Goal: Transaction & Acquisition: Purchase product/service

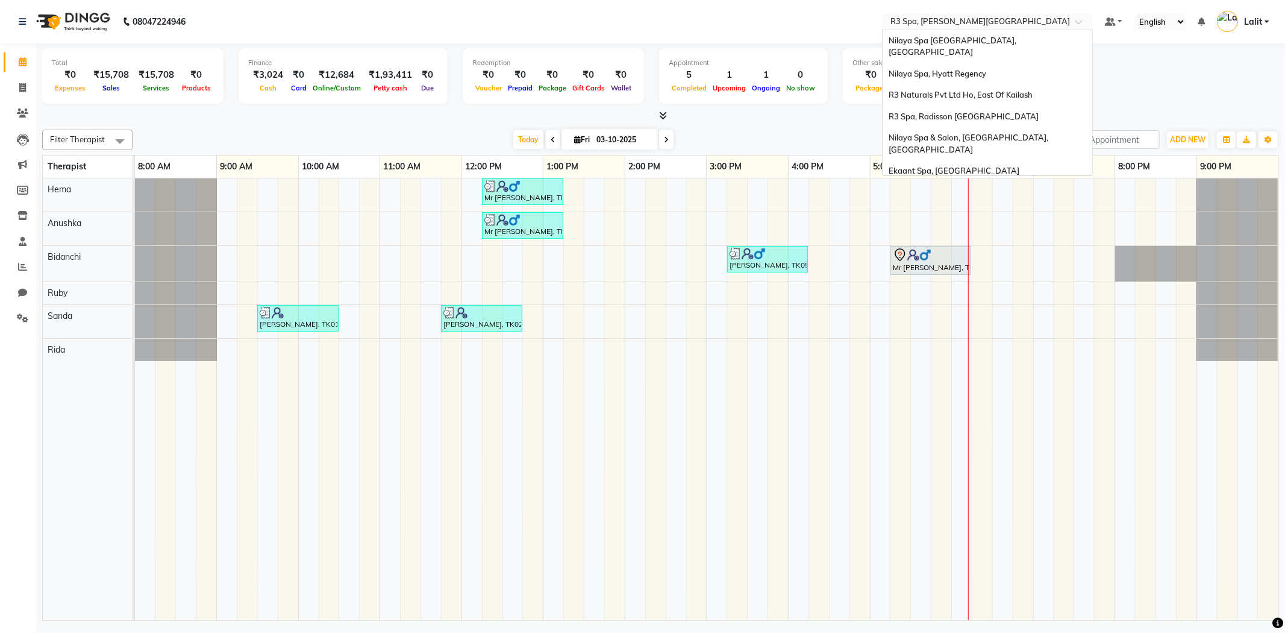
scroll to position [251, 0]
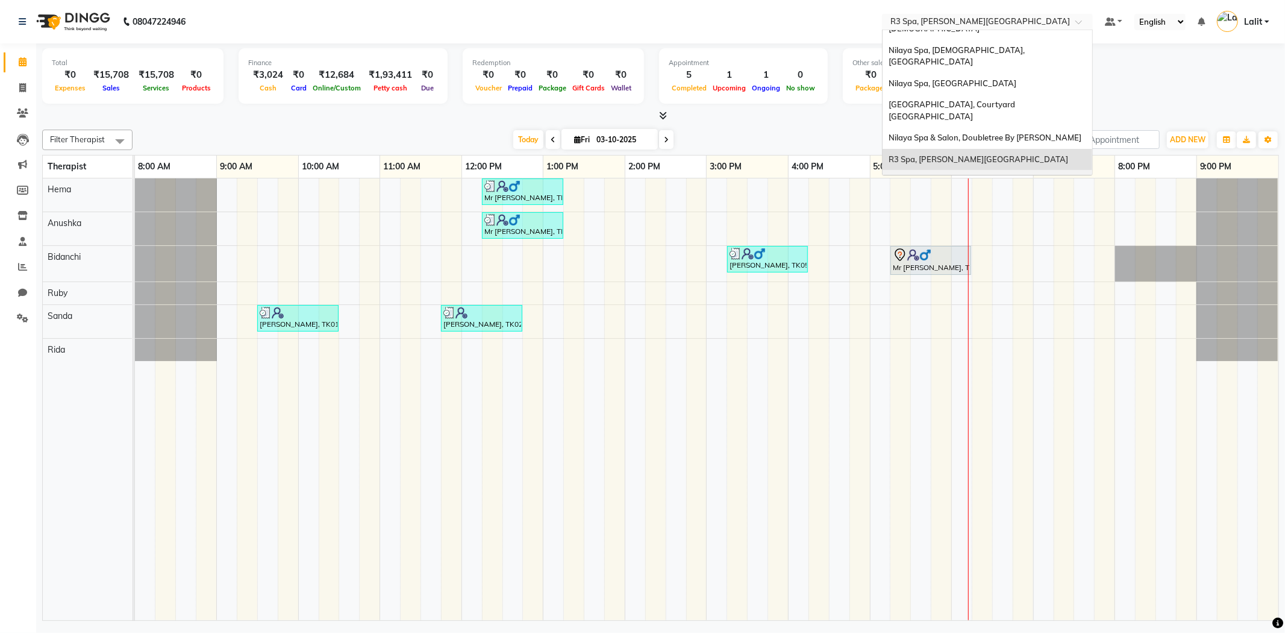
click at [957, 175] on span "Nilaya Spa, [GEOGRAPHIC_DATA]" at bounding box center [953, 180] width 128 height 10
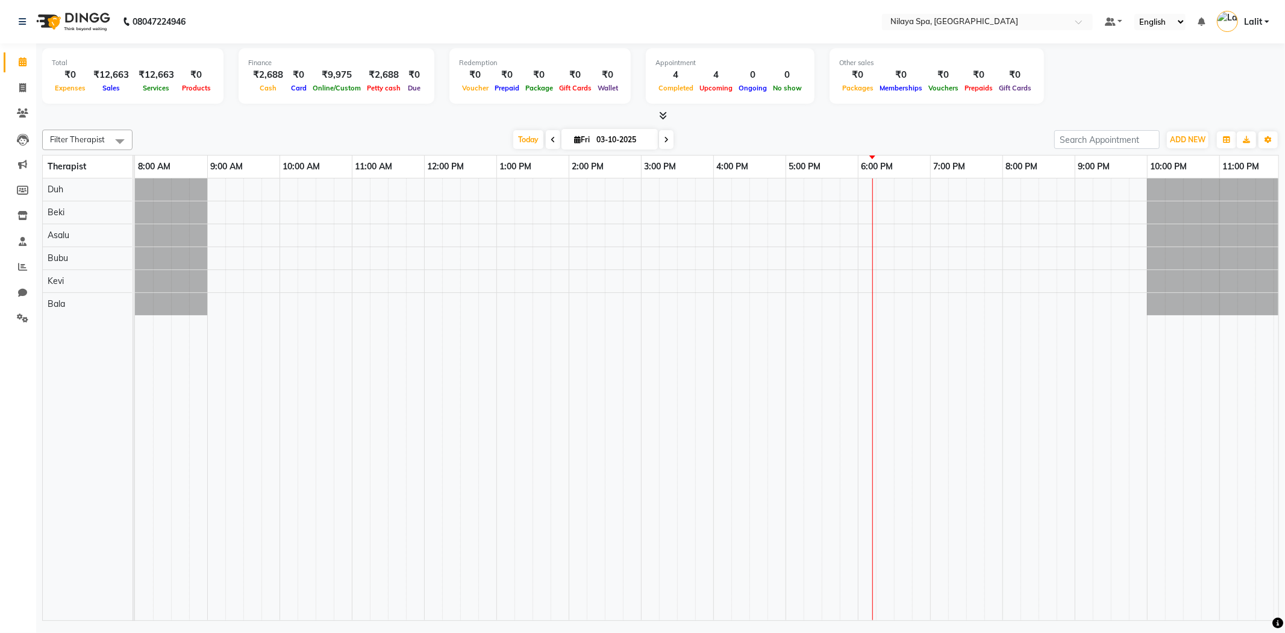
select select "en"
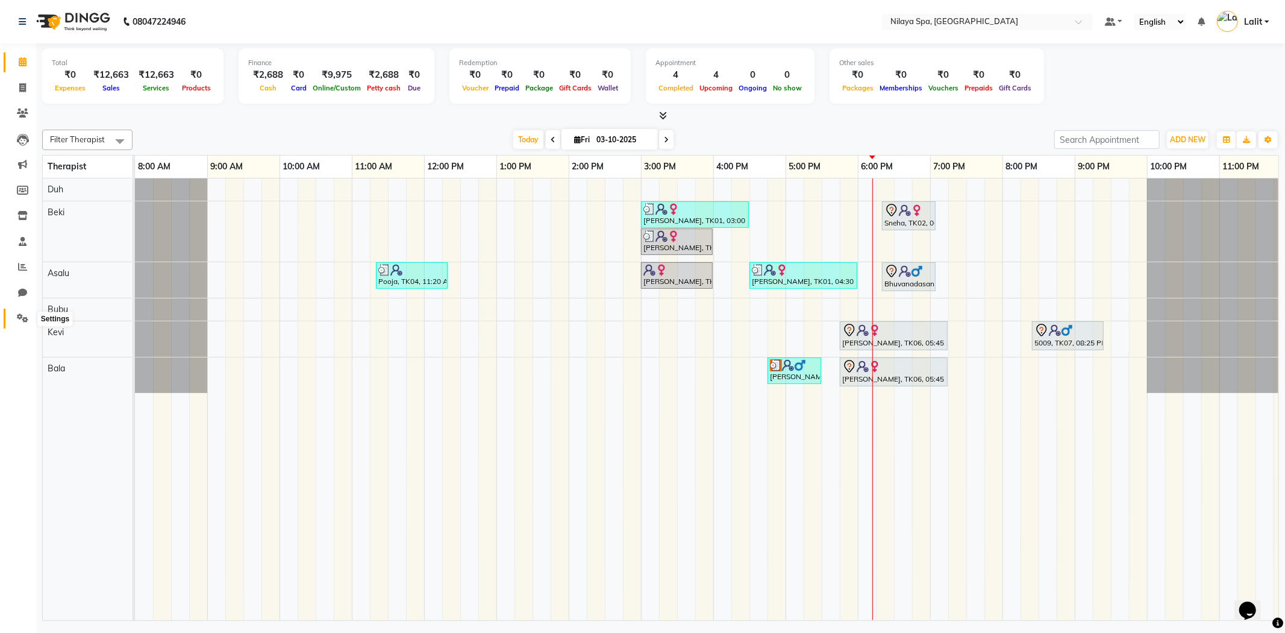
click at [19, 318] on icon at bounding box center [22, 317] width 11 height 9
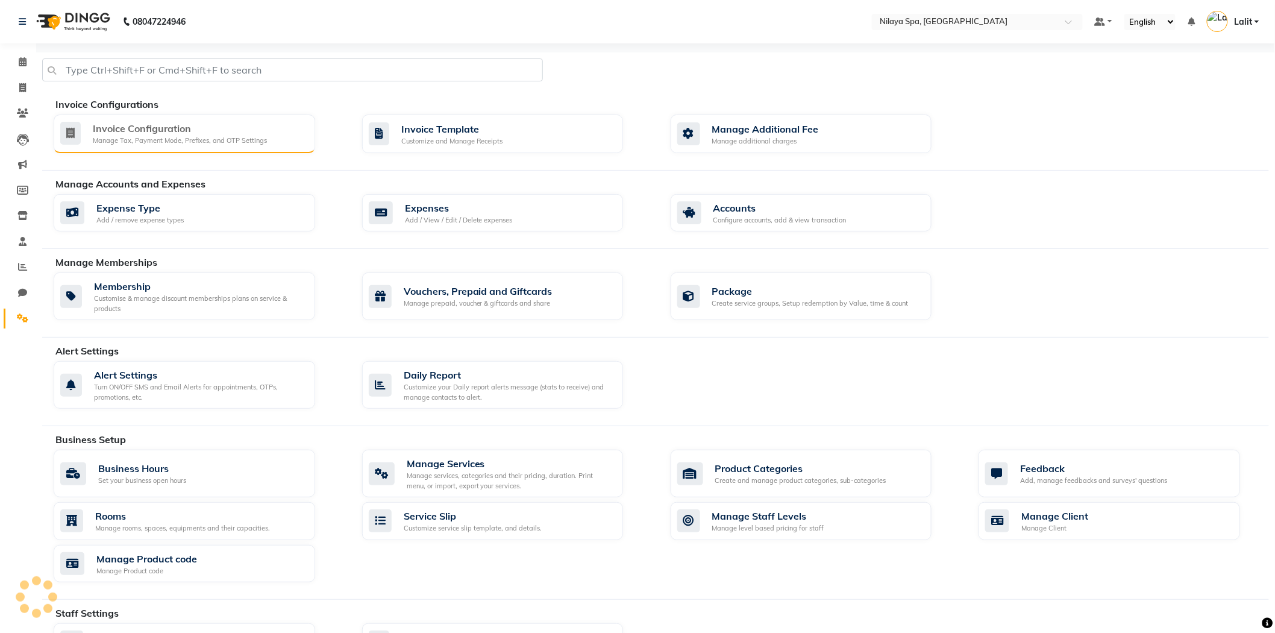
click at [184, 136] on div "Manage Tax, Payment Mode, Prefixes, and OTP Settings" at bounding box center [180, 141] width 174 height 10
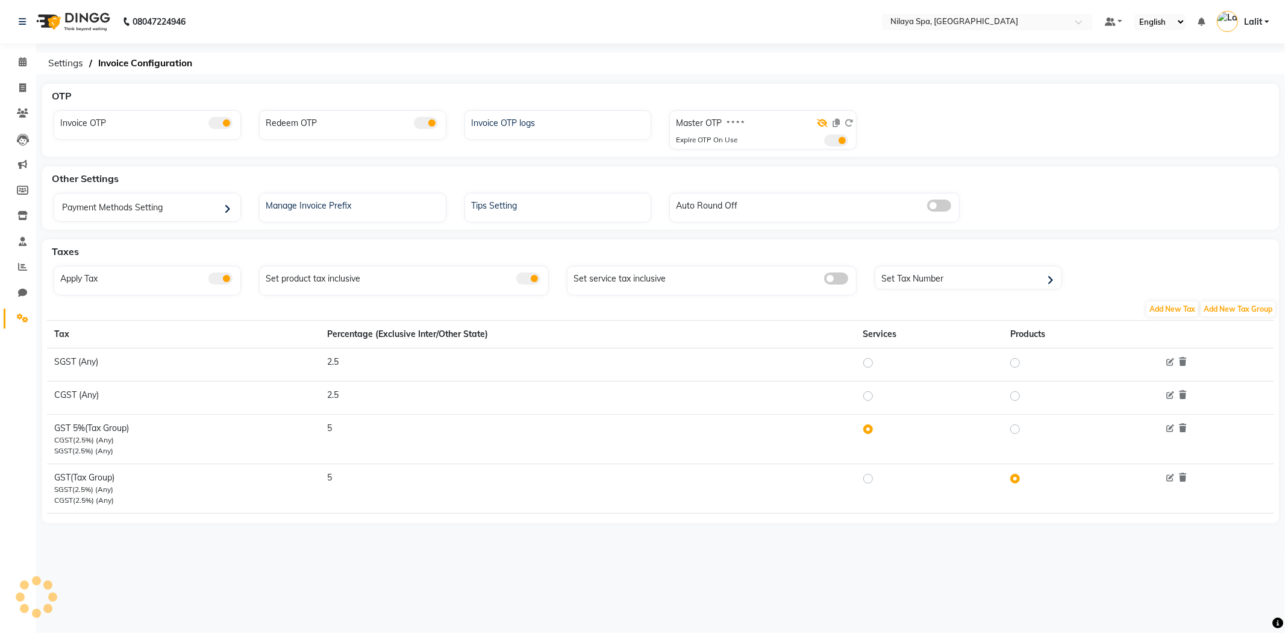
click at [818, 123] on icon at bounding box center [822, 123] width 11 height 8
click at [708, 157] on div "OTP Invoice OTP Redeem OTP Invoice OTP logs Master OTP 9699 Expire OTP On Use O…" at bounding box center [660, 317] width 1249 height 467
click at [858, 155] on div "OTP Invoice OTP Redeem OTP Invoice OTP logs Master OTP 9699 Expire OTP On Use" at bounding box center [660, 120] width 1237 height 73
click at [247, 67] on ol "Settings Invoice Configuration" at bounding box center [658, 63] width 1233 height 22
click at [10, 263] on link "Reports" at bounding box center [18, 267] width 29 height 20
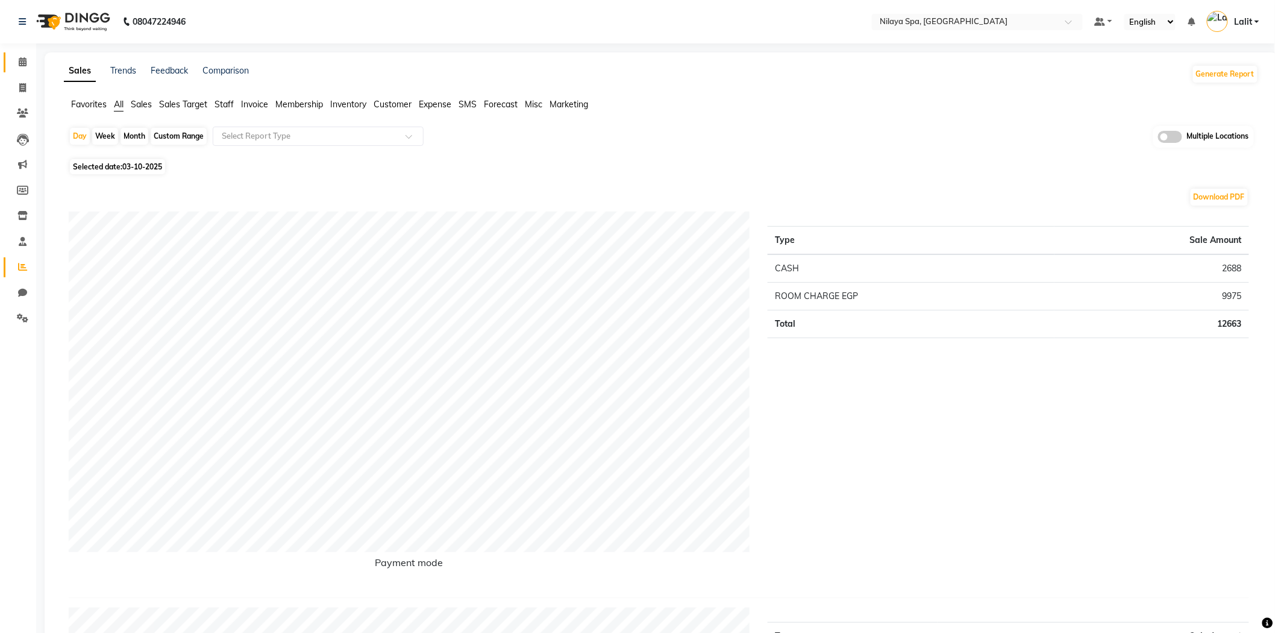
drag, startPoint x: 31, startPoint y: 53, endPoint x: 22, endPoint y: 56, distance: 9.0
click at [30, 53] on link "Calendar" at bounding box center [18, 62] width 29 height 20
click at [22, 55] on span at bounding box center [22, 62] width 21 height 14
click at [22, 56] on span at bounding box center [22, 62] width 21 height 14
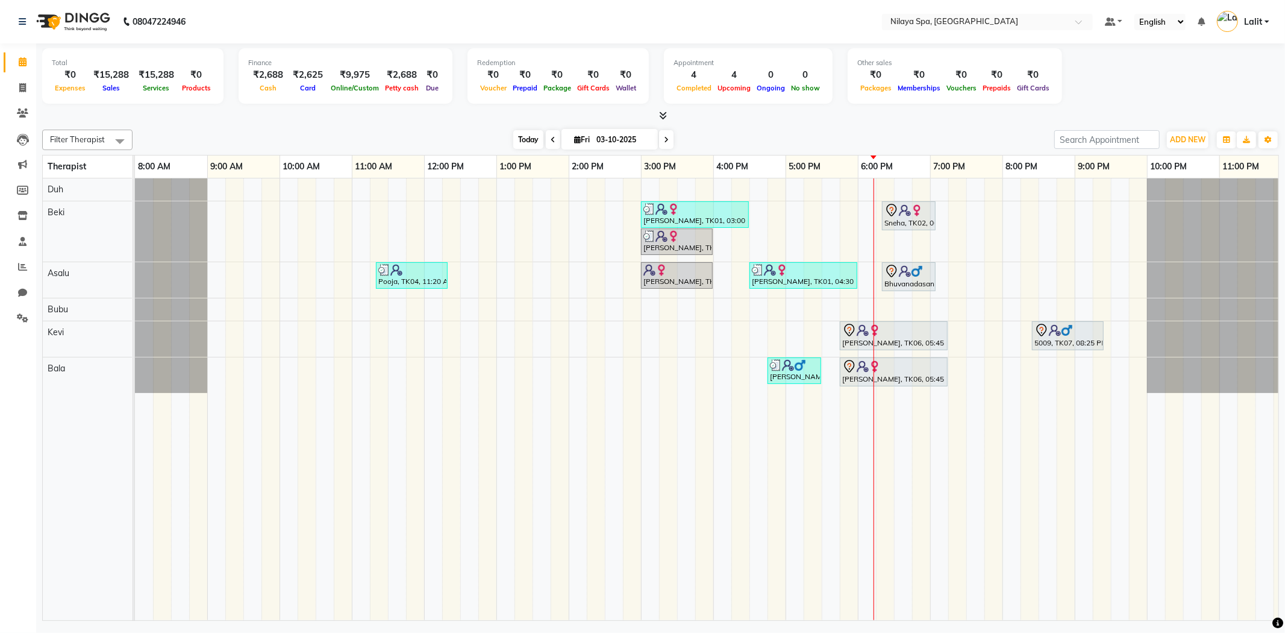
click at [531, 142] on span "Today" at bounding box center [528, 139] width 30 height 19
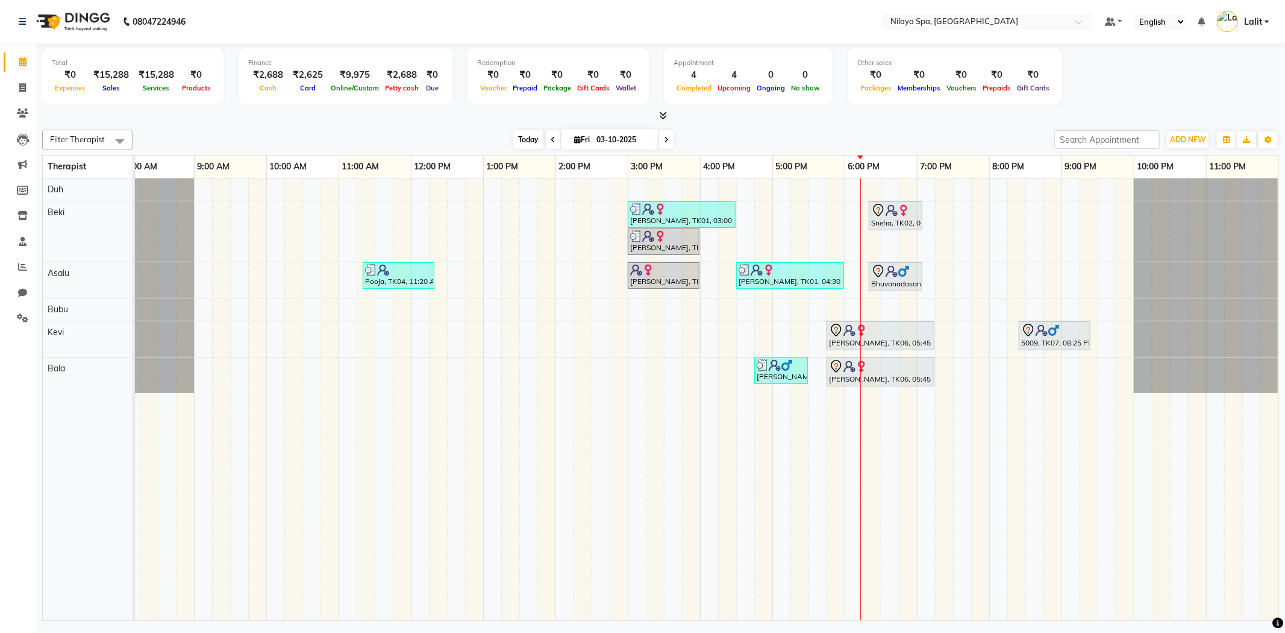
click at [531, 142] on span "Today" at bounding box center [528, 139] width 30 height 19
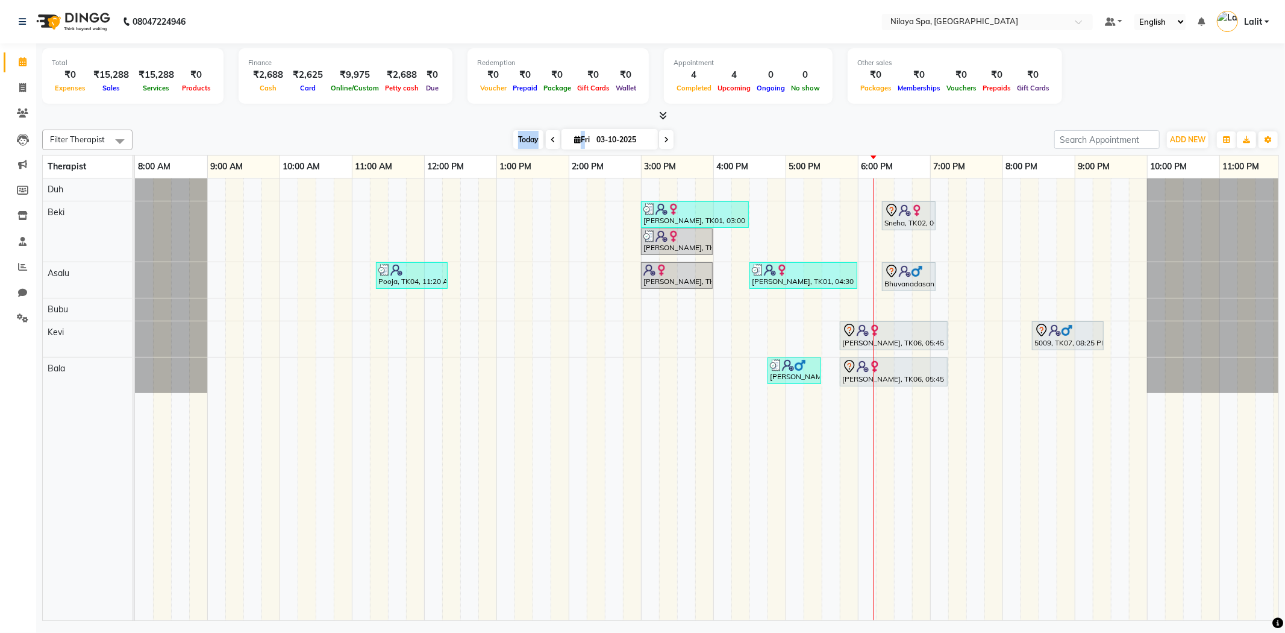
click at [531, 142] on span "Today" at bounding box center [528, 139] width 30 height 19
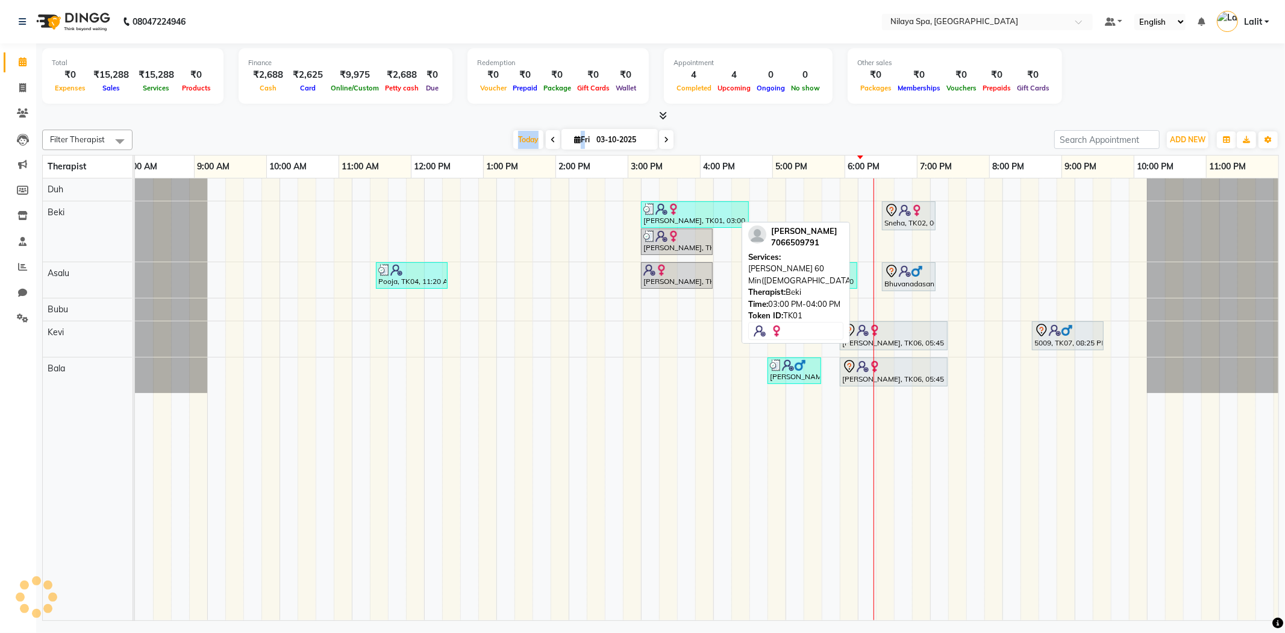
scroll to position [0, 13]
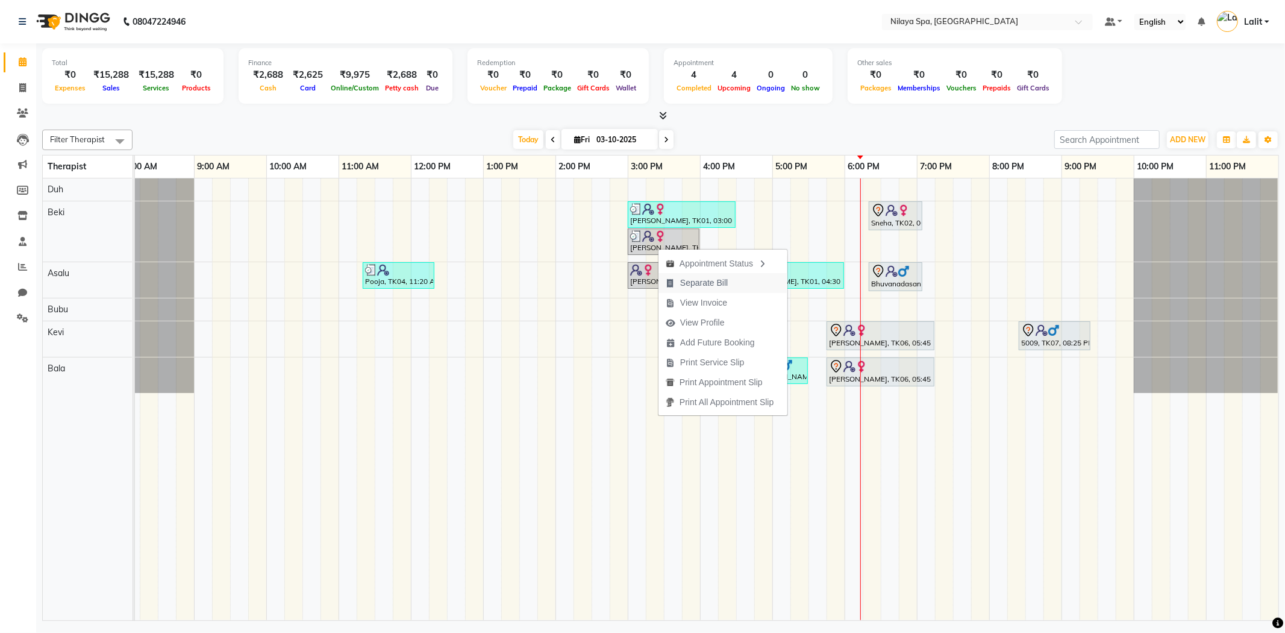
click at [715, 280] on span "Separate Bill" at bounding box center [704, 283] width 48 height 13
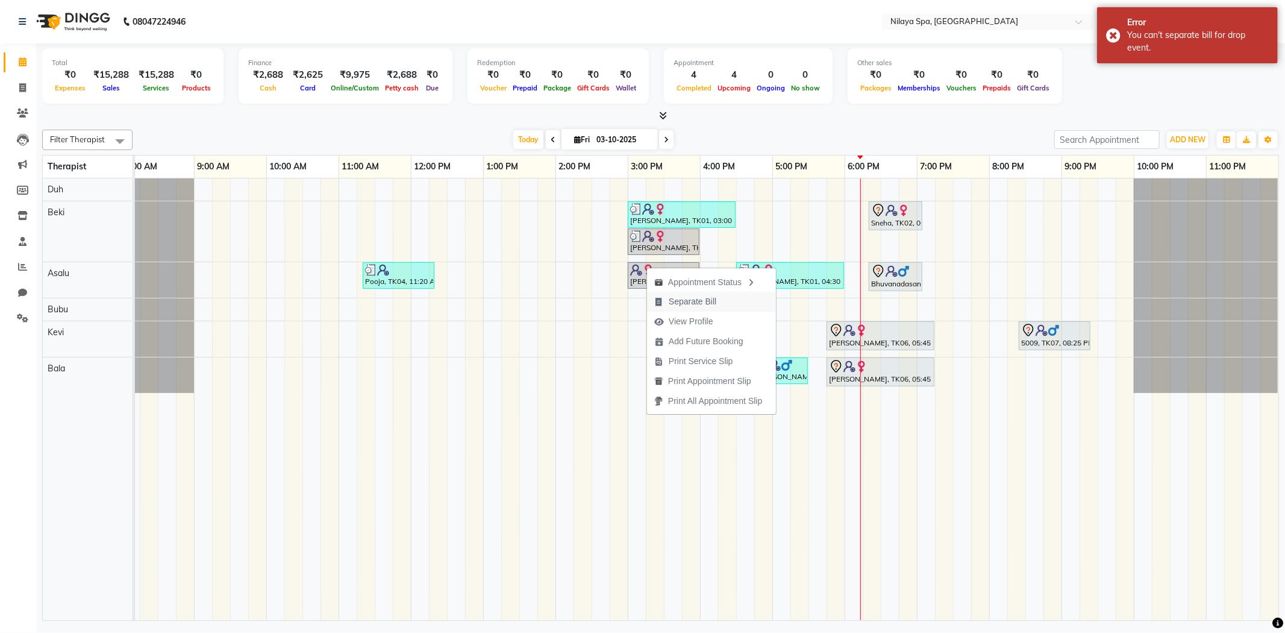
click at [697, 296] on span "Separate Bill" at bounding box center [693, 301] width 48 height 13
click at [821, 293] on div "UPCOMING" at bounding box center [854, 294] width 94 height 20
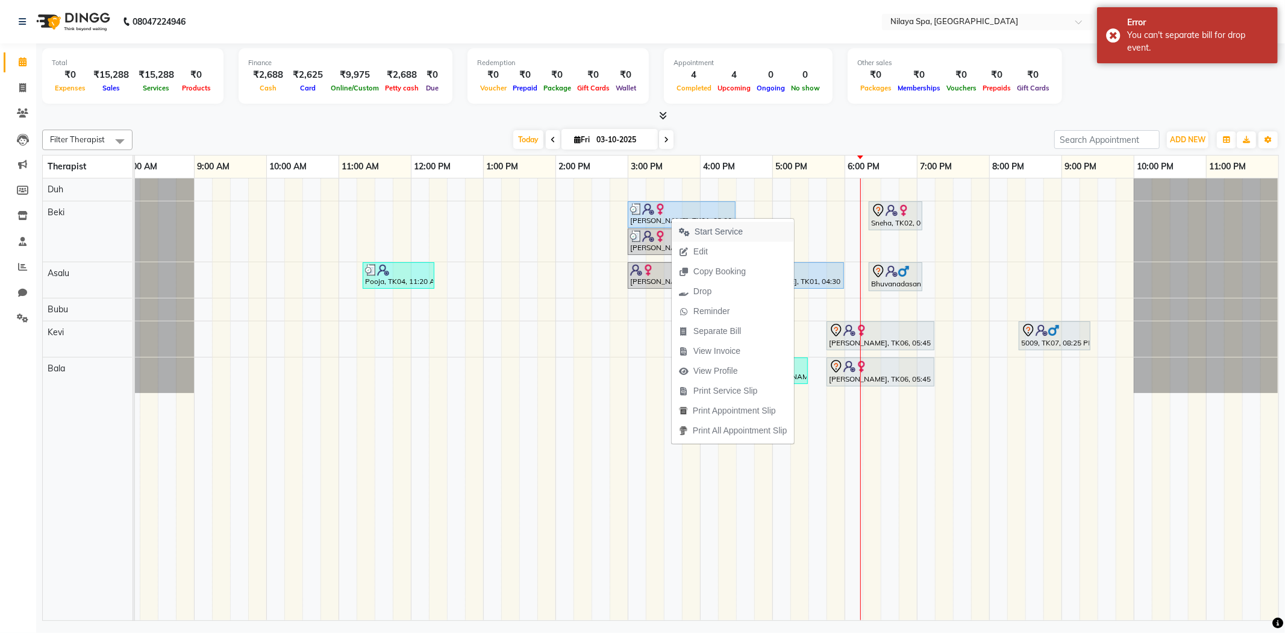
click at [727, 230] on span "Start Service" at bounding box center [719, 231] width 48 height 13
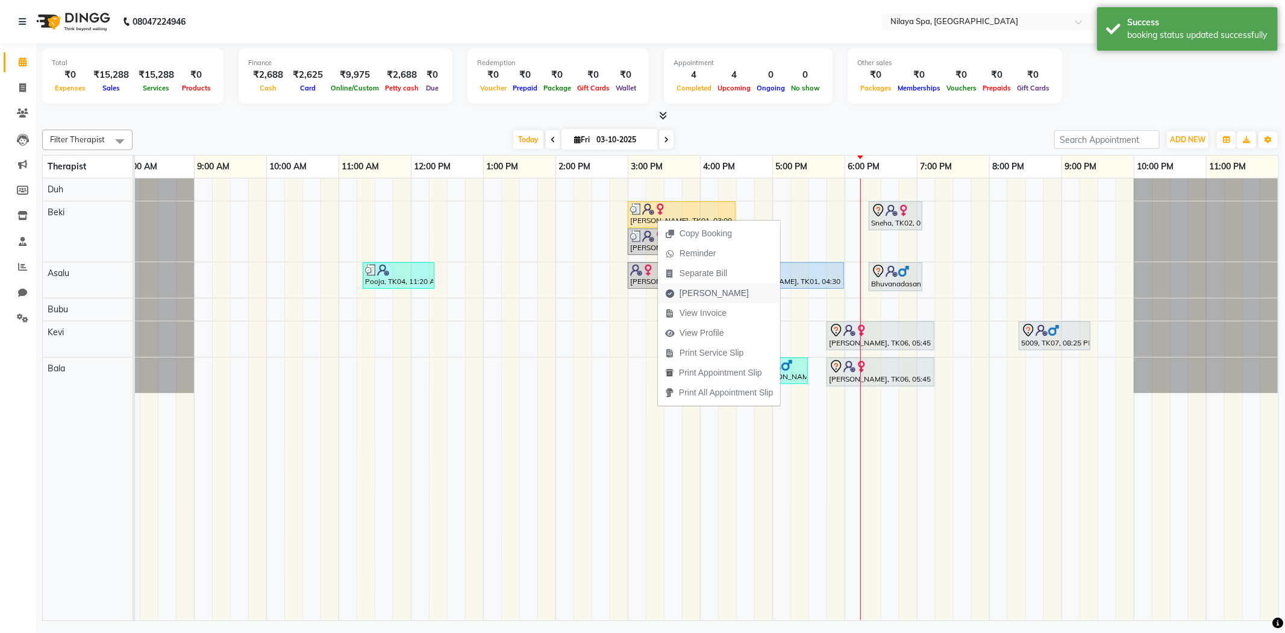
click at [708, 293] on span "Mark Done" at bounding box center [714, 293] width 69 height 13
select select "service"
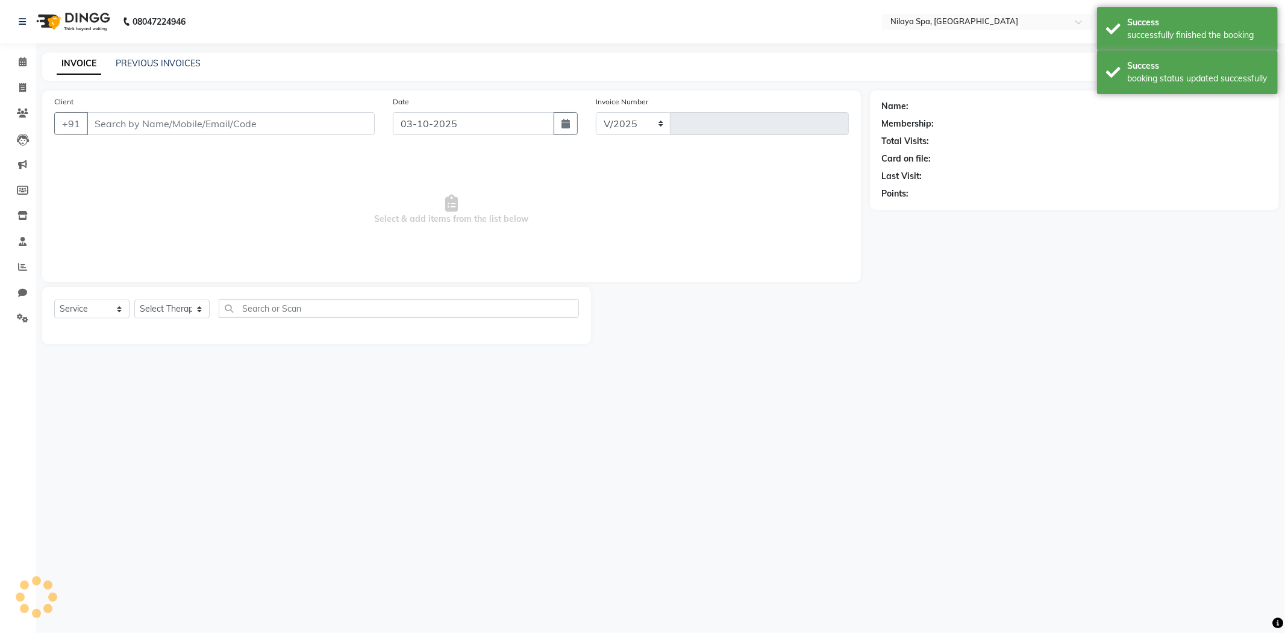
select select "9038"
type input "0043"
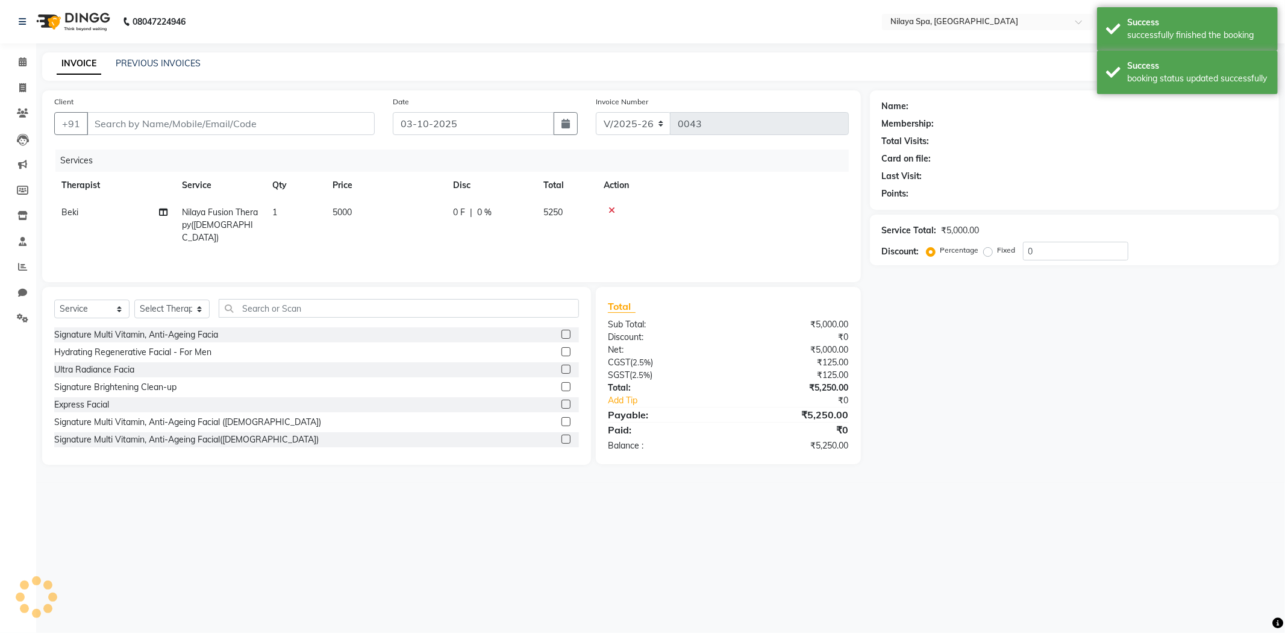
type input "7066509791"
select select "92591"
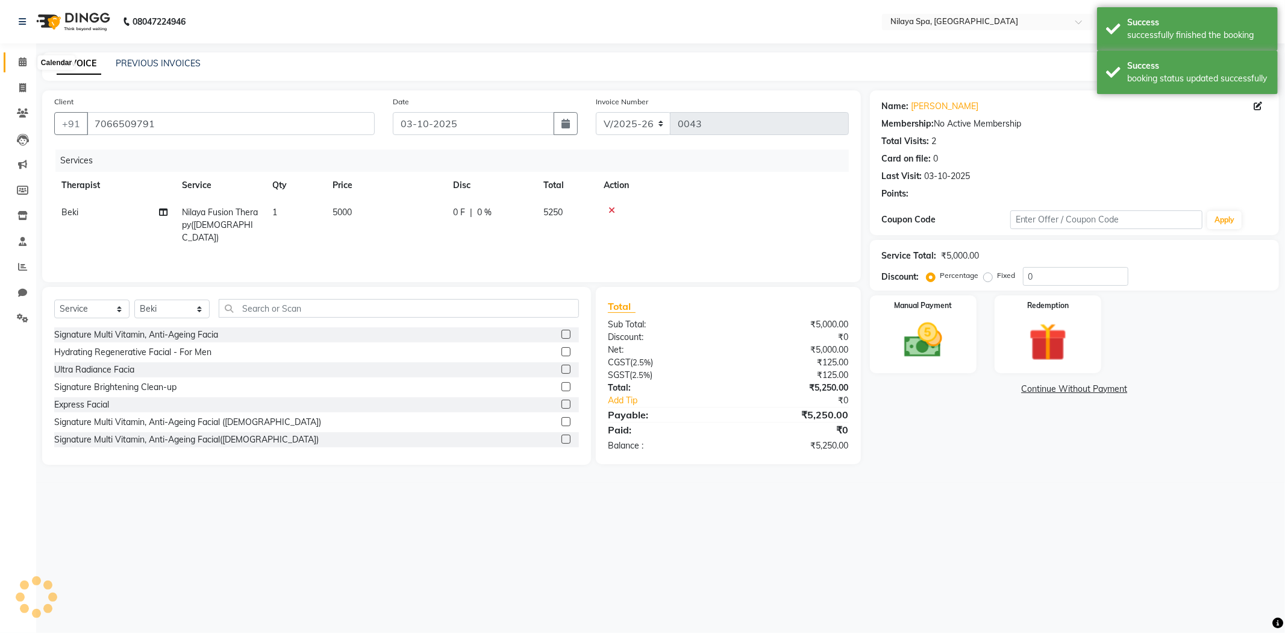
click at [24, 60] on icon at bounding box center [23, 61] width 8 height 9
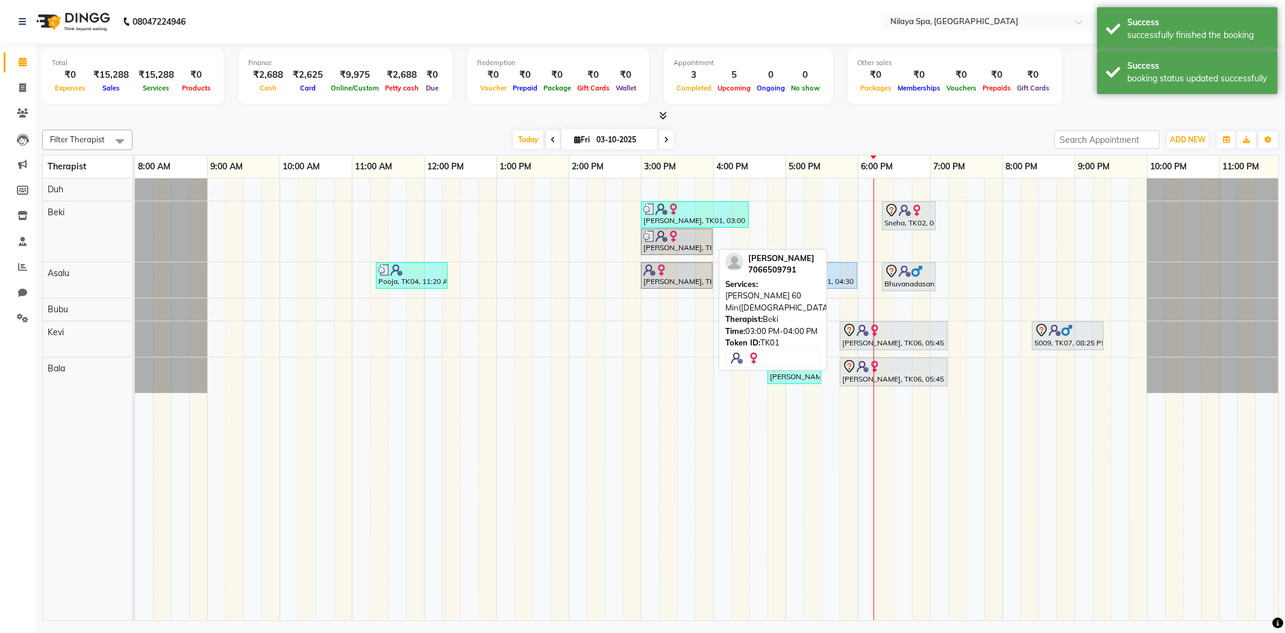
click at [669, 237] on img at bounding box center [674, 236] width 12 height 12
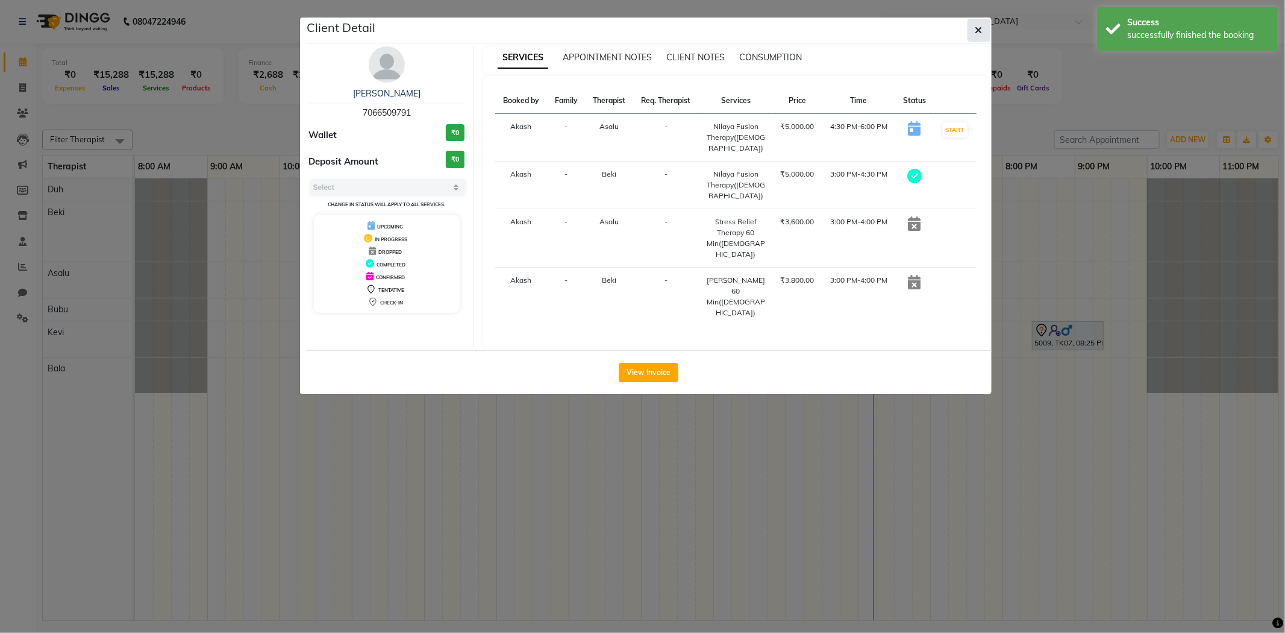
click at [979, 37] on button "button" at bounding box center [979, 30] width 23 height 23
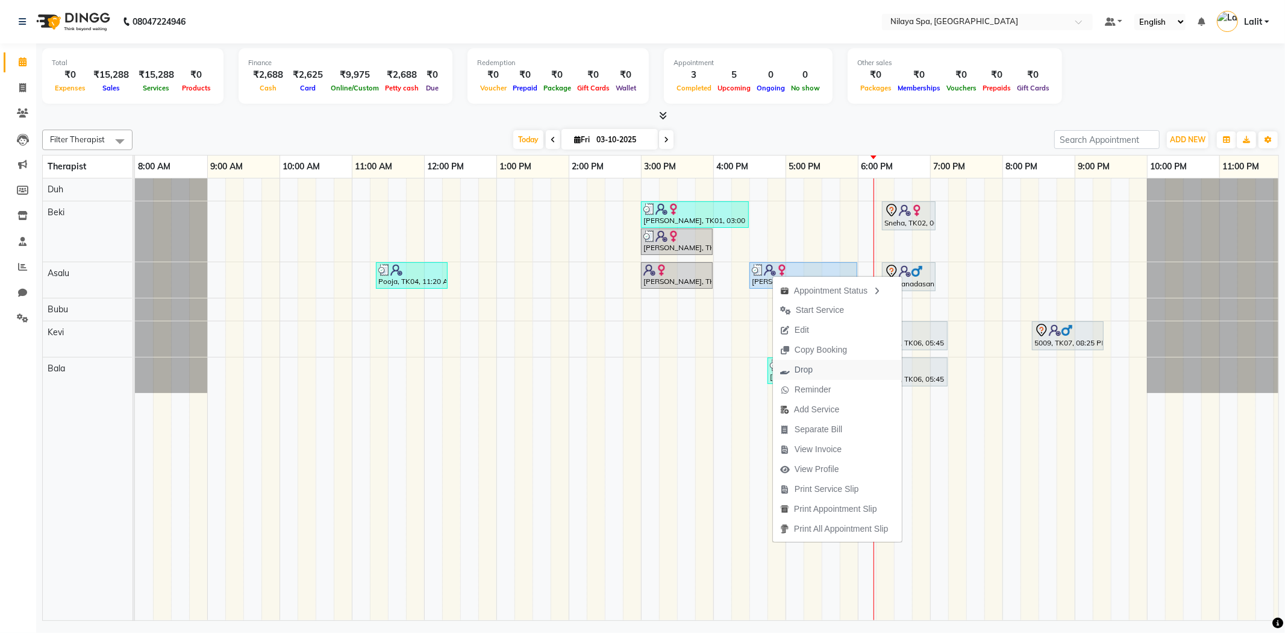
click at [822, 371] on button "Drop" at bounding box center [837, 370] width 129 height 20
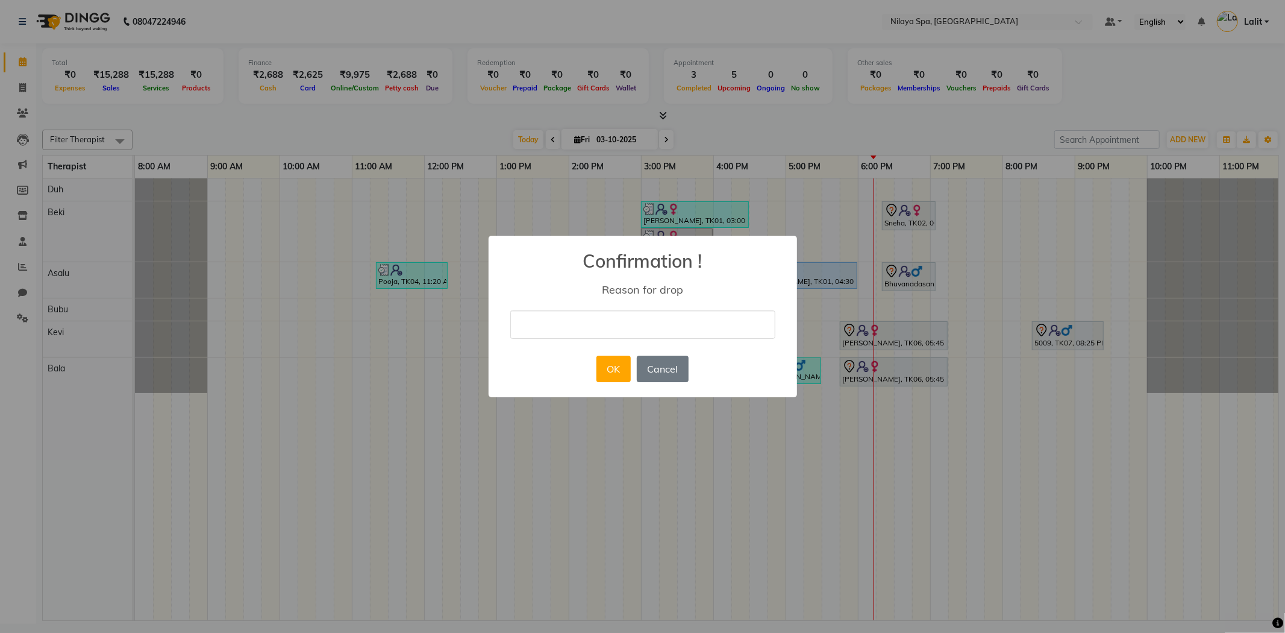
click at [611, 331] on input "text" at bounding box center [642, 324] width 265 height 28
type input "Double Booking"
drag, startPoint x: 610, startPoint y: 339, endPoint x: 619, endPoint y: 371, distance: 33.6
click at [619, 371] on button "OK" at bounding box center [614, 369] width 34 height 27
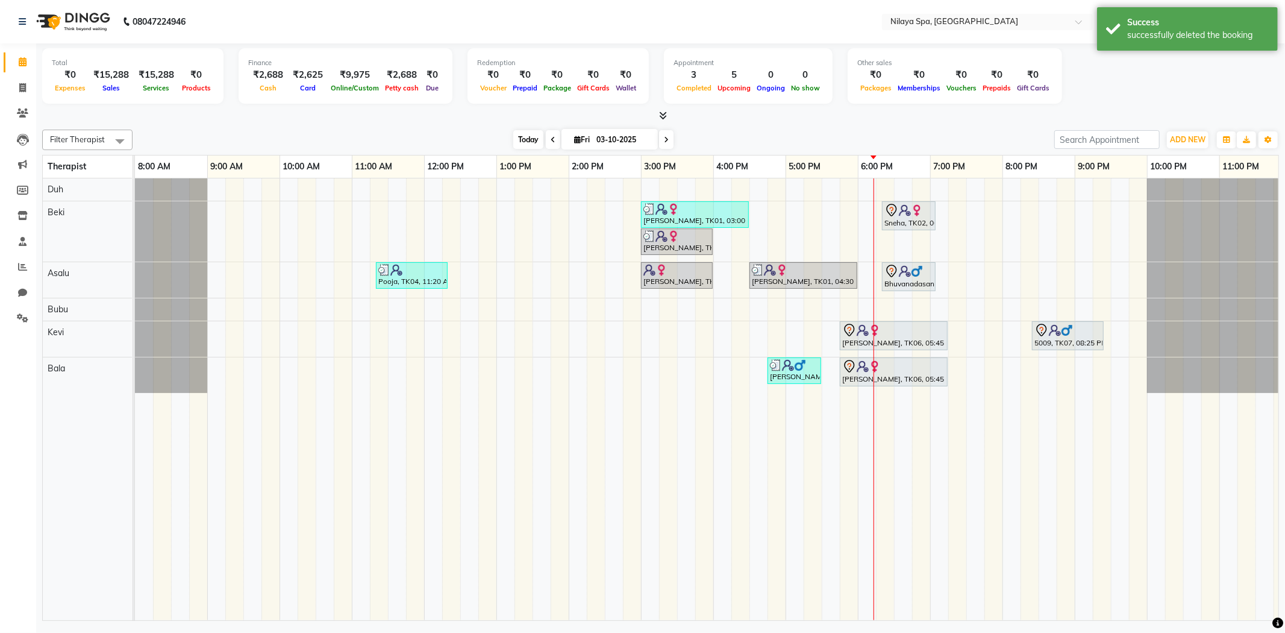
click at [525, 140] on span "Today" at bounding box center [528, 139] width 30 height 19
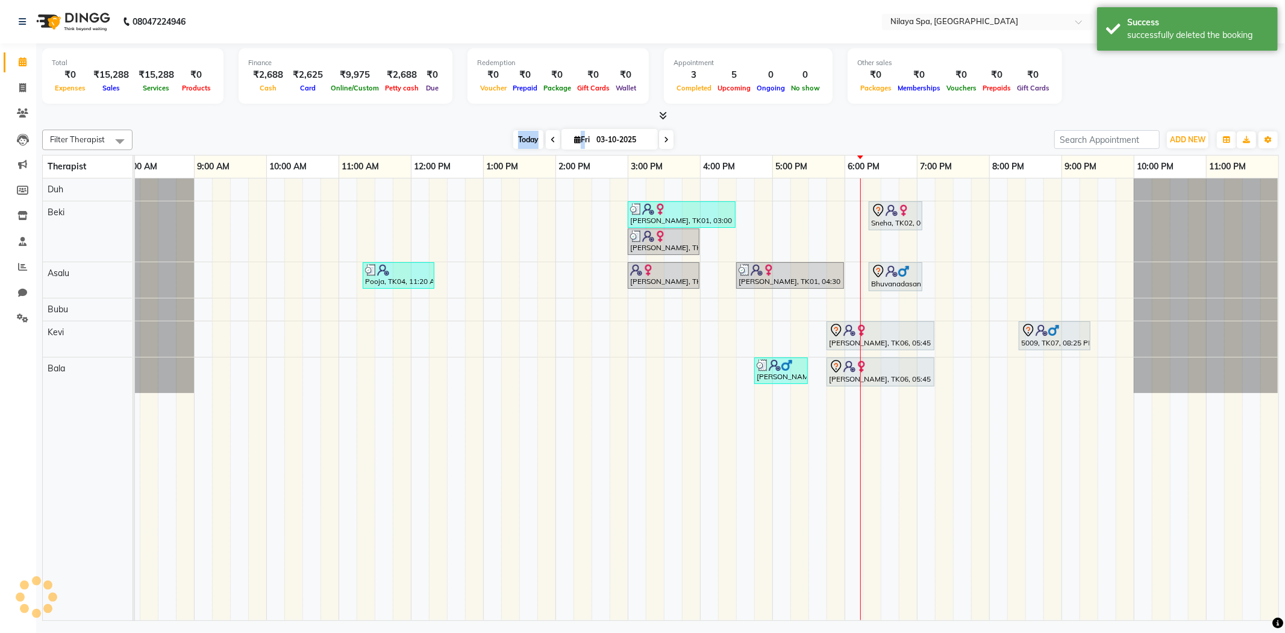
click at [527, 140] on span "Today" at bounding box center [528, 139] width 30 height 19
click at [525, 139] on span "Today" at bounding box center [528, 139] width 30 height 19
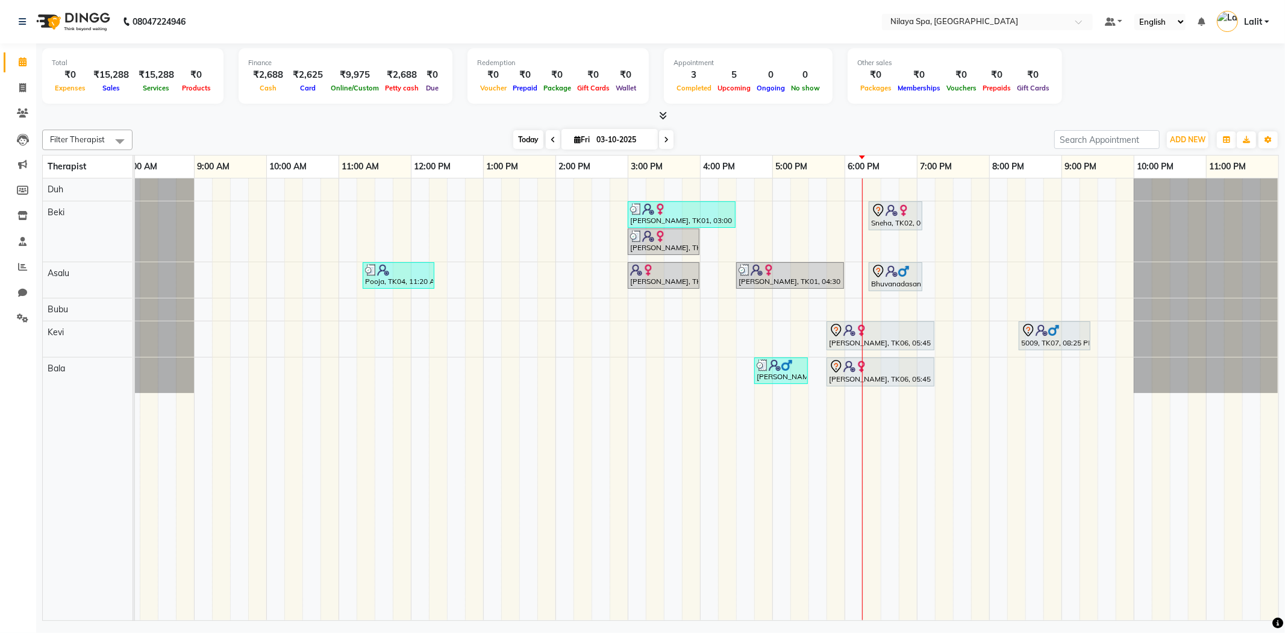
click at [521, 131] on span "Today" at bounding box center [528, 139] width 30 height 19
drag, startPoint x: 509, startPoint y: 137, endPoint x: 578, endPoint y: 142, distance: 70.1
click at [551, 142] on div "[DATE] [DATE]" at bounding box center [594, 140] width 910 height 18
click at [760, 142] on div "[DATE] [DATE]" at bounding box center [594, 140] width 910 height 18
drag, startPoint x: 506, startPoint y: 145, endPoint x: 618, endPoint y: 140, distance: 111.6
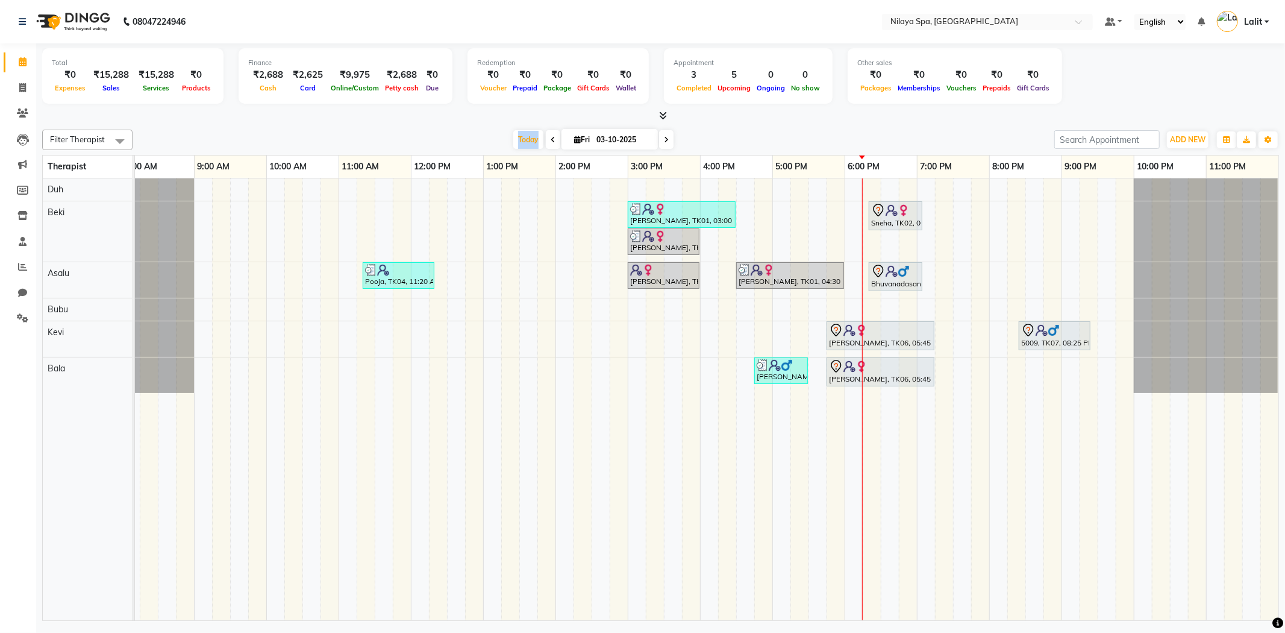
click at [539, 142] on div "[DATE] [DATE]" at bounding box center [594, 140] width 910 height 18
click at [715, 140] on div "[DATE] [DATE]" at bounding box center [594, 140] width 910 height 18
drag, startPoint x: 499, startPoint y: 143, endPoint x: 533, endPoint y: 145, distance: 34.4
click at [533, 145] on div "[DATE] [DATE]" at bounding box center [594, 140] width 910 height 18
click at [476, 139] on div "[DATE] [DATE]" at bounding box center [594, 140] width 910 height 18
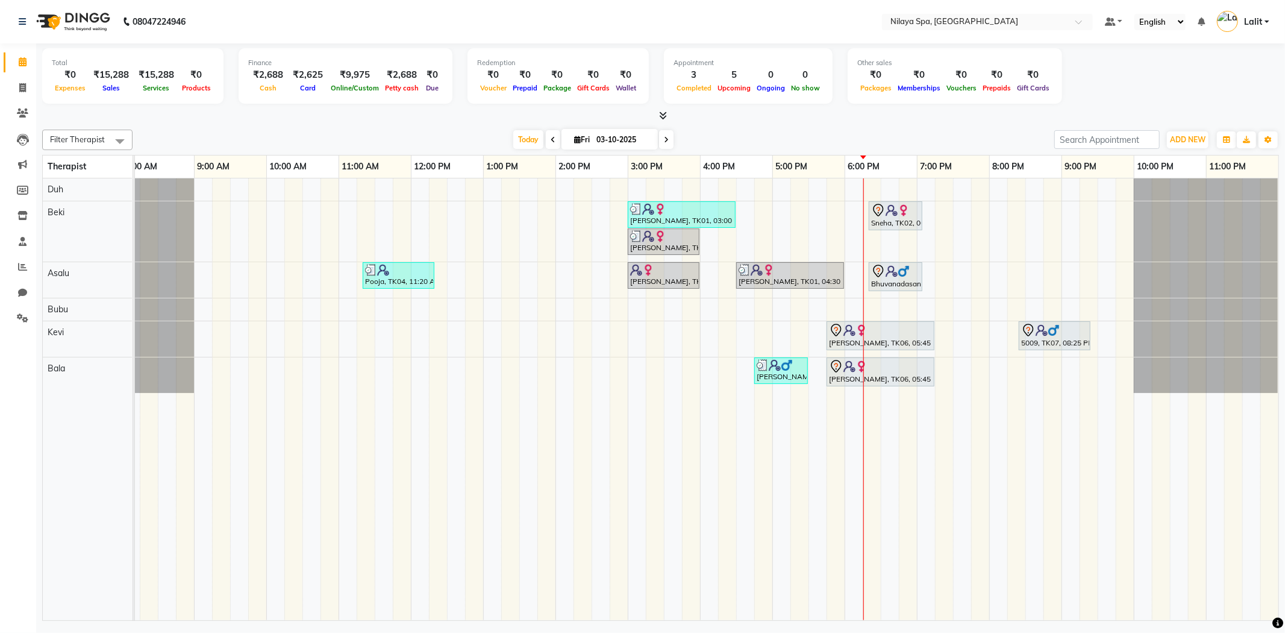
click at [527, 149] on div "Filter Therapist Select All Asalu Bala Beki Bubu Duh Kevi Today Fri 03-10-2025 …" at bounding box center [660, 373] width 1237 height 496
click at [521, 142] on span "Today" at bounding box center [528, 139] width 30 height 19
click at [483, 137] on div "[DATE] [DATE]" at bounding box center [594, 140] width 910 height 18
drag, startPoint x: 508, startPoint y: 139, endPoint x: 534, endPoint y: 142, distance: 26.2
click at [531, 142] on div "[DATE] [DATE]" at bounding box center [594, 140] width 910 height 18
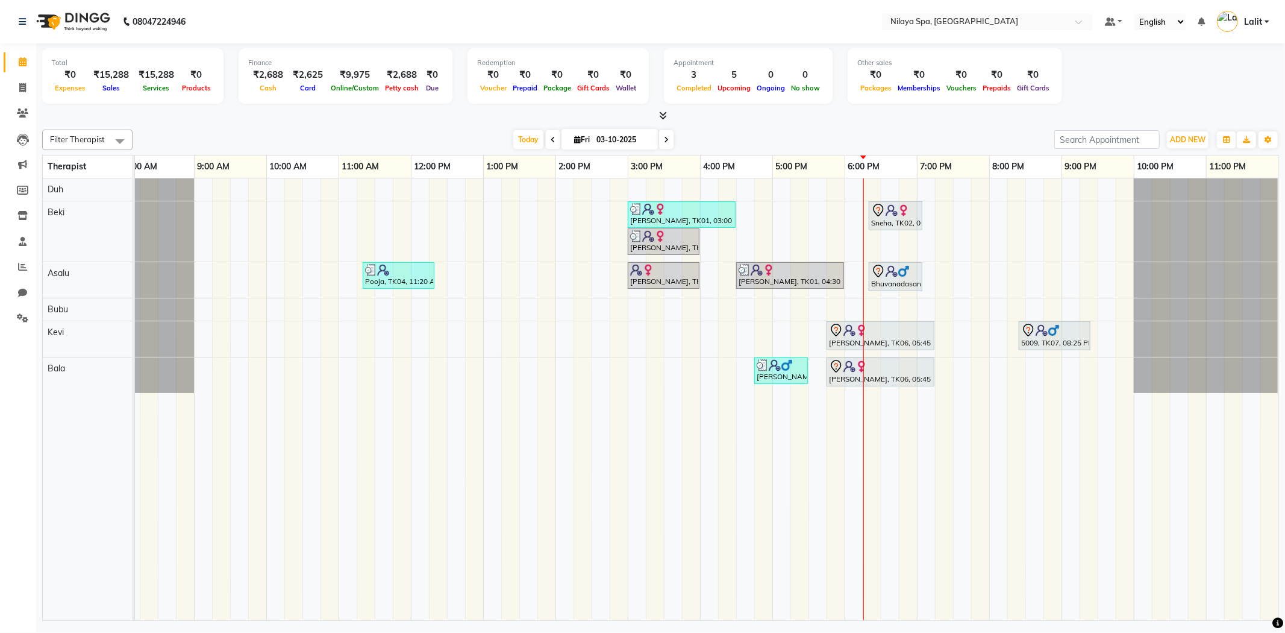
click at [711, 131] on div "[DATE] [DATE]" at bounding box center [594, 140] width 910 height 18
click at [513, 145] on span "Today" at bounding box center [528, 139] width 30 height 19
click at [473, 137] on div "[DATE] [DATE]" at bounding box center [594, 140] width 910 height 18
drag, startPoint x: 515, startPoint y: 139, endPoint x: 528, endPoint y: 140, distance: 13.4
click at [528, 140] on div "[DATE] [DATE]" at bounding box center [593, 140] width 163 height 18
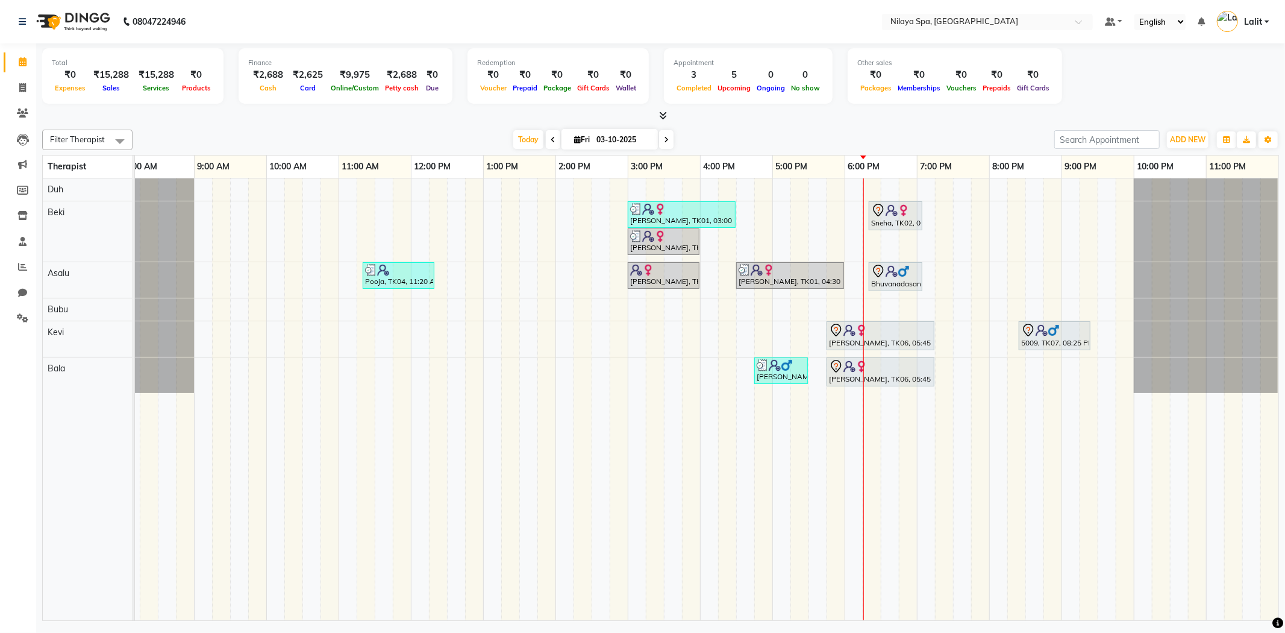
click at [813, 139] on div "[DATE] [DATE]" at bounding box center [594, 140] width 910 height 18
click at [528, 142] on span "Today" at bounding box center [528, 139] width 30 height 19
click at [474, 140] on div "[DATE] [DATE]" at bounding box center [594, 140] width 910 height 18
drag, startPoint x: 460, startPoint y: 129, endPoint x: 619, endPoint y: 141, distance: 160.1
click at [580, 141] on div "Filter Therapist Select All Asalu Bala Beki Bubu Duh Kevi Today Fri 03-10-2025 …" at bounding box center [660, 140] width 1237 height 20
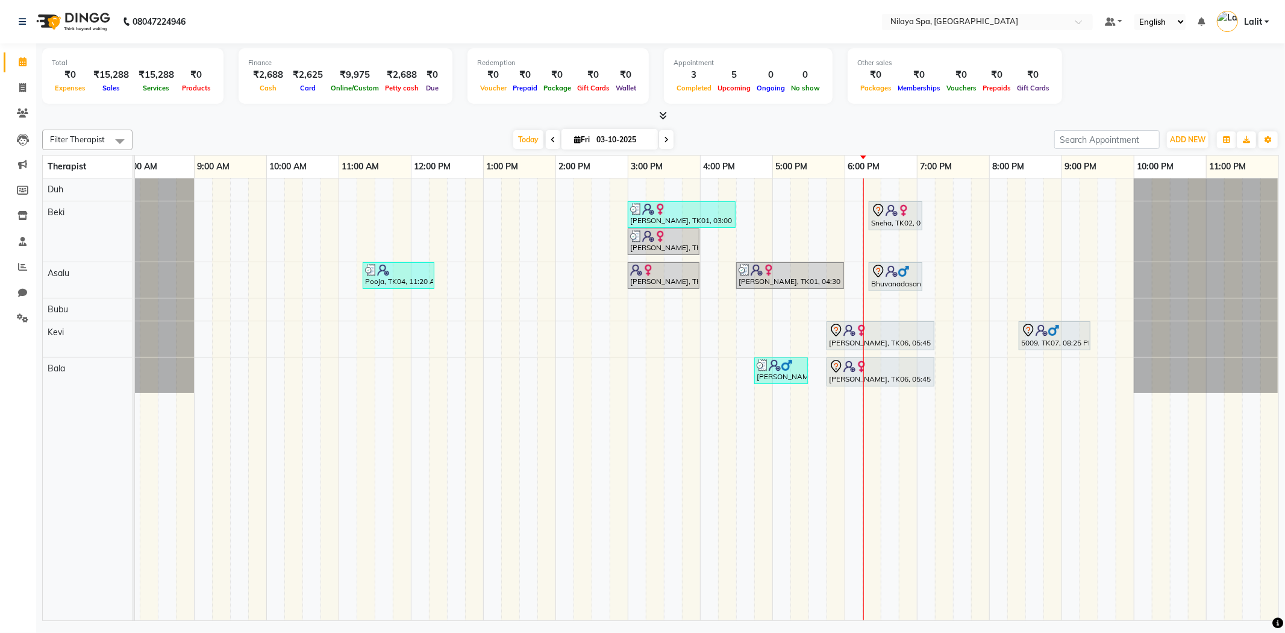
drag, startPoint x: 760, startPoint y: 136, endPoint x: 606, endPoint y: 145, distance: 155.1
click at [760, 136] on div "[DATE] [DATE]" at bounding box center [594, 140] width 910 height 18
click at [517, 140] on span "Today" at bounding box center [528, 139] width 30 height 19
click at [415, 142] on div "[DATE] [DATE]" at bounding box center [594, 140] width 910 height 18
click at [27, 262] on span at bounding box center [22, 267] width 21 height 14
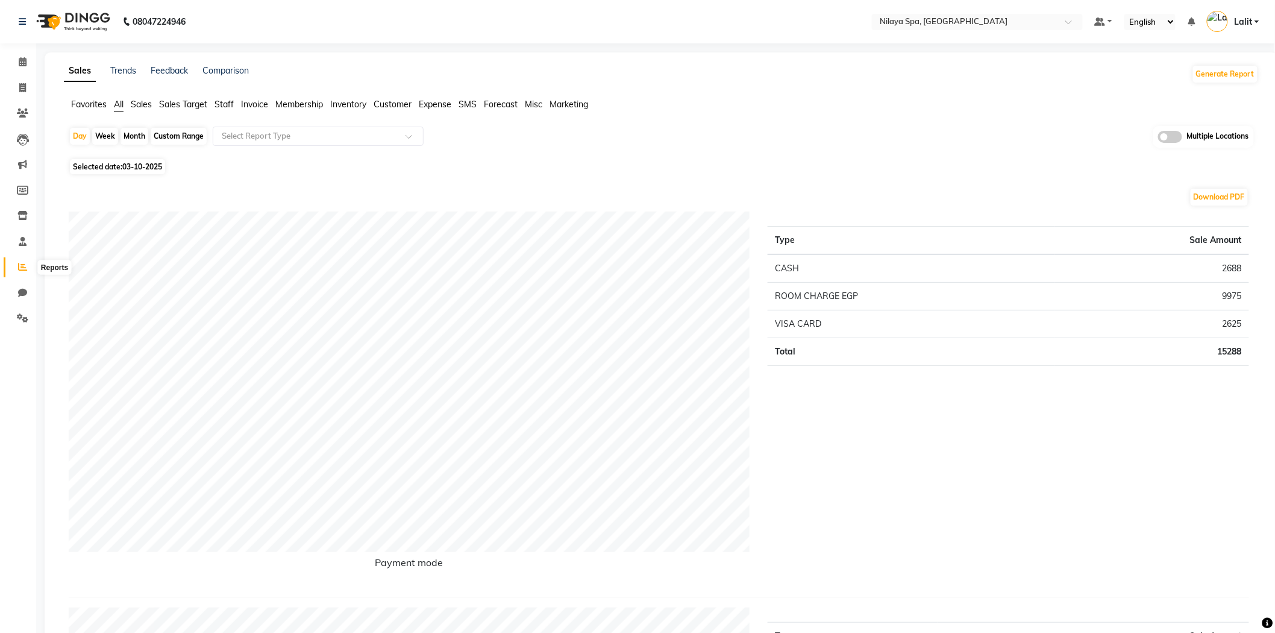
click at [27, 274] on span at bounding box center [22, 267] width 21 height 14
click at [26, 272] on span at bounding box center [22, 267] width 21 height 14
click at [25, 271] on icon at bounding box center [22, 266] width 9 height 9
click at [24, 268] on icon at bounding box center [22, 266] width 9 height 9
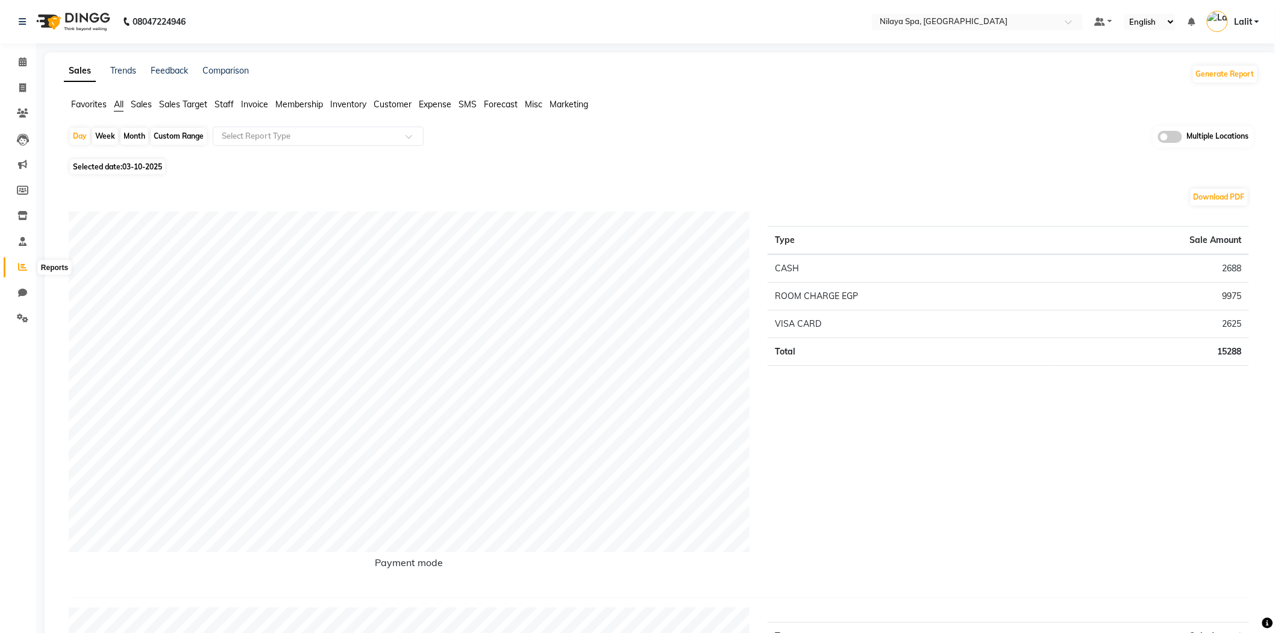
click at [16, 272] on span at bounding box center [22, 267] width 21 height 14
click at [396, 105] on span "Customer" at bounding box center [393, 104] width 38 height 11
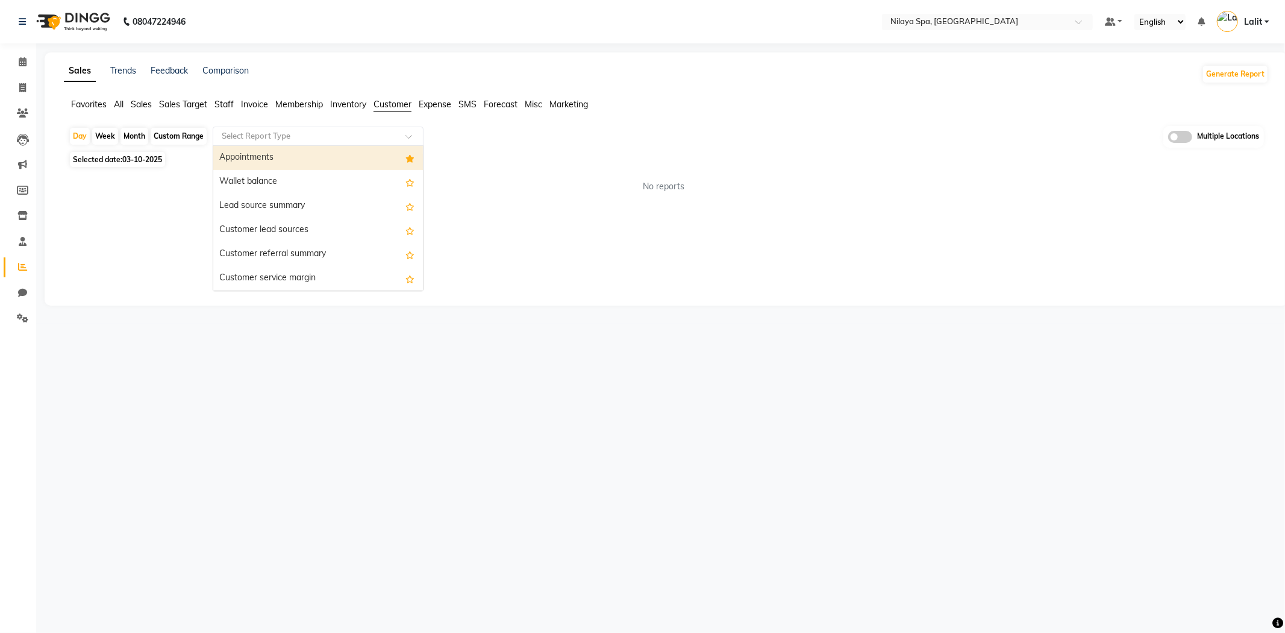
click at [316, 142] on div "Select Report Type" at bounding box center [318, 136] width 211 height 19
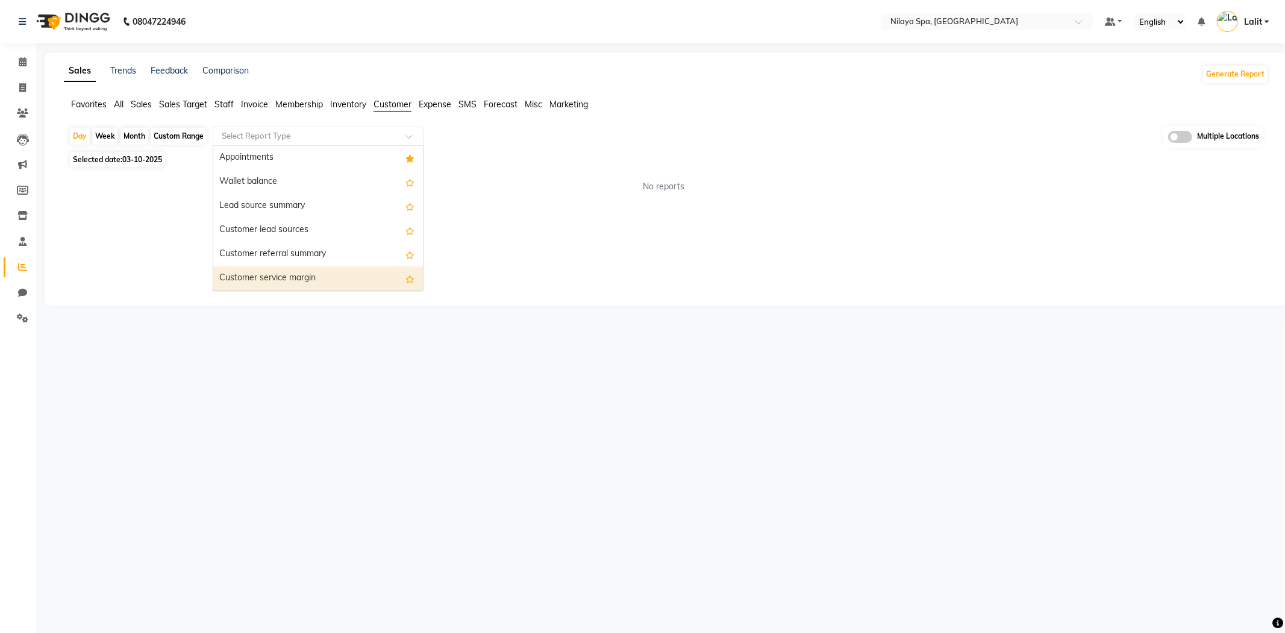
scroll to position [192, 0]
click at [173, 268] on div "Sales Trends Feedback Comparison Generate Report Favorites All Sales Sales Targ…" at bounding box center [667, 178] width 1244 height 253
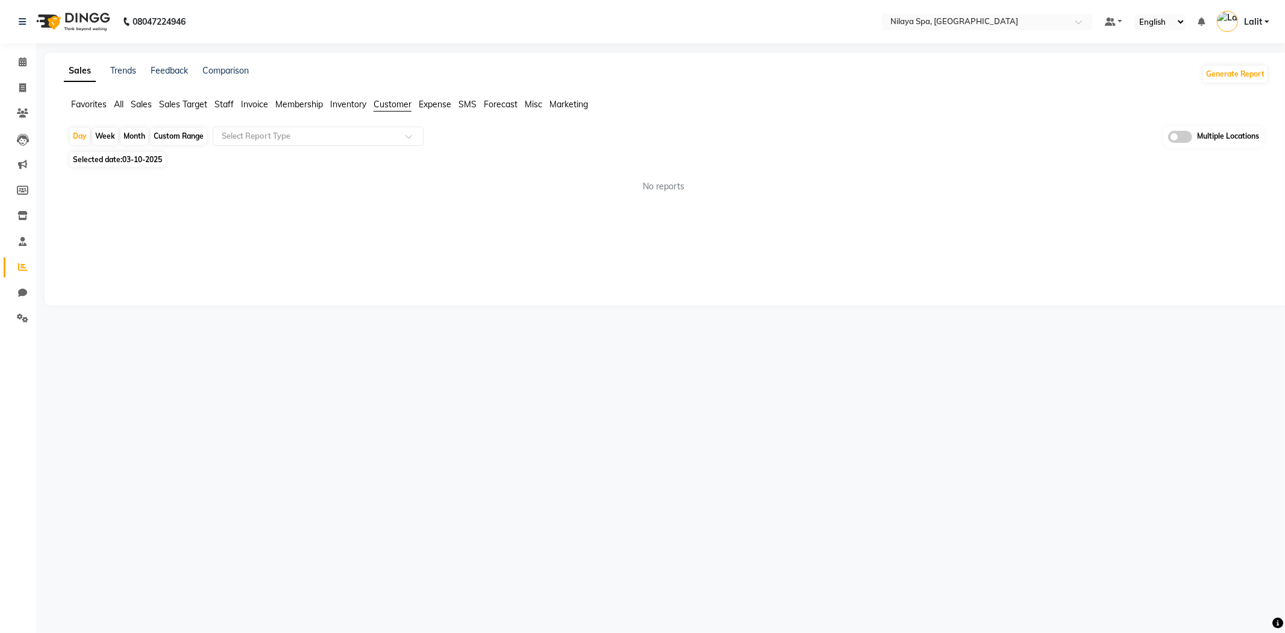
click at [148, 178] on div "No reports" at bounding box center [664, 187] width 1210 height 32
click at [131, 169] on div "Day Week Month Custom Range Select Report Type Multiple Locations Selected date…" at bounding box center [666, 164] width 1205 height 77
click at [25, 59] on icon at bounding box center [23, 61] width 8 height 9
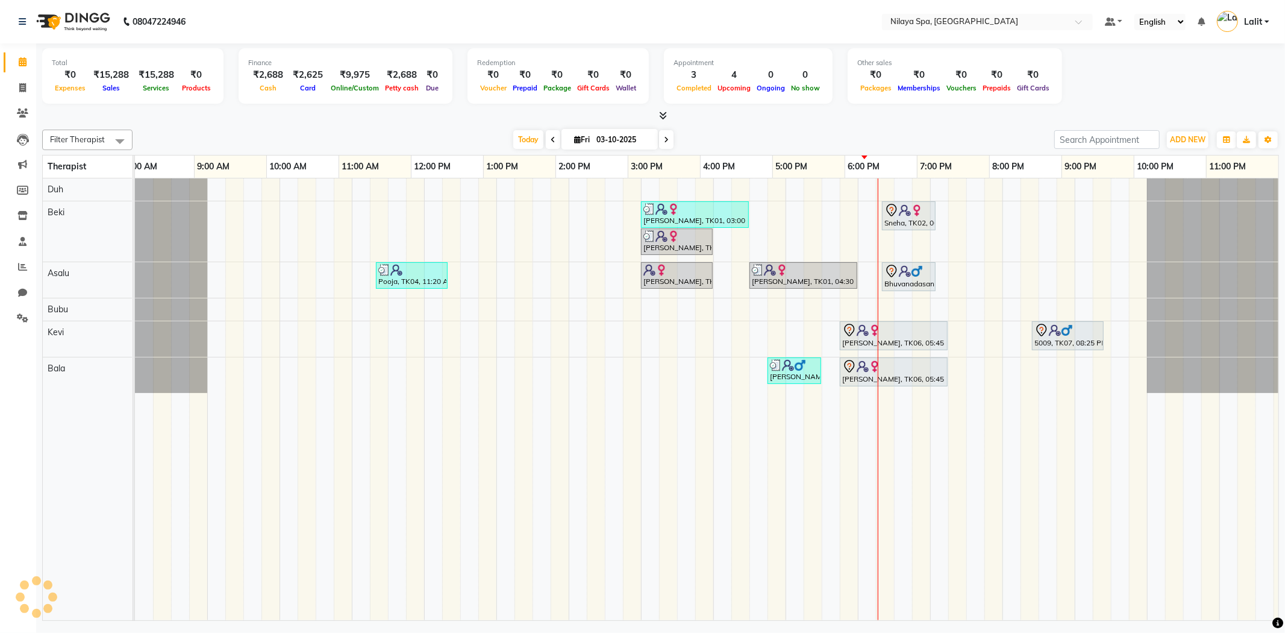
scroll to position [0, 13]
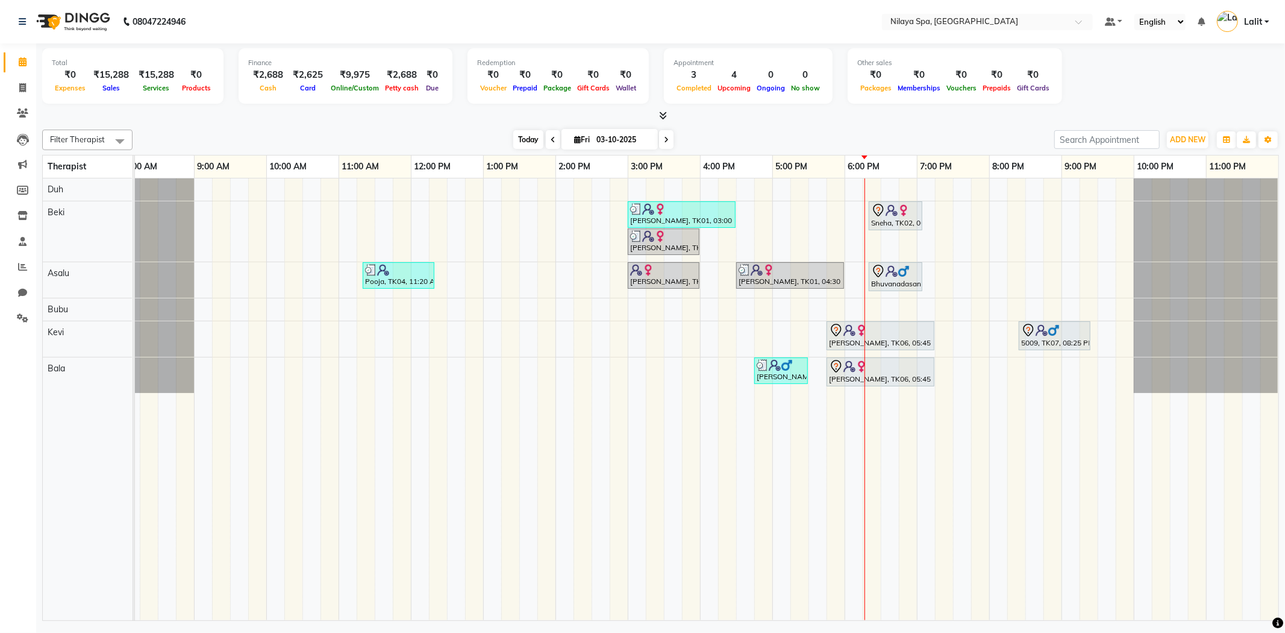
click at [515, 135] on span "Today" at bounding box center [528, 139] width 30 height 19
click at [533, 131] on span "Today" at bounding box center [528, 139] width 30 height 19
click at [489, 131] on div "[DATE] [DATE]" at bounding box center [594, 140] width 910 height 18
click at [478, 125] on div "Filter Therapist Select All Asalu Bala Beki Bubu Duh Kevi Today Fri 03-10-2025 …" at bounding box center [660, 373] width 1237 height 496
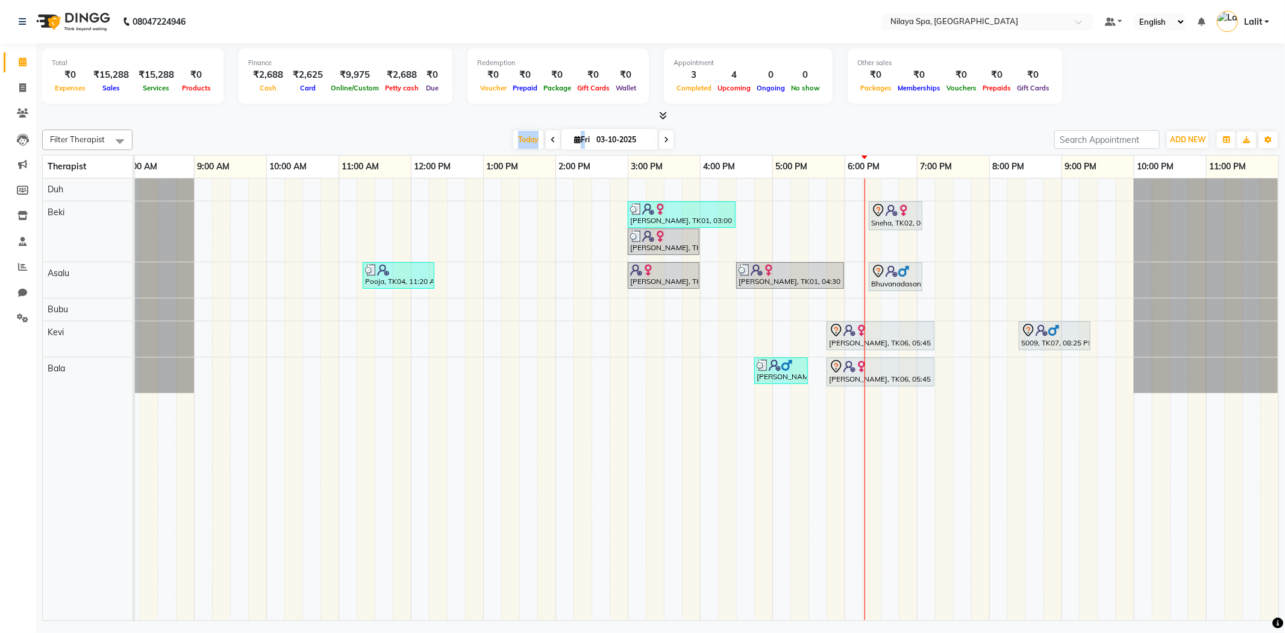
click at [478, 125] on div "Filter Therapist Select All Asalu Bala Beki Bubu Duh Kevi Today Fri 03-10-2025 …" at bounding box center [660, 373] width 1237 height 496
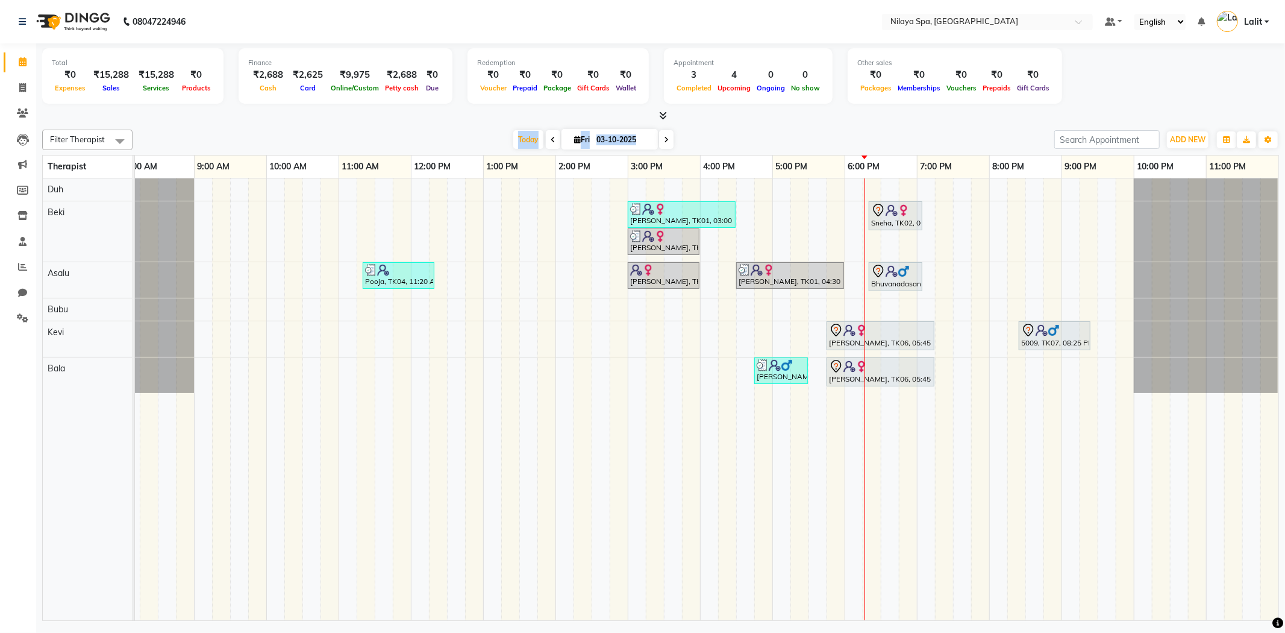
click at [478, 125] on div "Filter Therapist Select All Asalu Bala Beki Bubu Duh Kevi Today Fri 03-10-2025 …" at bounding box center [660, 373] width 1237 height 496
click at [534, 131] on span "Today" at bounding box center [528, 139] width 30 height 19
click at [519, 133] on span "Today" at bounding box center [528, 139] width 30 height 19
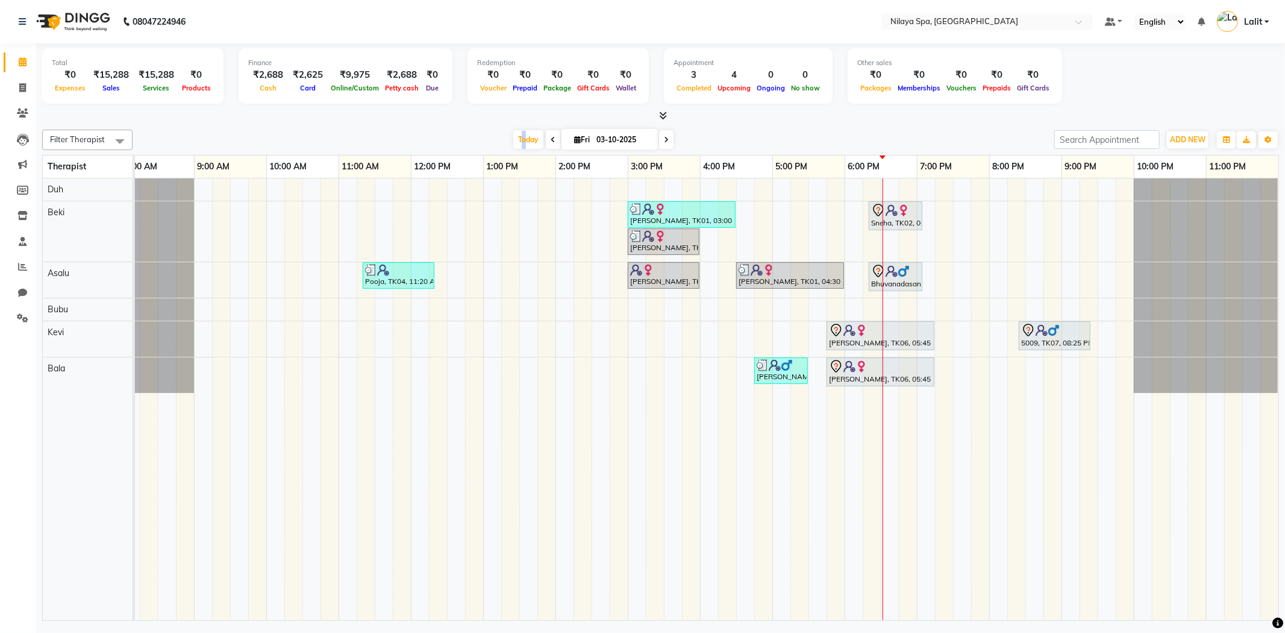
click at [505, 133] on div "[DATE] [DATE]" at bounding box center [594, 140] width 910 height 18
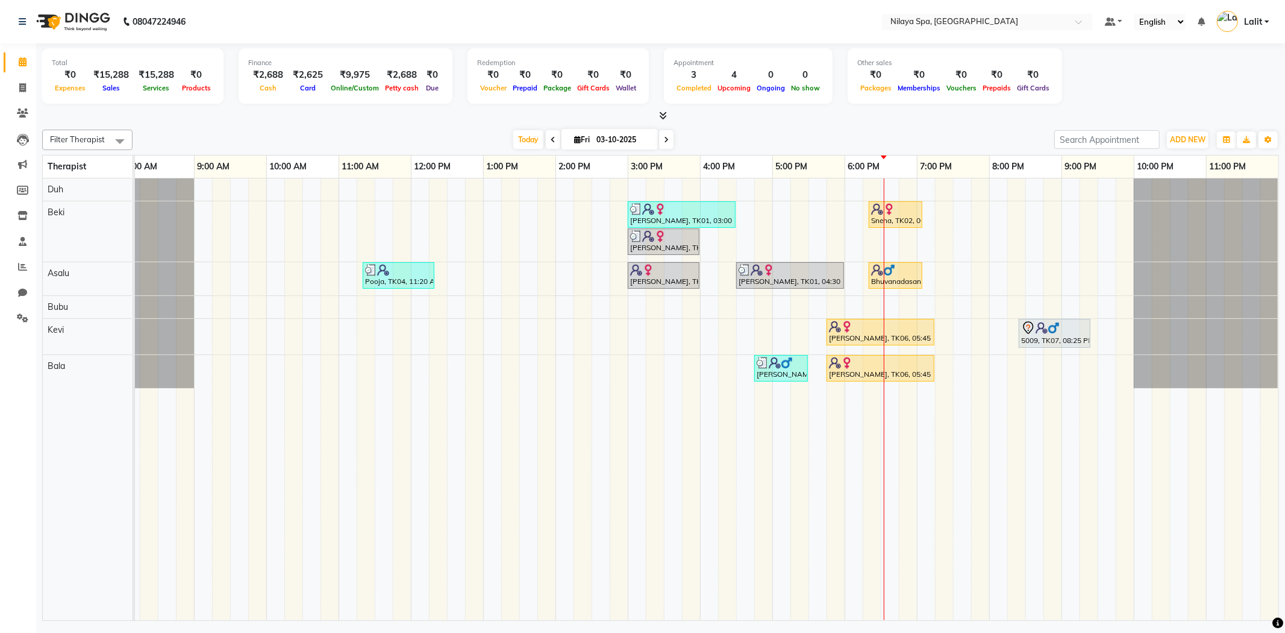
click at [877, 133] on div "[DATE] [DATE]" at bounding box center [594, 140] width 910 height 18
click at [529, 136] on span "Today" at bounding box center [528, 139] width 30 height 19
click at [755, 130] on div "Filter Therapist Select All Asalu Bala Beki Bubu Duh Kevi Today Fri 03-10-2025 …" at bounding box center [660, 140] width 1237 height 20
click at [697, 136] on div "[DATE] [DATE]" at bounding box center [594, 140] width 910 height 18
click at [531, 140] on span "Today" at bounding box center [528, 139] width 30 height 19
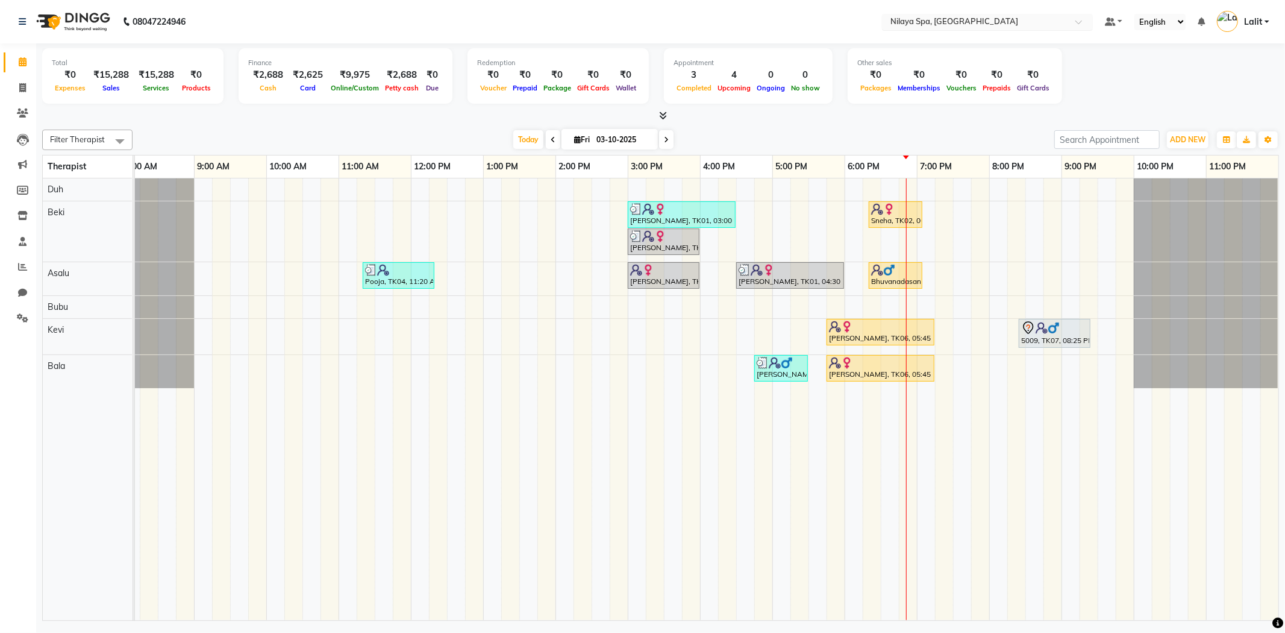
click at [832, 134] on div "[DATE] [DATE]" at bounding box center [594, 140] width 910 height 18
click at [953, 25] on input "text" at bounding box center [975, 23] width 175 height 12
click at [975, 23] on input "text" at bounding box center [975, 23] width 175 height 12
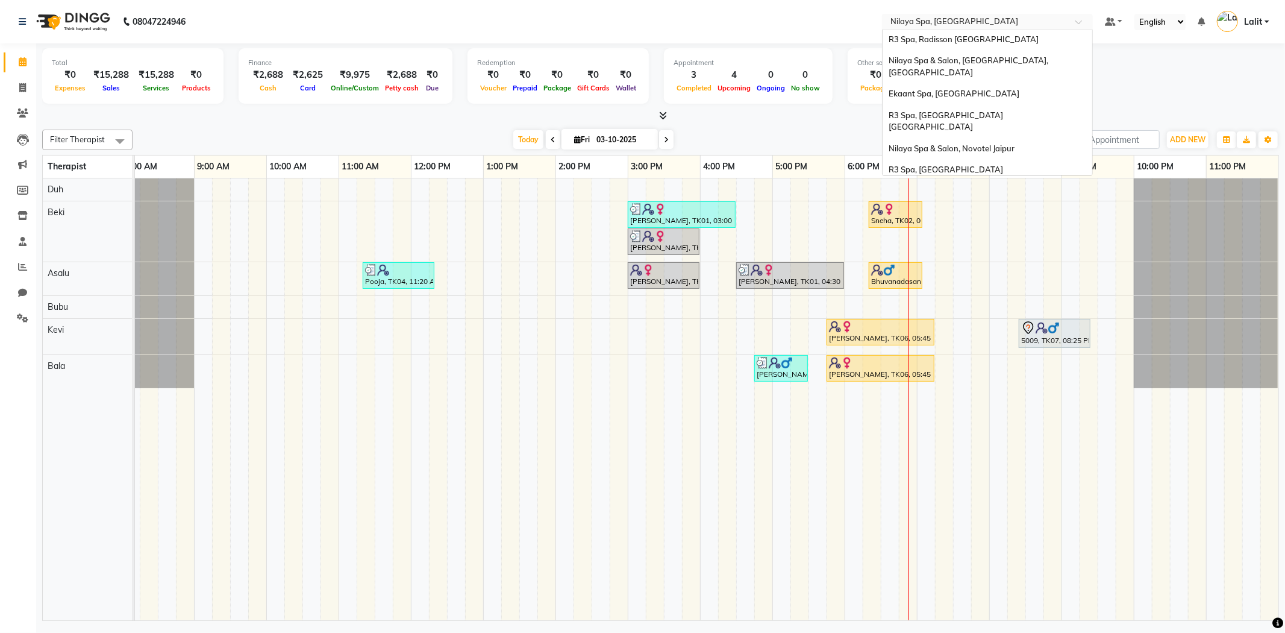
scroll to position [51, 0]
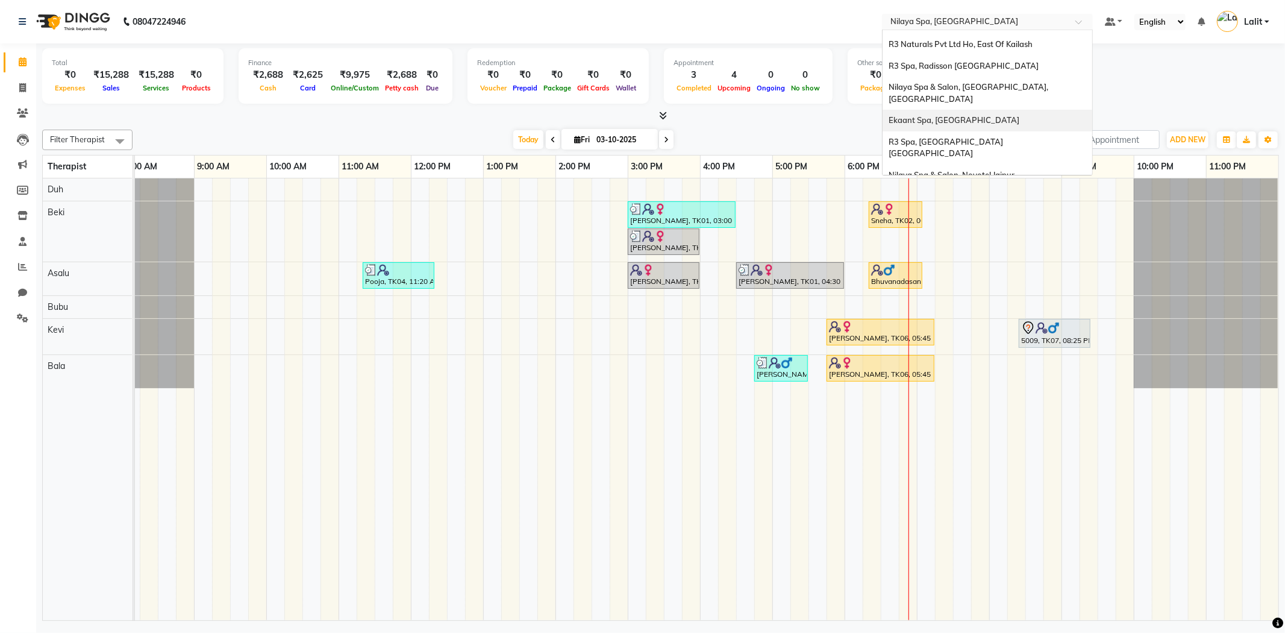
click at [1033, 84] on div "Nilaya Spa & Salon, Radisson Blu Hotel, Gorakhpur" at bounding box center [988, 93] width 210 height 33
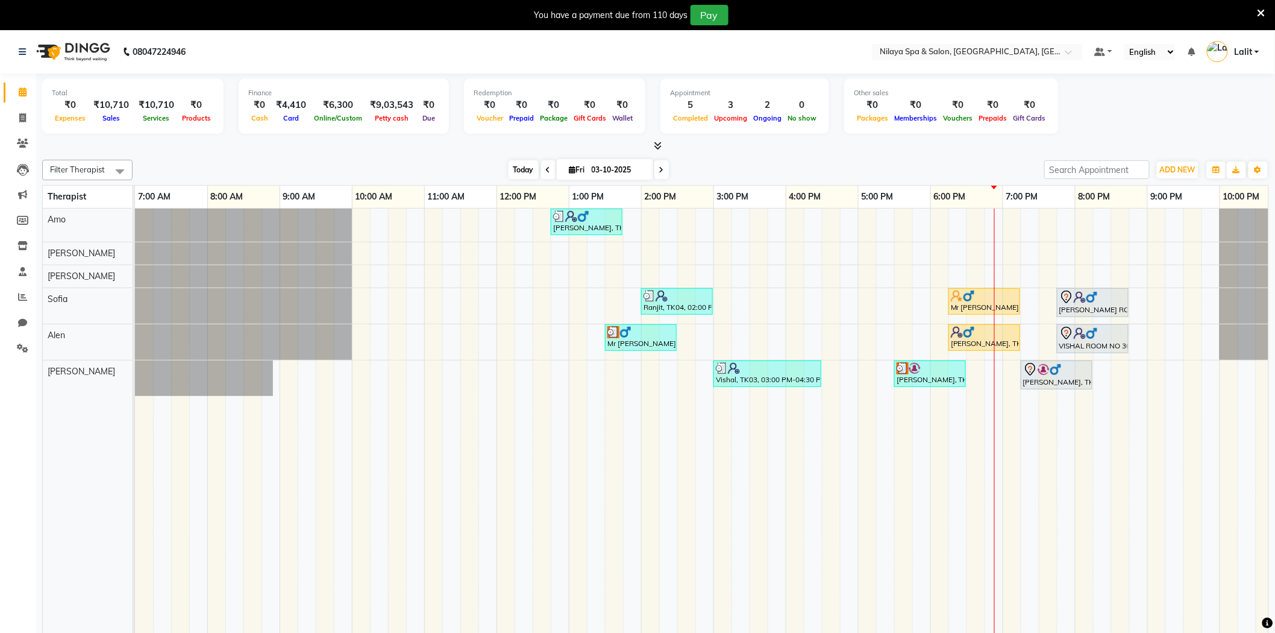
click at [515, 171] on span "Today" at bounding box center [524, 169] width 30 height 19
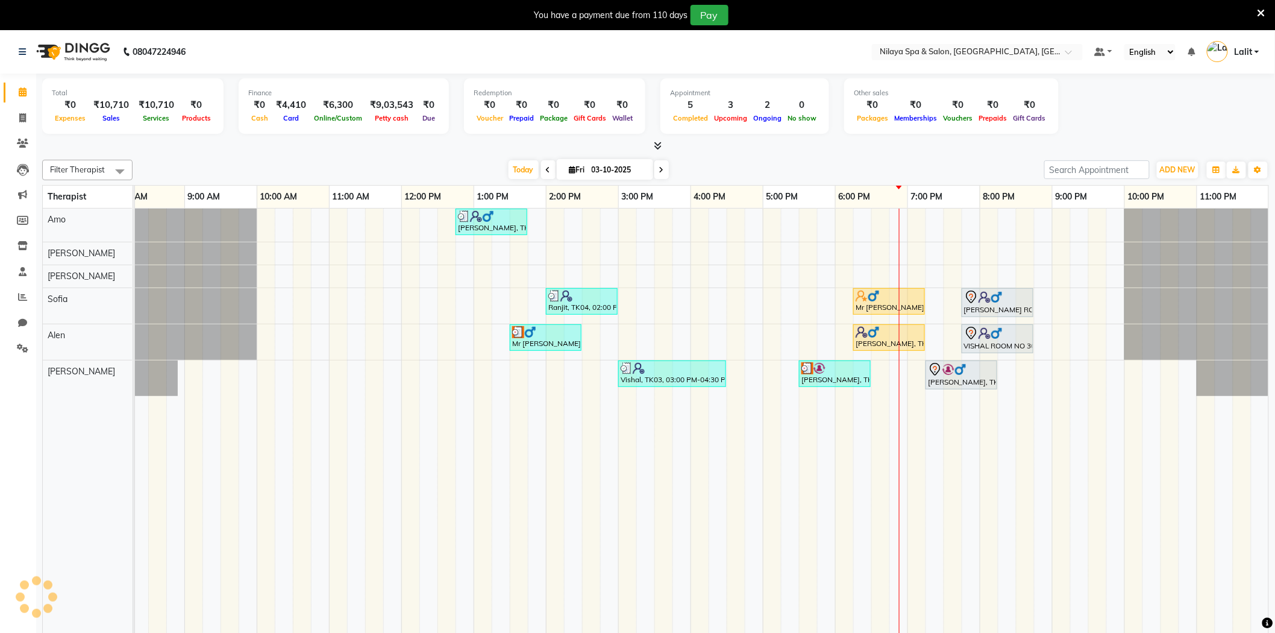
click at [476, 169] on div "[DATE] [DATE]" at bounding box center [589, 170] width 900 height 18
click at [509, 165] on span "Today" at bounding box center [524, 169] width 30 height 19
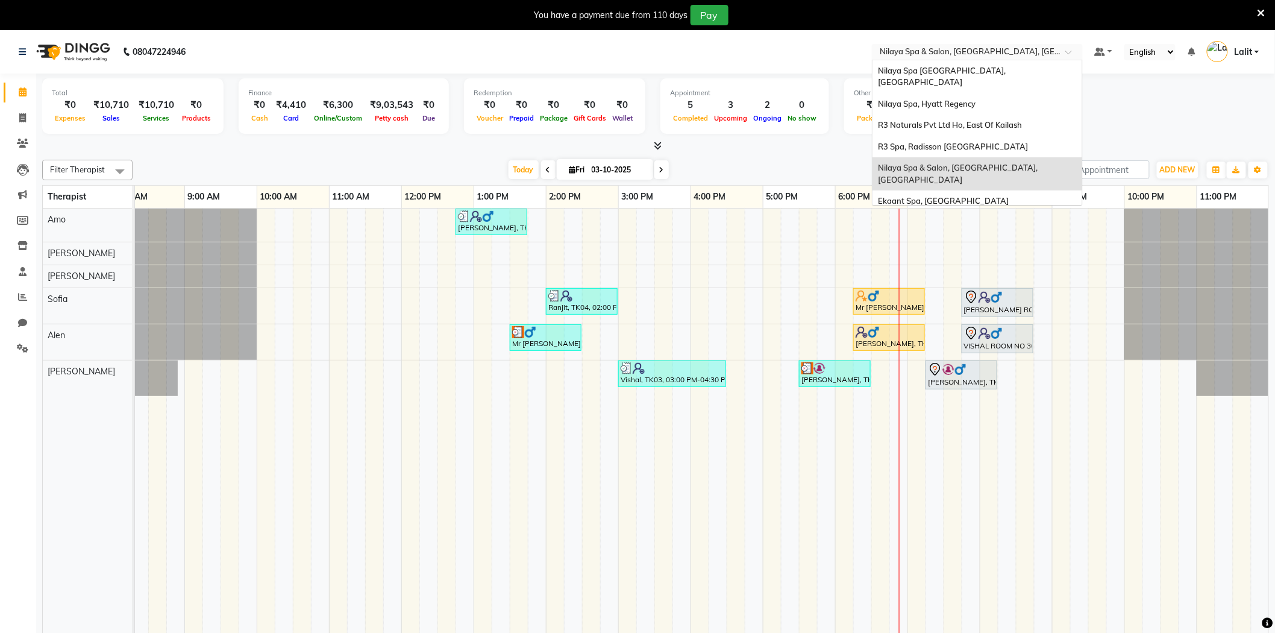
click at [907, 58] on ng-select "Select Location × Nilaya Spa & Salon, Radisson Blu Hotel, Gorakhpur Nilaya Spa …" at bounding box center [977, 52] width 211 height 16
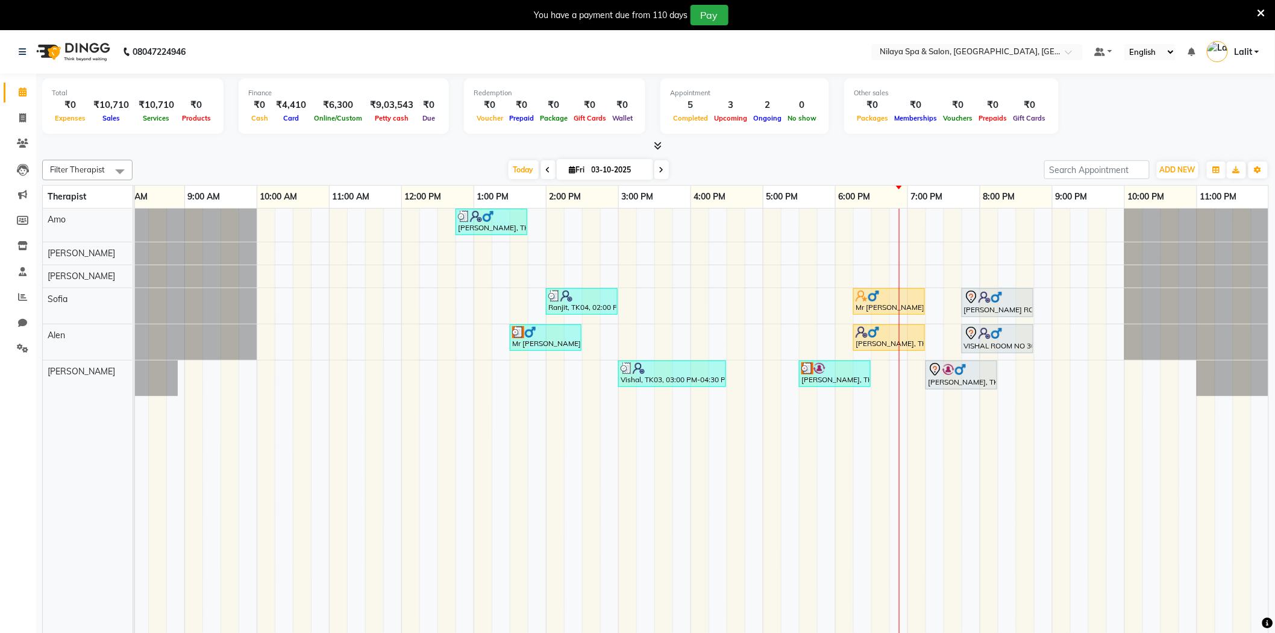
click at [725, 70] on nav "08047224946 Select Location × Nilaya Spa & Salon, Radisson Blu Hotel, Gorakhpur…" at bounding box center [637, 51] width 1275 height 43
click at [569, 329] on div at bounding box center [545, 332] width 67 height 12
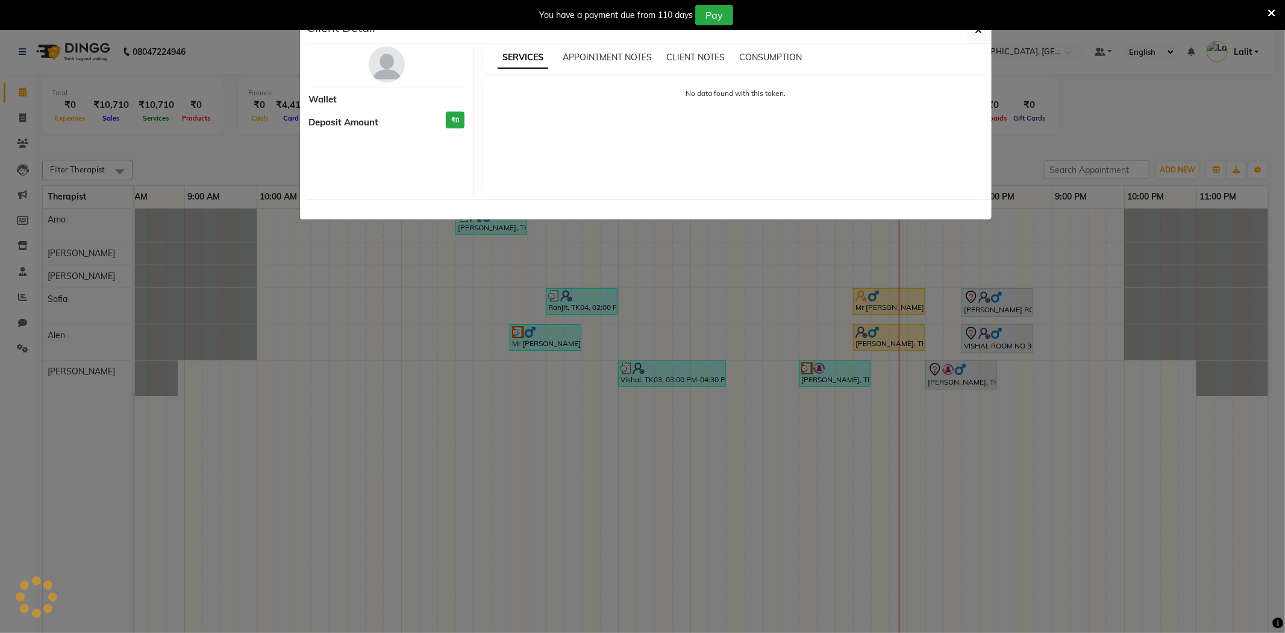
select select "3"
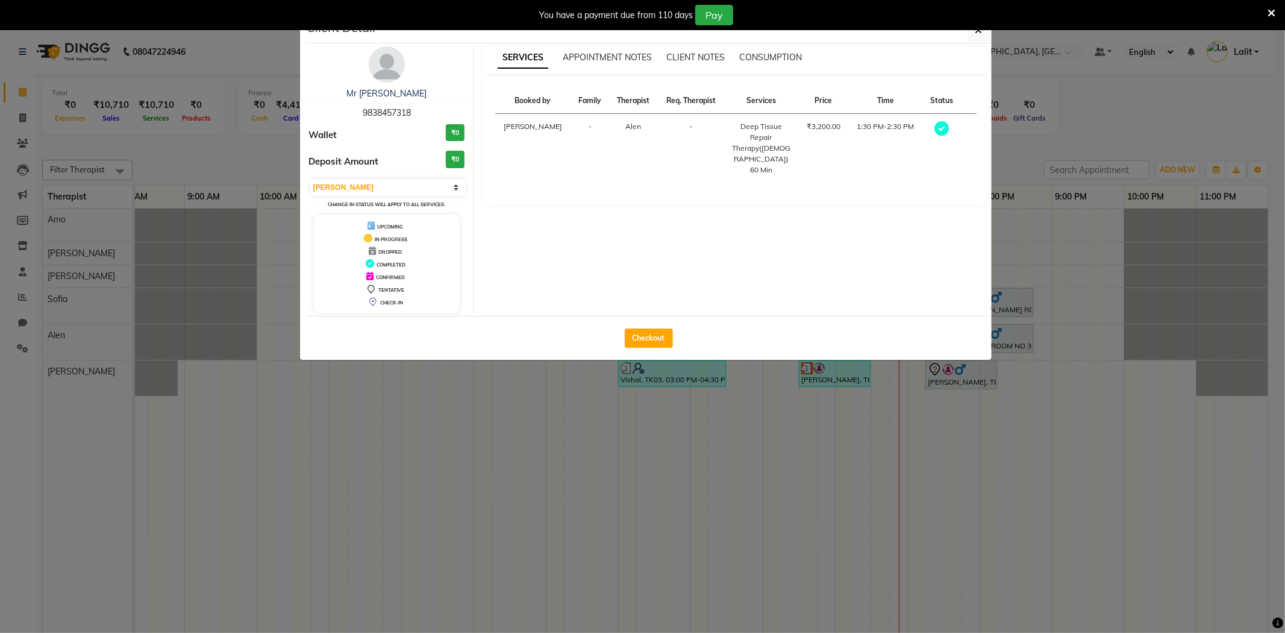
click at [189, 136] on ngb-modal-window "Client Detail Mr Ashutosh mishra 9838457318 Wallet ₹0 Deposit Amount ₹0 Select …" at bounding box center [642, 316] width 1285 height 633
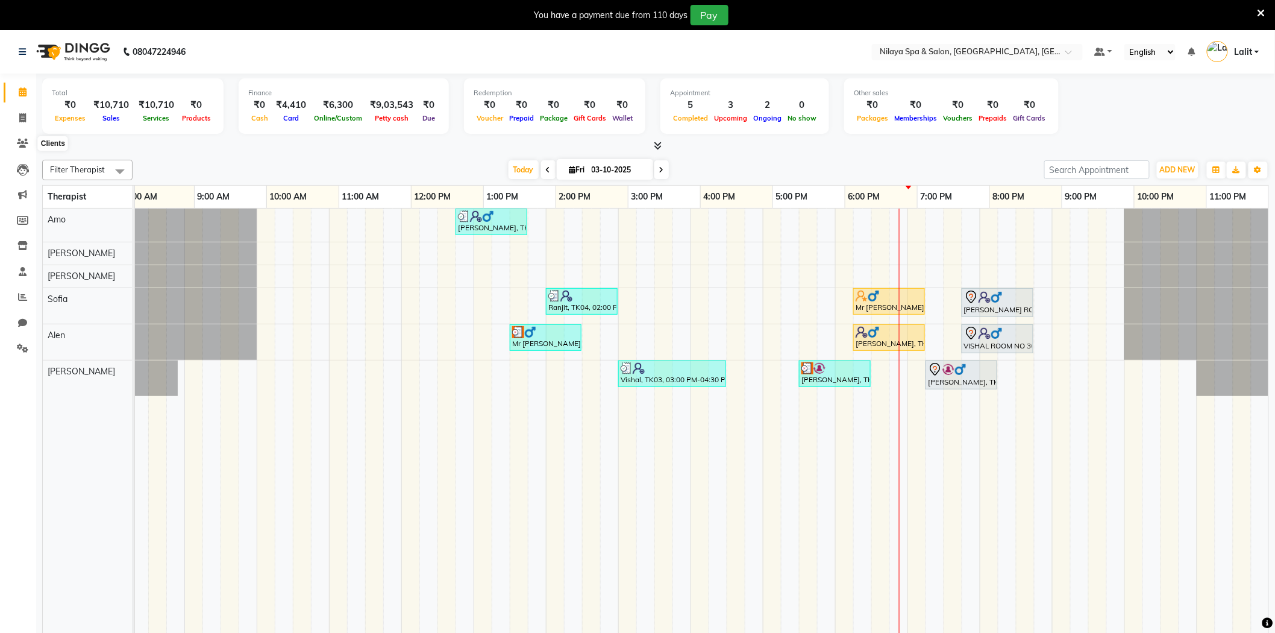
scroll to position [0, 86]
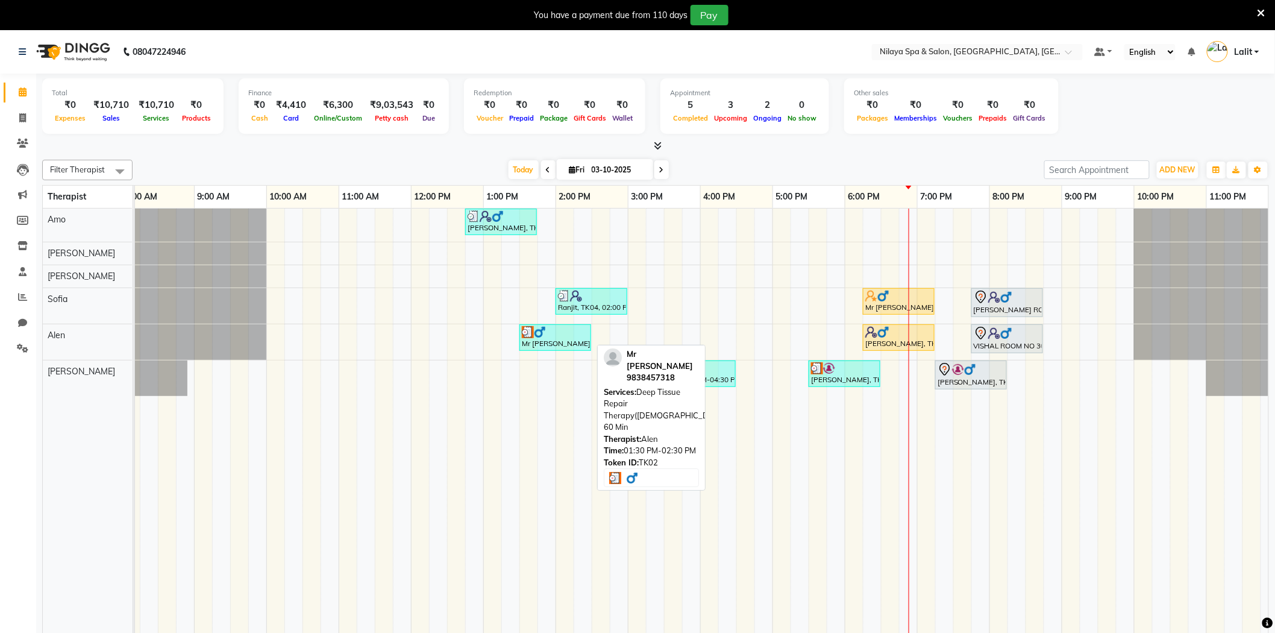
click at [534, 340] on div "Mr Ashutosh mishra, TK02, 01:30 PM-02:30 PM, Deep Tissue Repair Therapy(Male) 6…" at bounding box center [555, 337] width 69 height 23
select select "3"
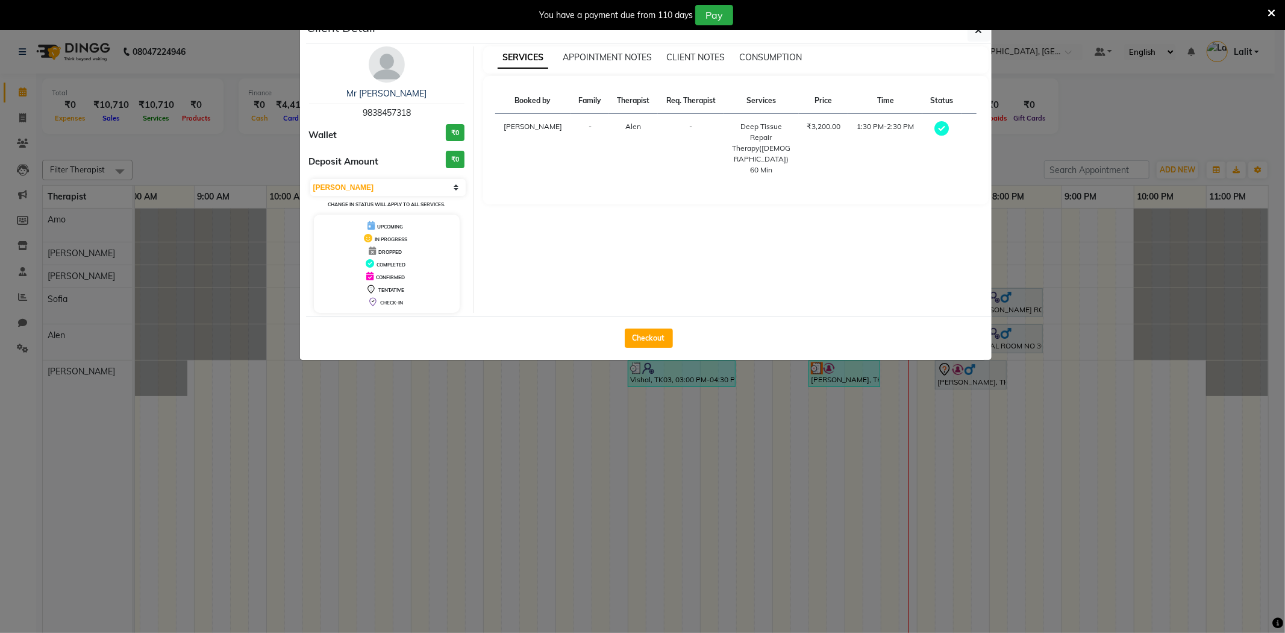
drag, startPoint x: 357, startPoint y: 111, endPoint x: 425, endPoint y: 116, distance: 68.8
click at [425, 116] on div "Mr Ashutosh mishra 9838457318" at bounding box center [387, 103] width 156 height 32
copy span "9838457318"
click at [24, 142] on ngb-modal-window "Client Detail Mr Ashutosh mishra 9838457318 Wallet ₹0 Deposit Amount ₹0 Select …" at bounding box center [642, 316] width 1285 height 633
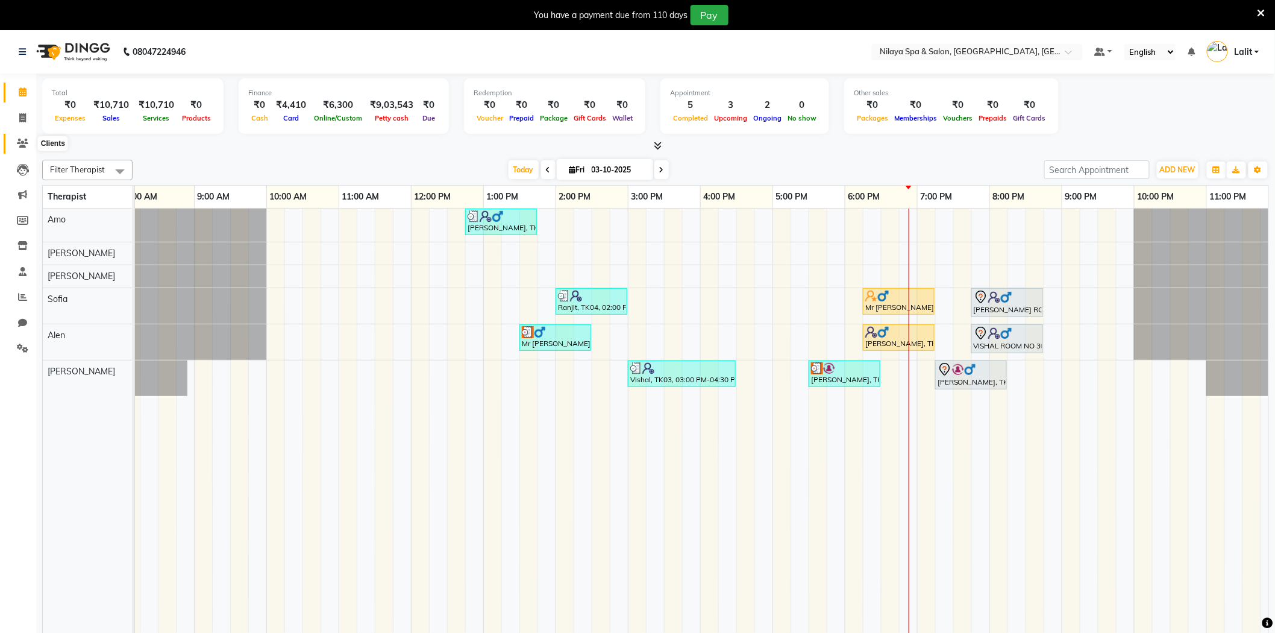
click at [23, 142] on icon at bounding box center [22, 143] width 11 height 9
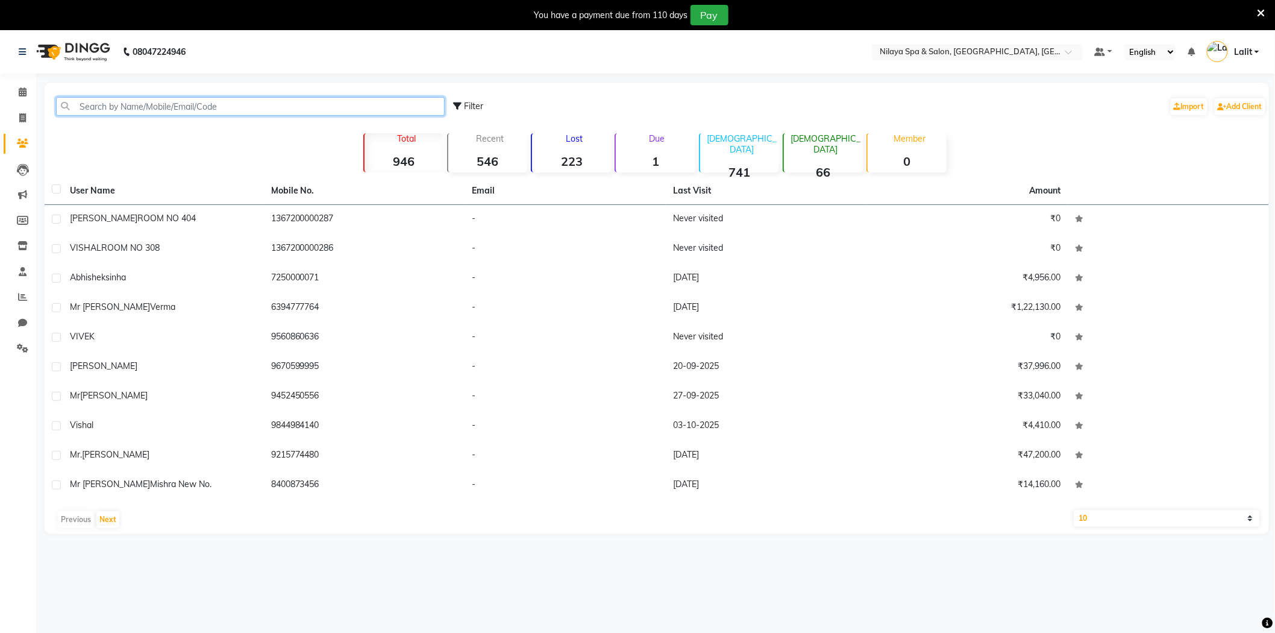
click at [211, 107] on input "text" at bounding box center [250, 106] width 389 height 19
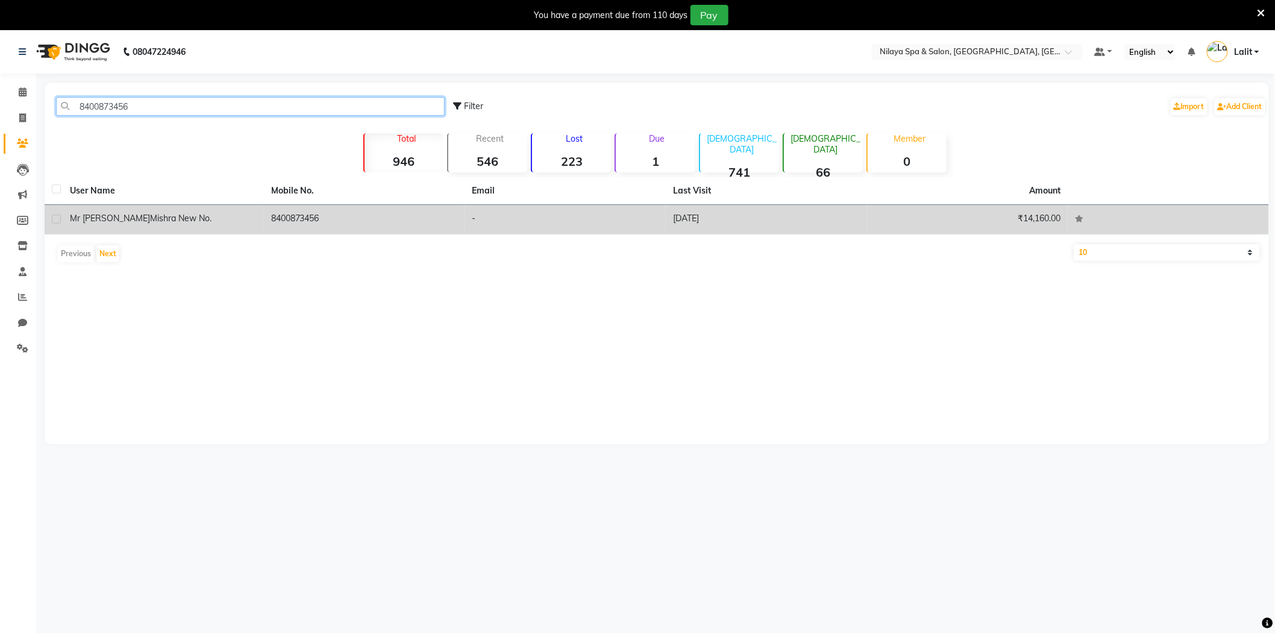
type input "8400873456"
click at [274, 222] on td "8400873456" at bounding box center [364, 220] width 201 height 30
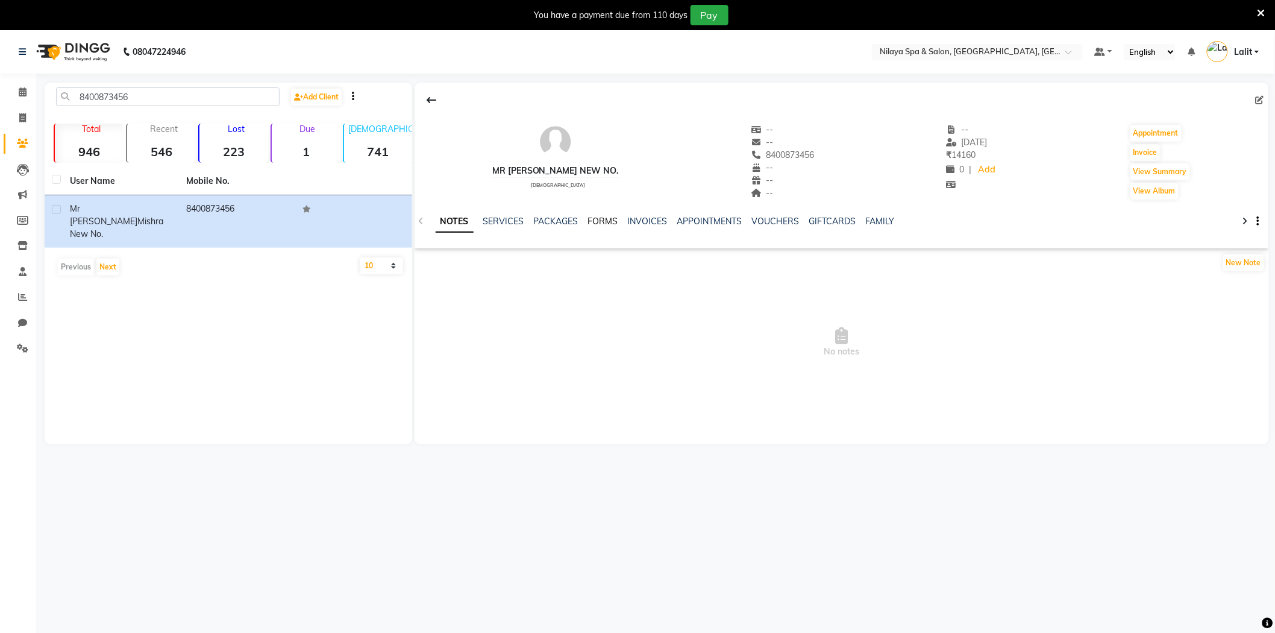
drag, startPoint x: 619, startPoint y: 221, endPoint x: 609, endPoint y: 222, distance: 9.7
click at [619, 221] on ul "NOTES SERVICES PACKAGES FORMS INVOICES APPOINTMENTS VOUCHERS GIFTCARDS FAMILY" at bounding box center [670, 221] width 469 height 13
click at [556, 224] on link "PACKAGES" at bounding box center [556, 221] width 45 height 11
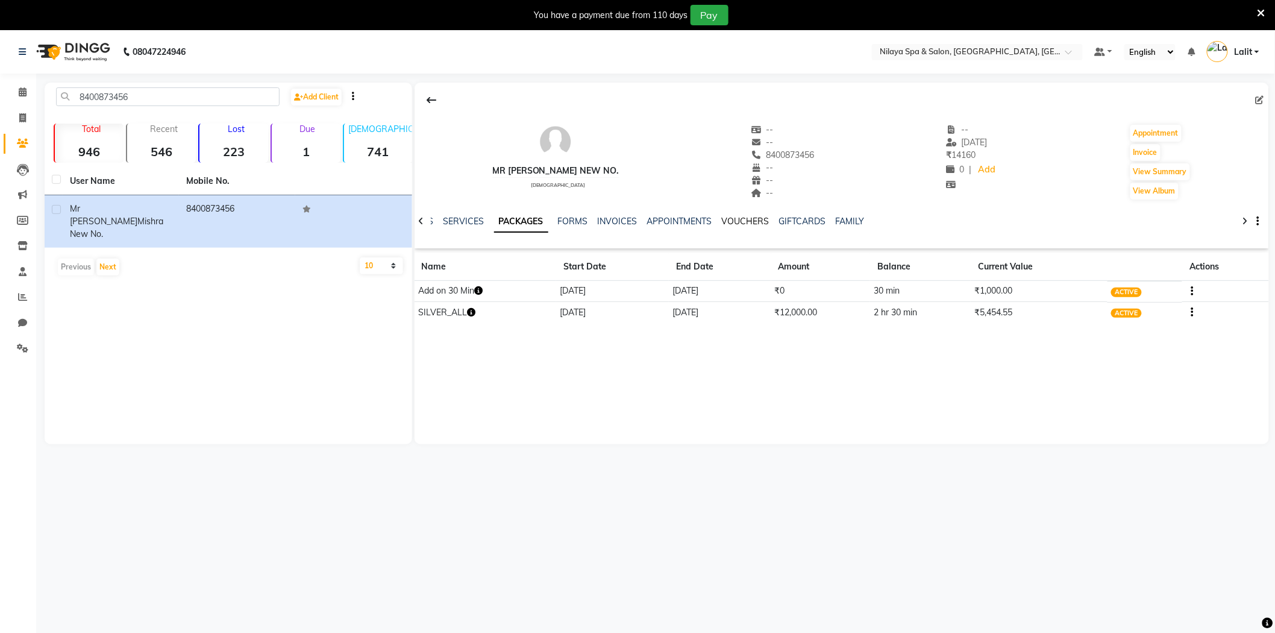
click at [728, 226] on link "VOUCHERS" at bounding box center [746, 221] width 48 height 11
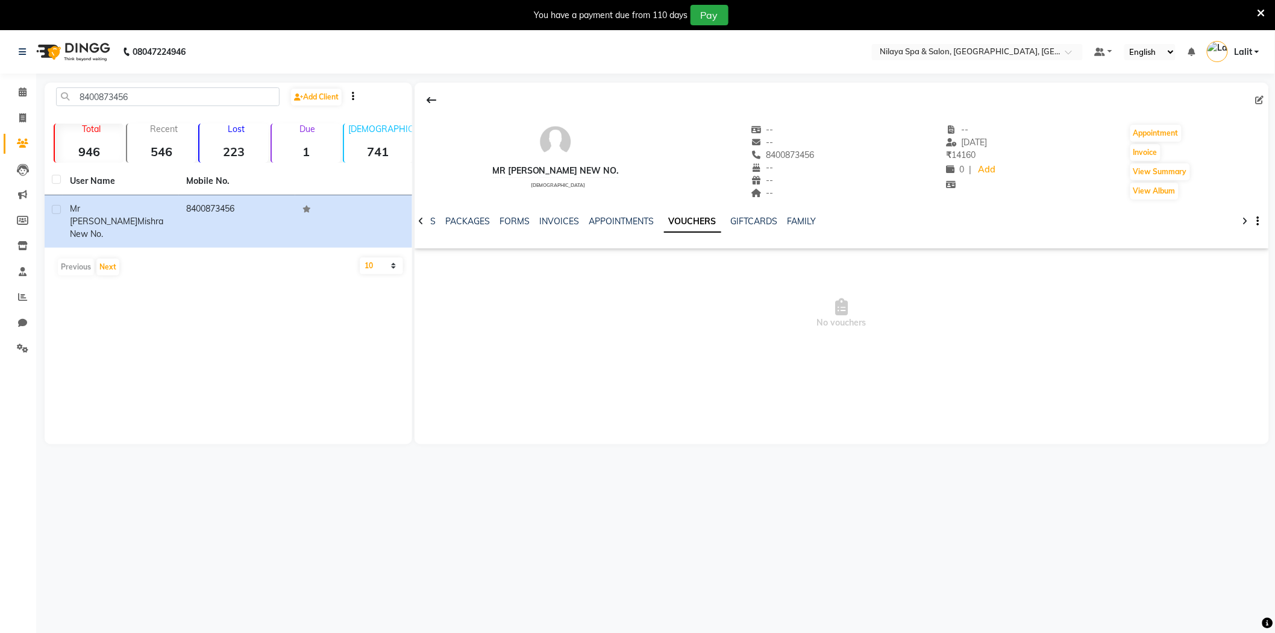
click at [821, 219] on div "NOTES SERVICES PACKAGES FORMS INVOICES APPOINTMENTS VOUCHERS GIFTCARDS FAMILY" at bounding box center [827, 226] width 783 height 22
click at [803, 219] on link "FAMILY" at bounding box center [802, 221] width 29 height 11
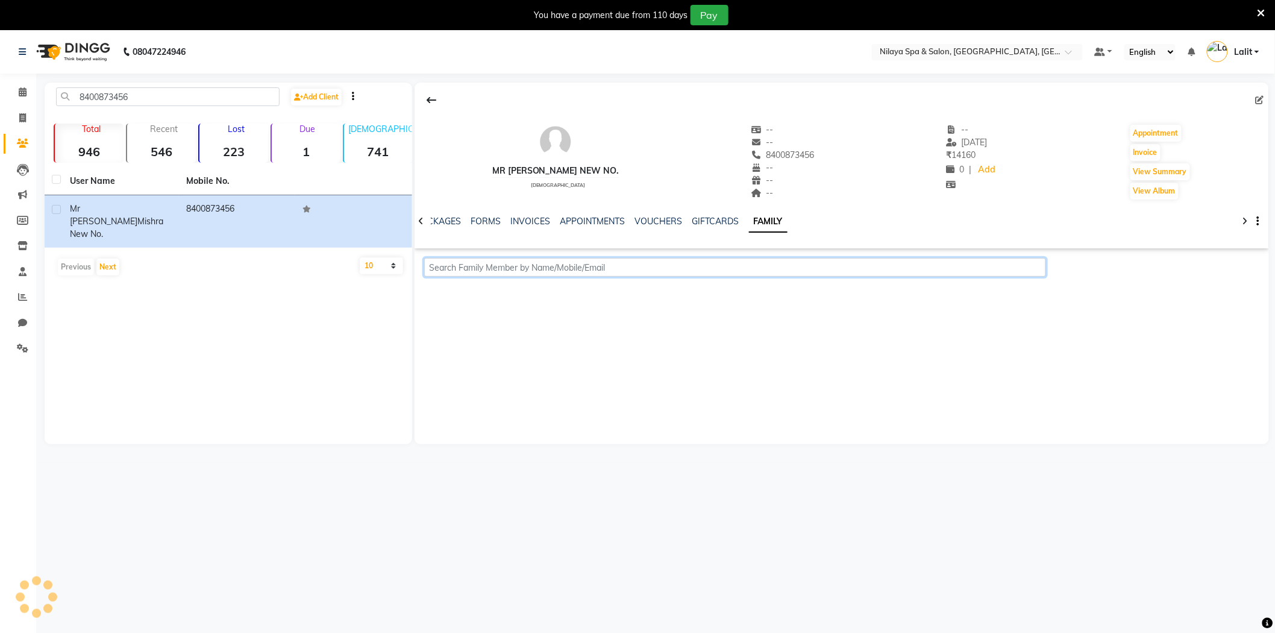
click at [708, 266] on input "text" at bounding box center [735, 267] width 622 height 19
paste input "9838457318"
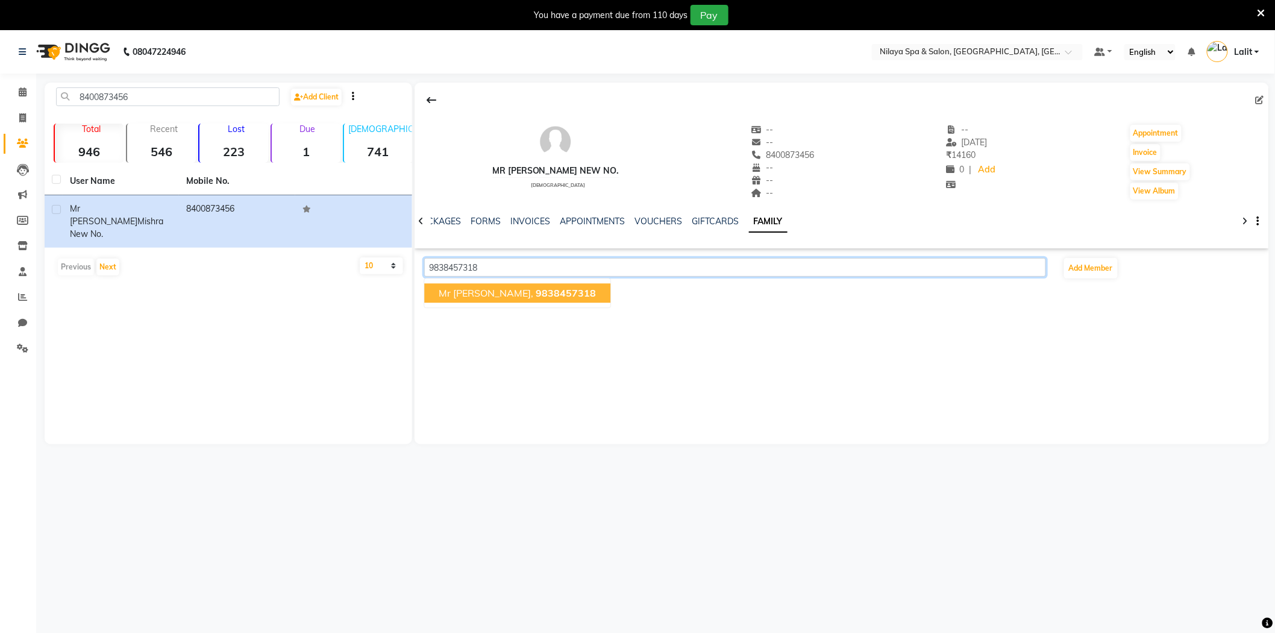
click at [516, 289] on span "Mr Ashutosh mishra," at bounding box center [486, 293] width 95 height 12
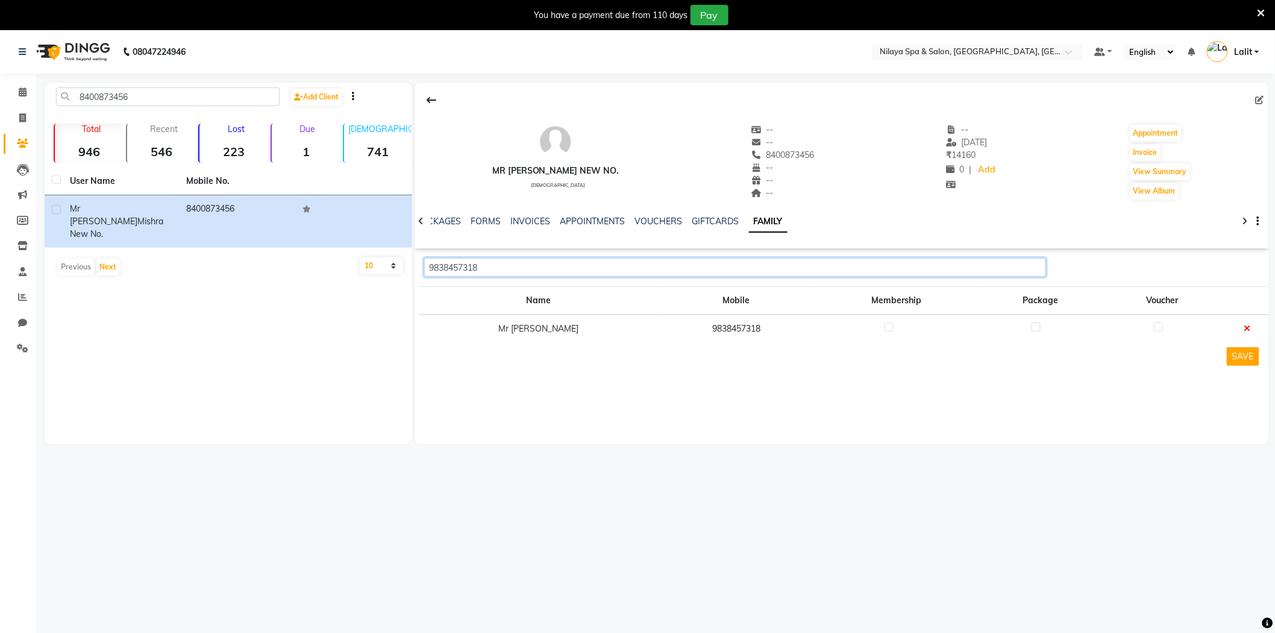
type input "9838457318"
click at [889, 328] on label at bounding box center [889, 326] width 9 height 9
click at [889, 328] on input "checkbox" at bounding box center [889, 328] width 8 height 8
checkbox input "true"
click at [1034, 328] on label at bounding box center [1036, 326] width 9 height 9
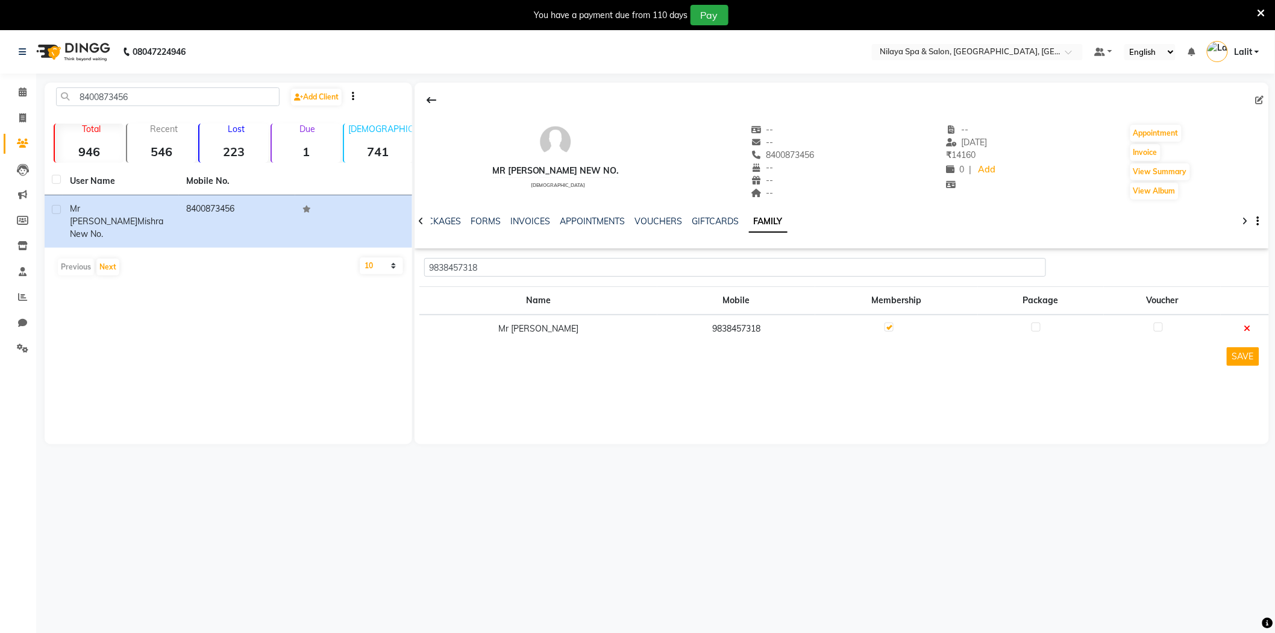
click at [1034, 328] on input "checkbox" at bounding box center [1036, 328] width 8 height 8
checkbox input "true"
click at [1236, 354] on button "SAVE" at bounding box center [1243, 356] width 33 height 19
click at [466, 230] on div "NOTES SERVICES PACKAGES FORMS INVOICES APPOINTMENTS VOUCHERS GIFTCARDS FAMILY" at bounding box center [827, 226] width 783 height 22
click at [479, 227] on div "FORMS" at bounding box center [486, 221] width 30 height 13
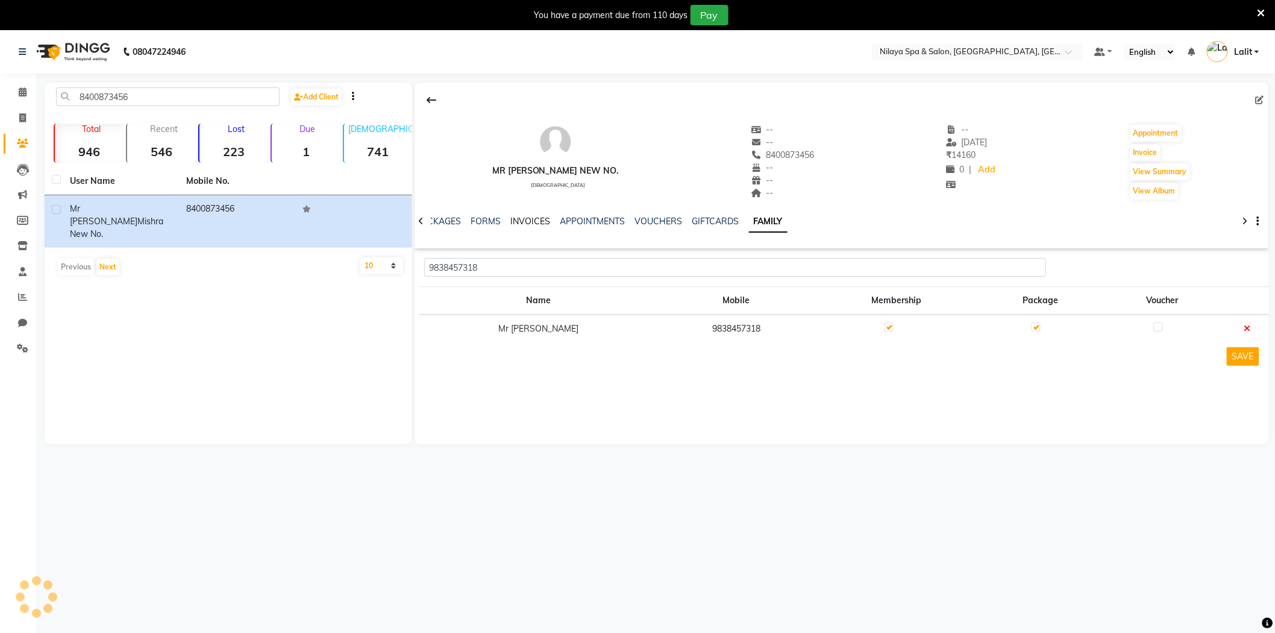
click at [521, 222] on link "INVOICES" at bounding box center [531, 221] width 40 height 11
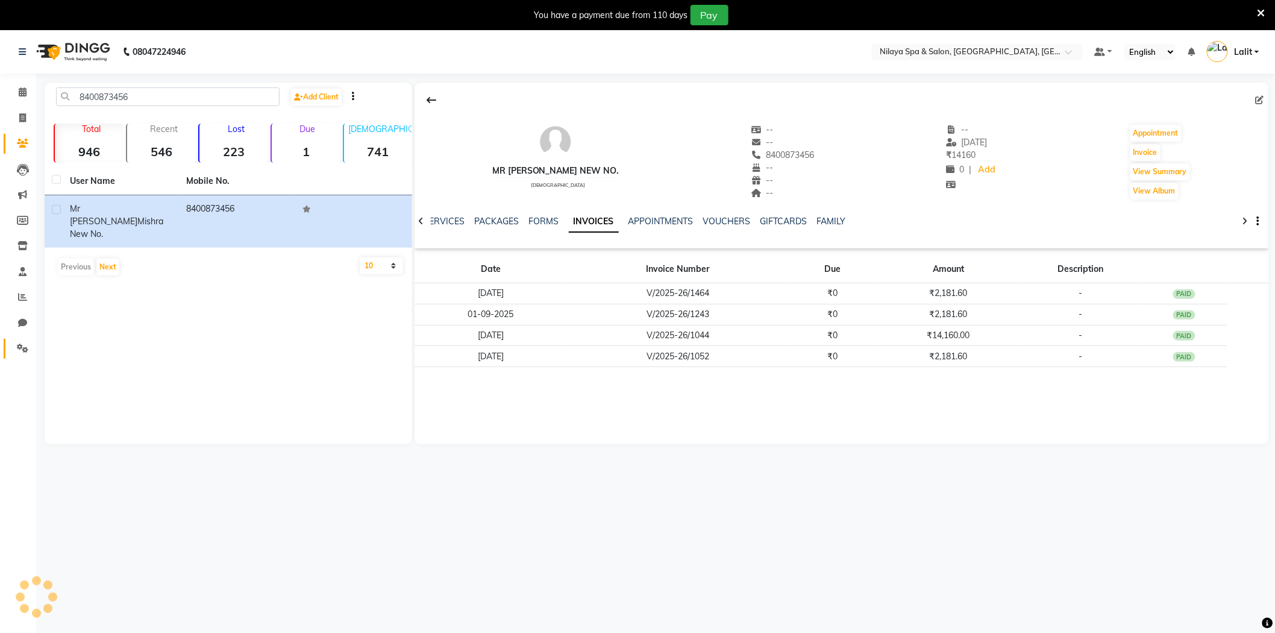
click at [22, 340] on link "Settings" at bounding box center [18, 349] width 29 height 20
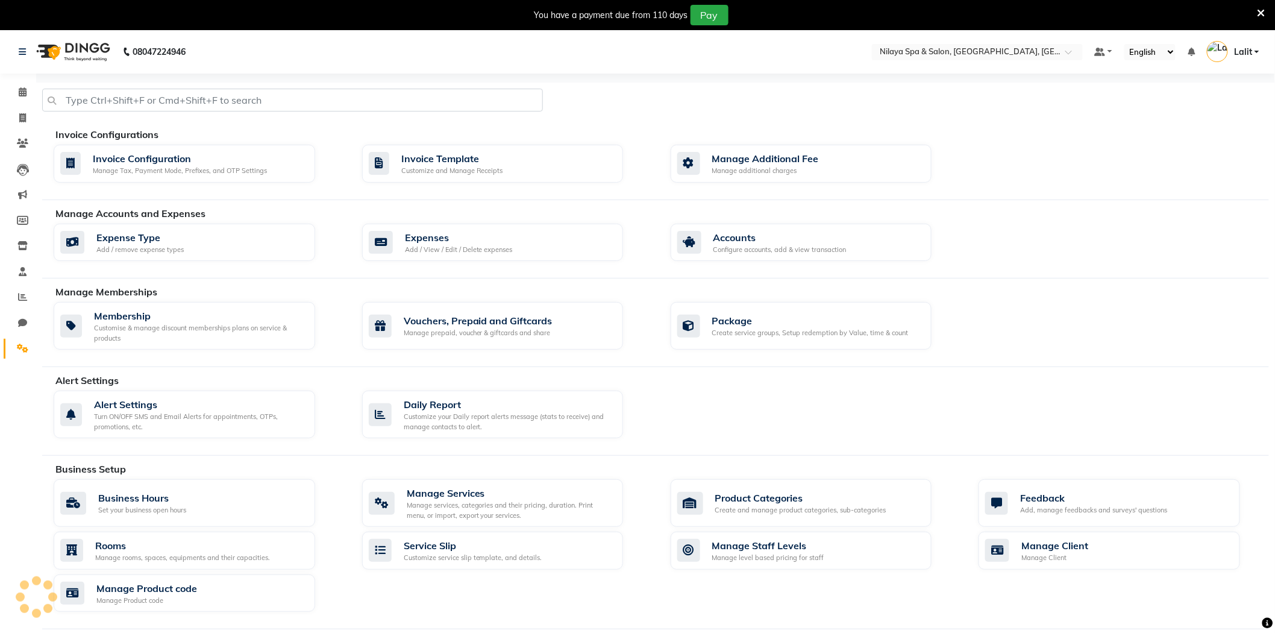
click at [136, 130] on div "Invoice Configurations" at bounding box center [666, 134] width 1223 height 14
click at [148, 153] on div "Invoice Configuration" at bounding box center [180, 158] width 174 height 14
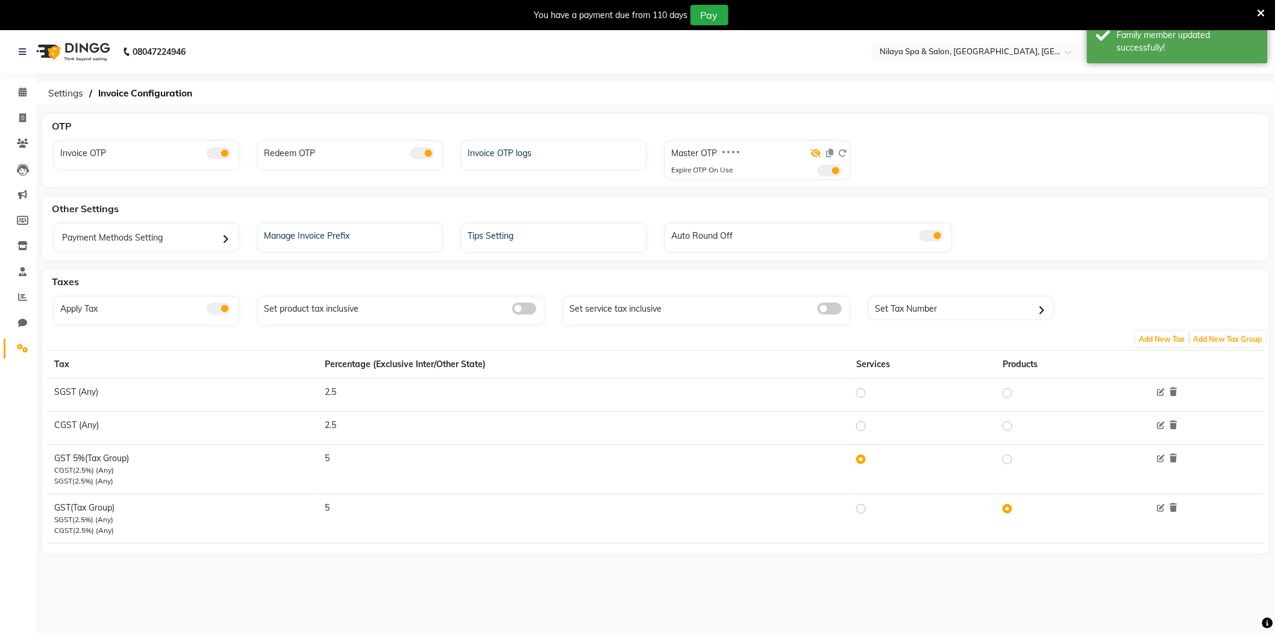
click at [819, 153] on icon at bounding box center [815, 153] width 11 height 8
click at [25, 86] on span at bounding box center [22, 93] width 21 height 14
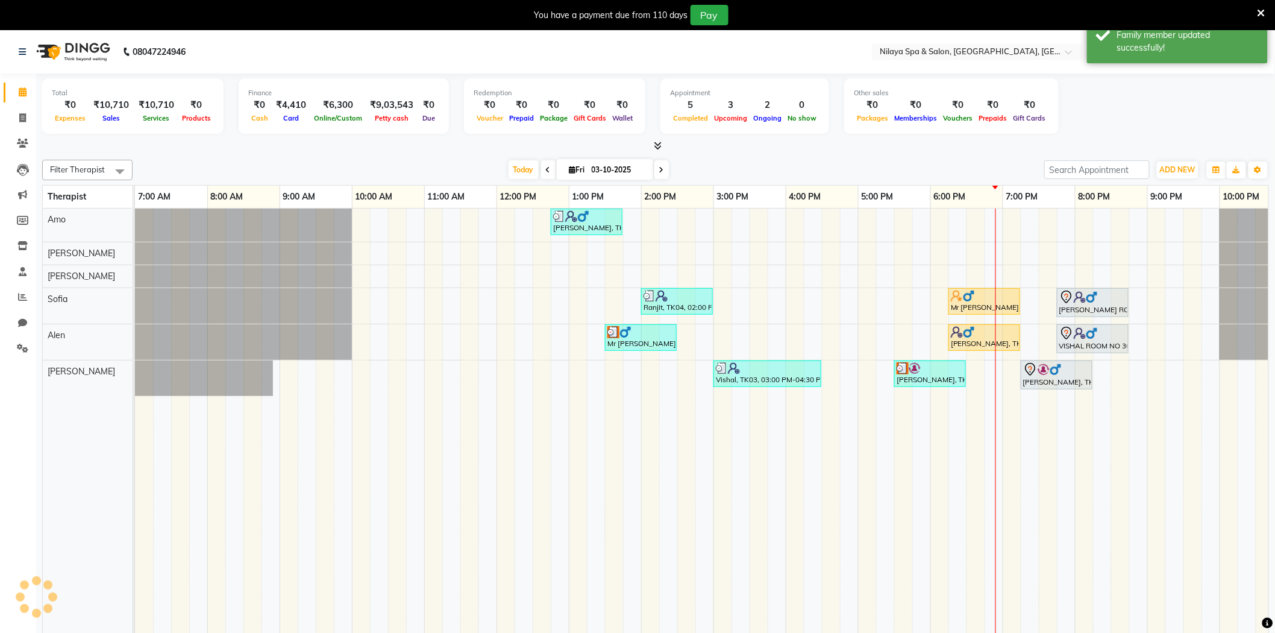
click at [628, 337] on img at bounding box center [625, 332] width 12 height 12
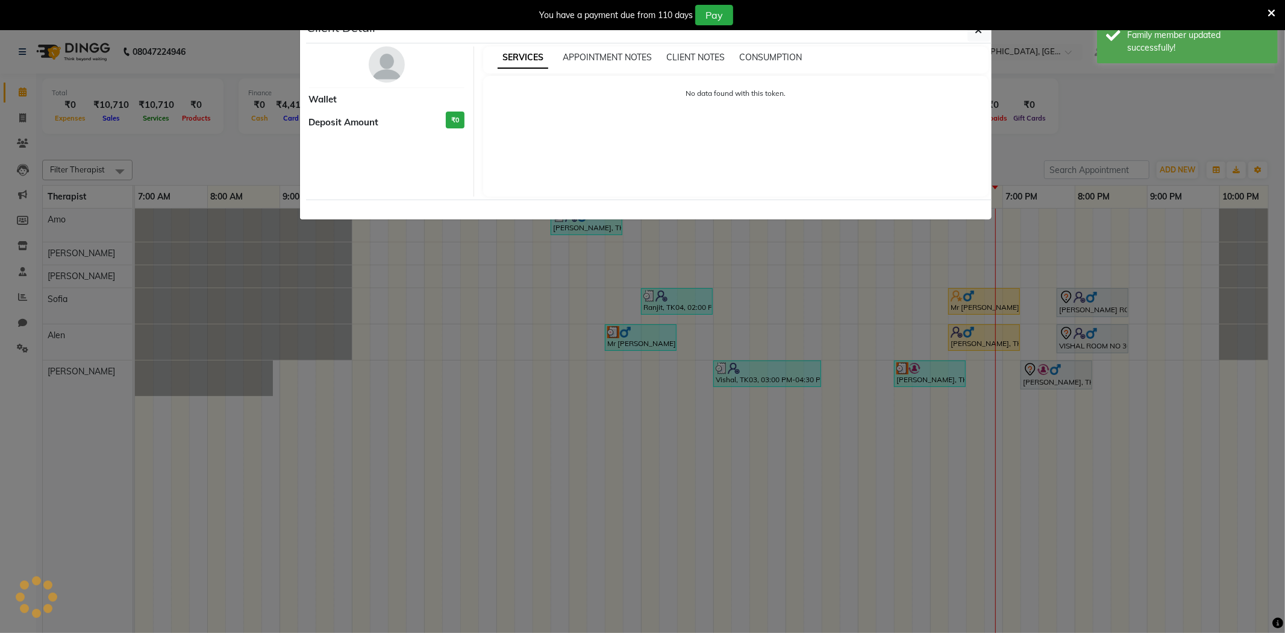
select select "3"
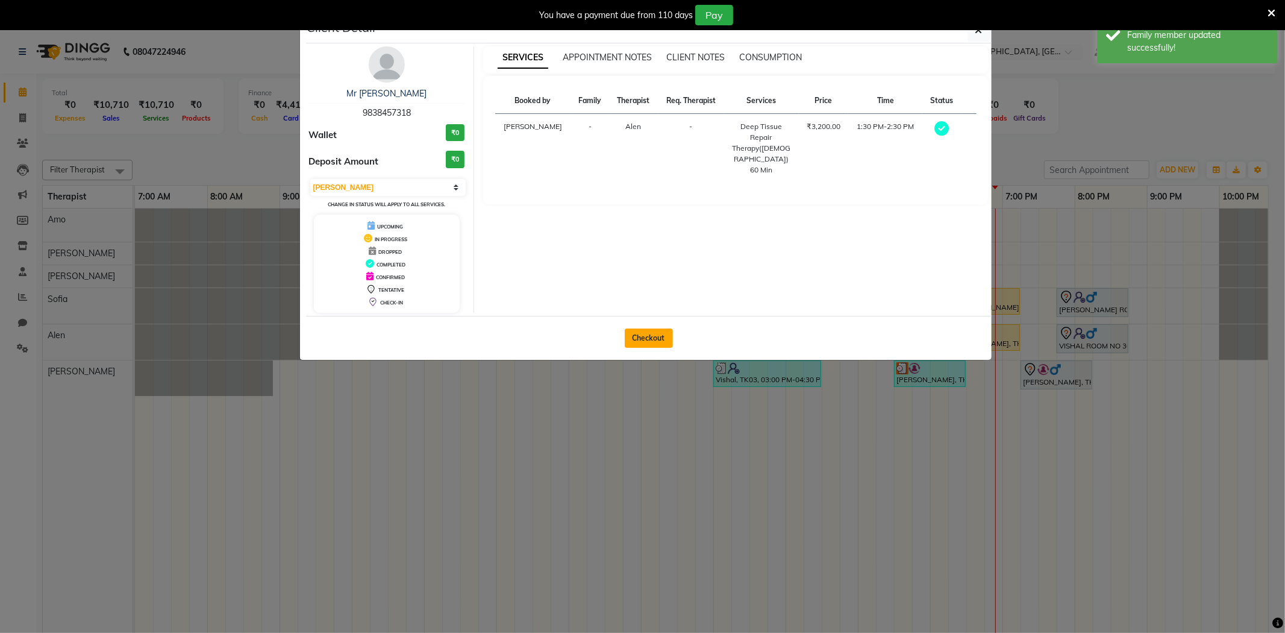
click at [657, 330] on button "Checkout" at bounding box center [649, 337] width 48 height 19
select select "8283"
select select "service"
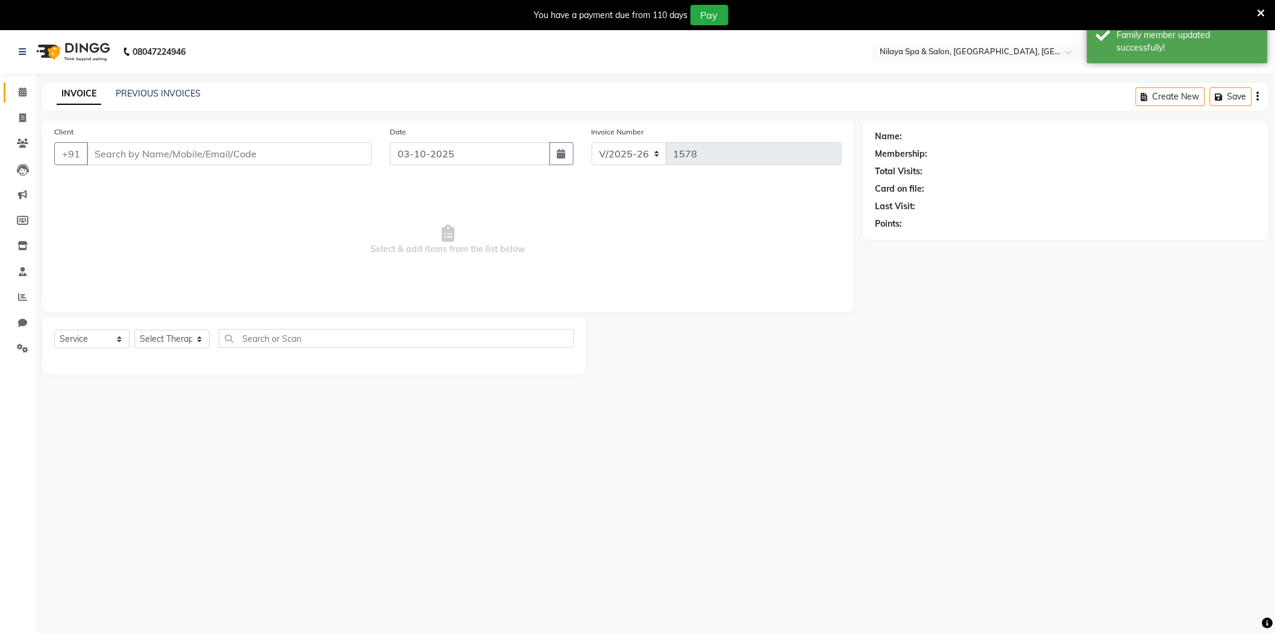
type input "9838457318"
select select "84325"
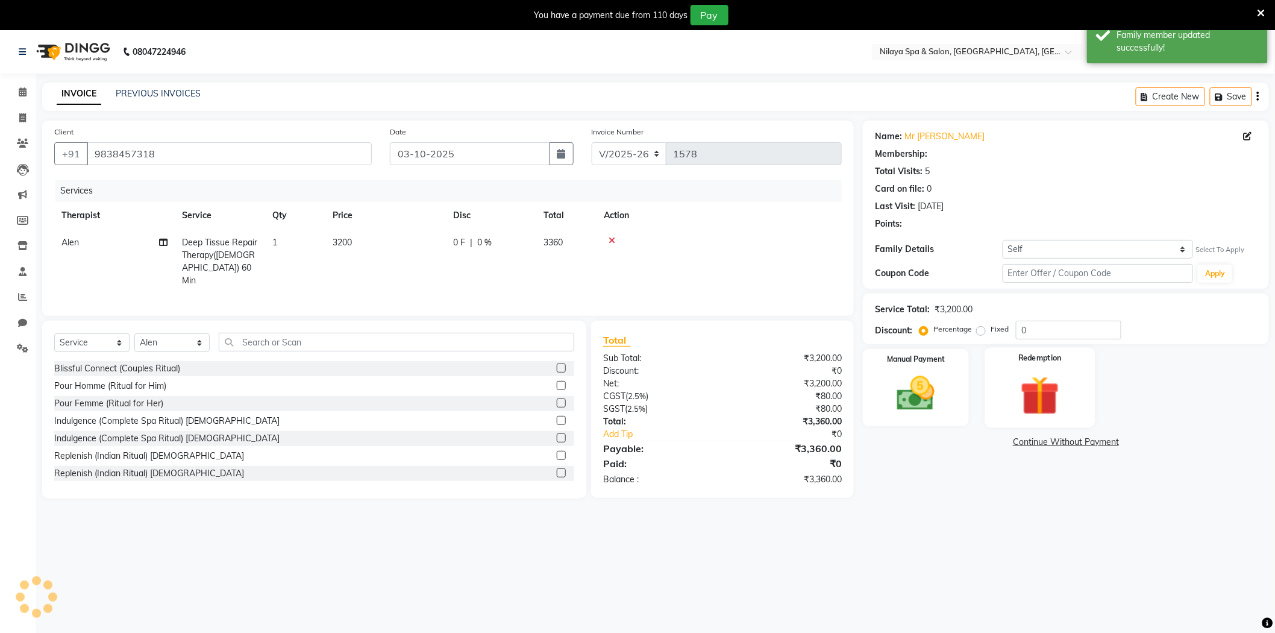
click at [1038, 378] on img at bounding box center [1040, 395] width 64 height 49
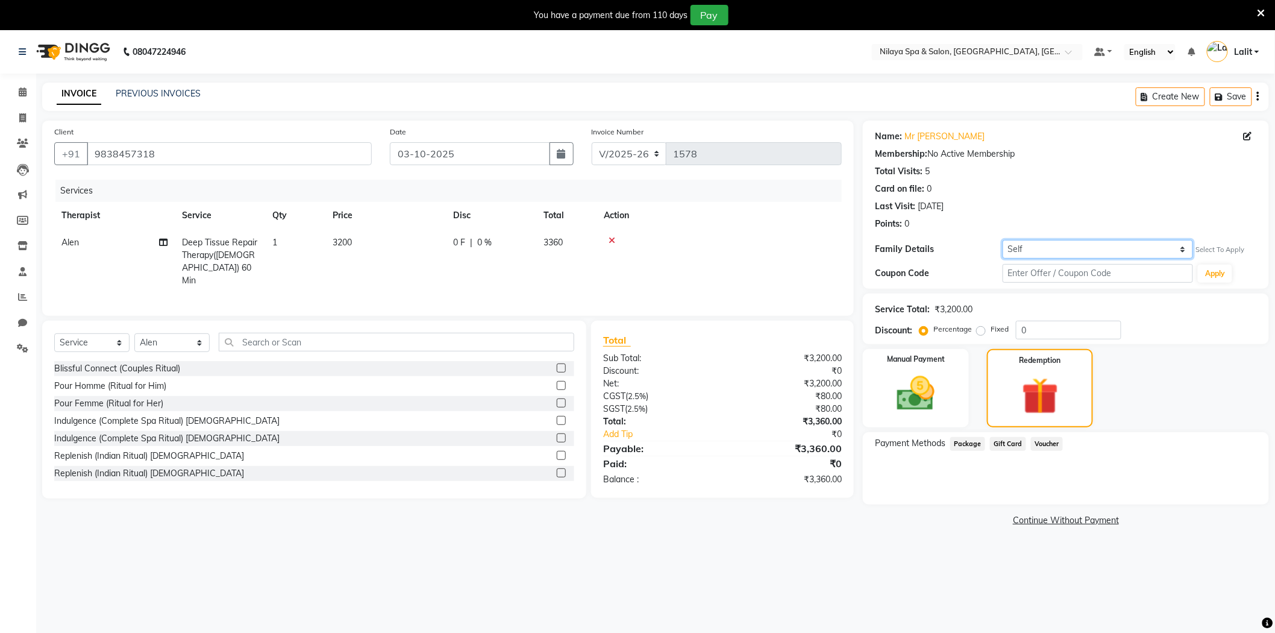
drag, startPoint x: 1141, startPoint y: 253, endPoint x: 1123, endPoint y: 256, distance: 18.3
click at [1141, 253] on select "Self Mr Ashutosh Mishra new No." at bounding box center [1098, 249] width 191 height 19
select select "8049391"
click at [1003, 240] on select "Self Mr Ashutosh Mishra new No." at bounding box center [1098, 249] width 191 height 19
click at [1057, 377] on img at bounding box center [1040, 396] width 62 height 48
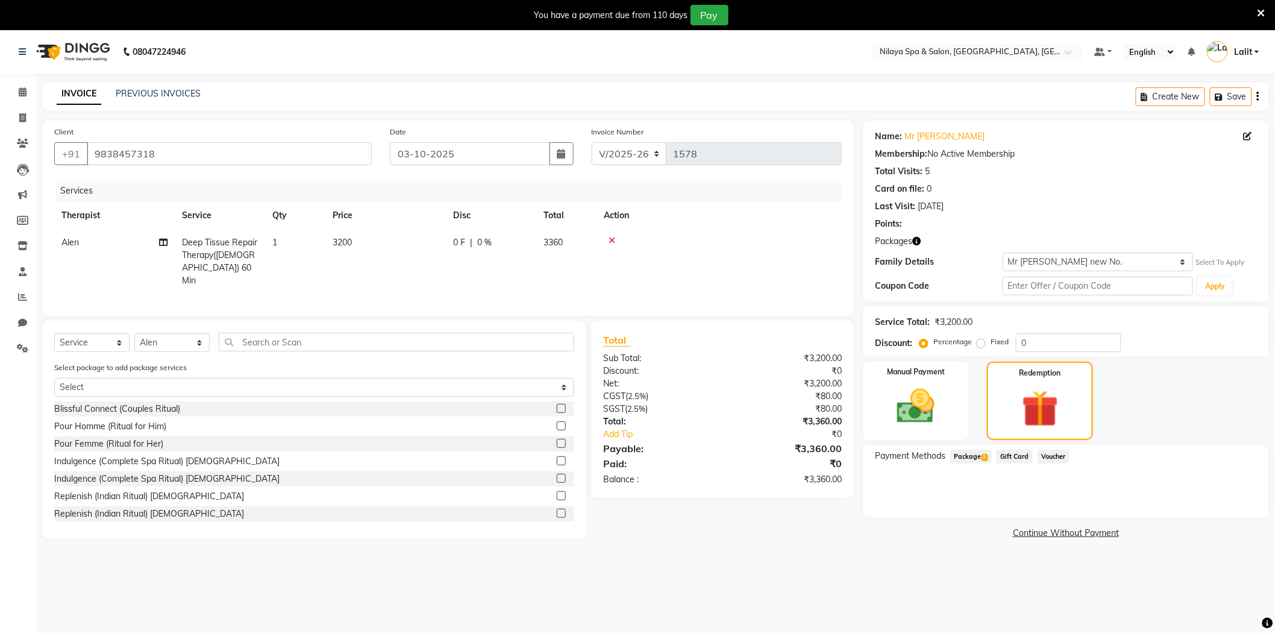
click at [983, 456] on span "2" at bounding box center [985, 457] width 7 height 7
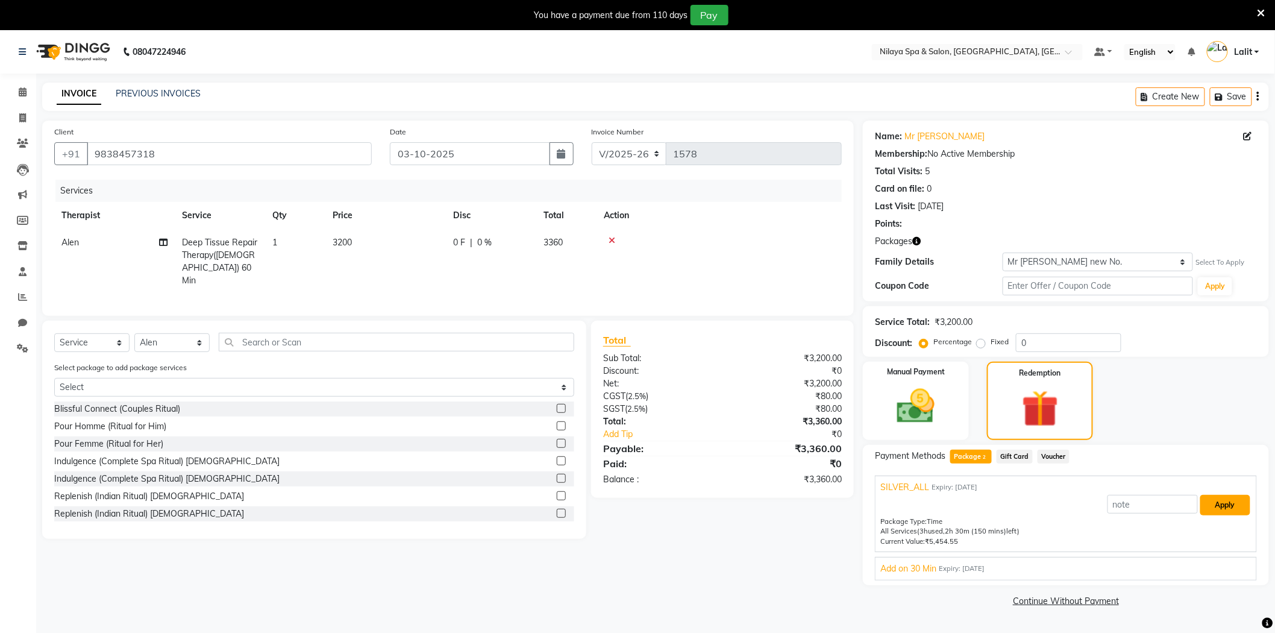
click at [1239, 505] on button "Apply" at bounding box center [1225, 505] width 50 height 20
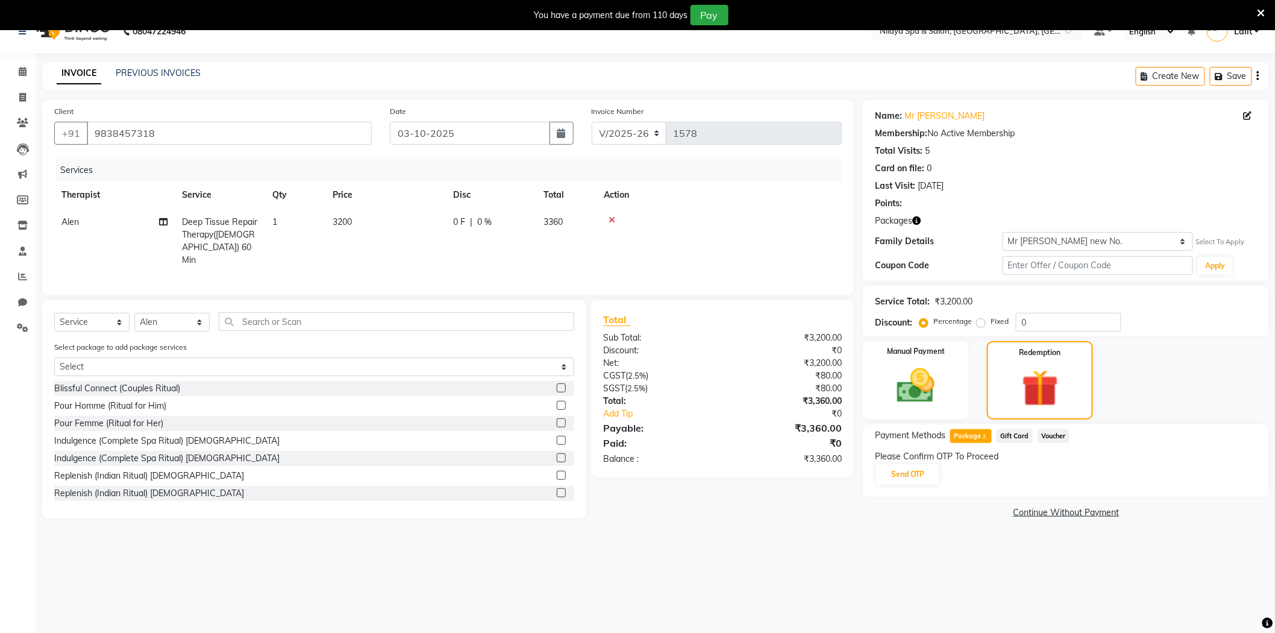
scroll to position [30, 0]
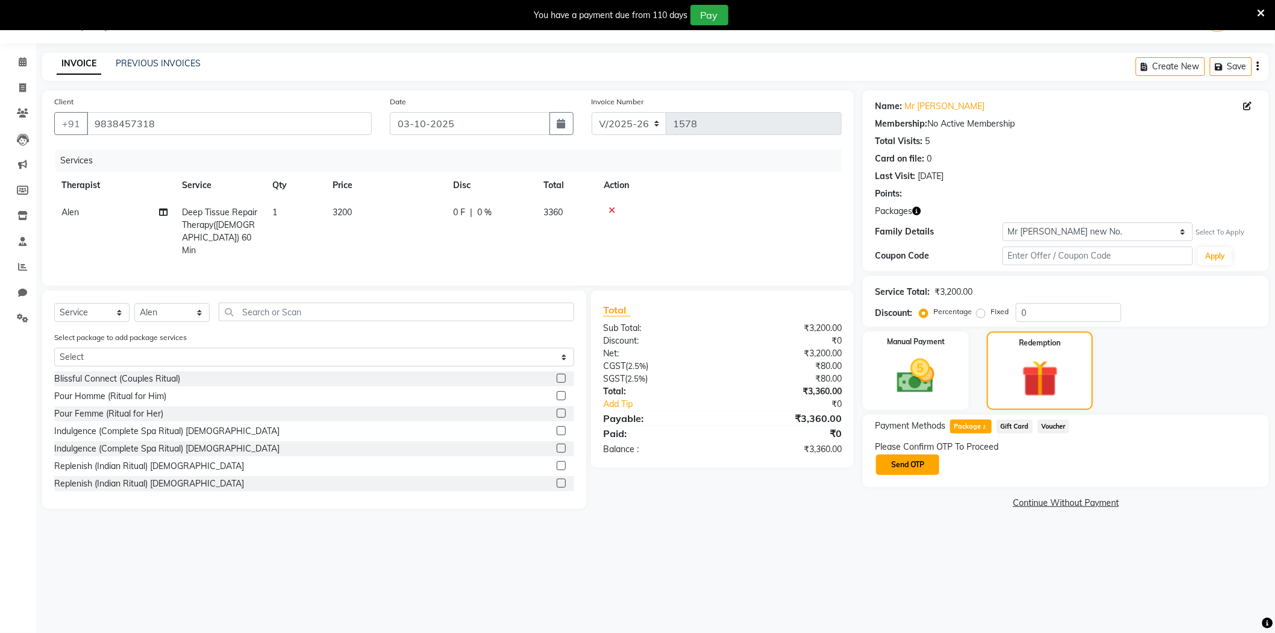
click at [923, 466] on button "Send OTP" at bounding box center [907, 464] width 63 height 20
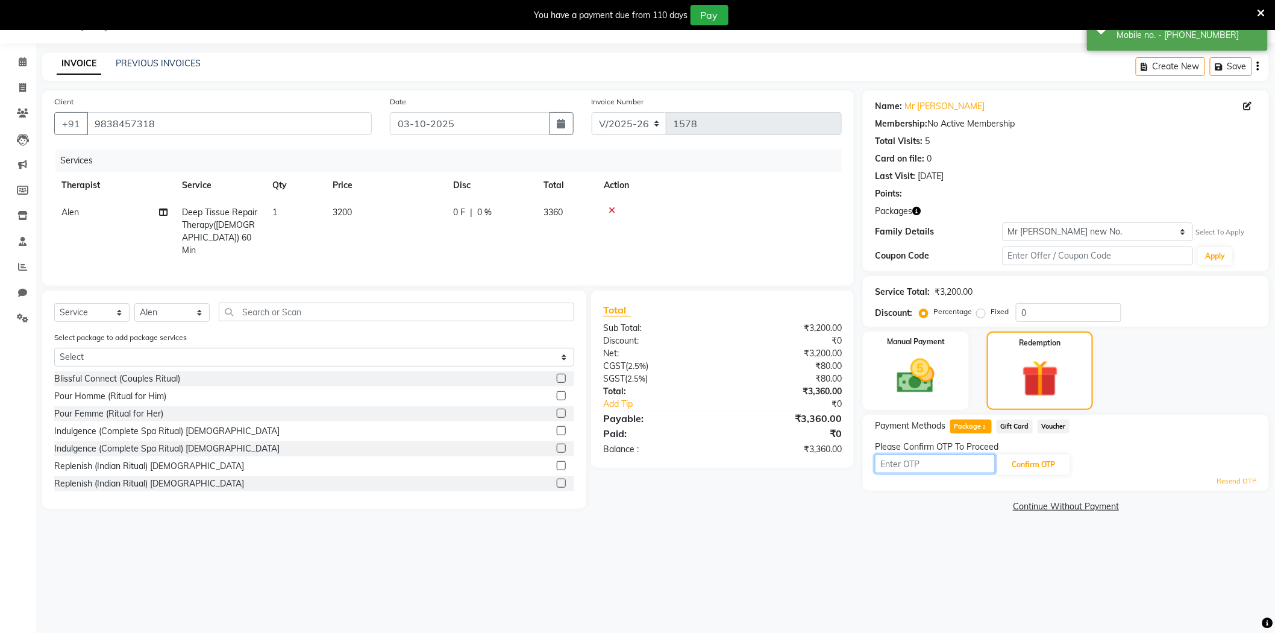
click at [962, 468] on input "text" at bounding box center [935, 463] width 121 height 19
type input "1324"
click at [1047, 461] on button "Confirm OTP" at bounding box center [1034, 464] width 74 height 20
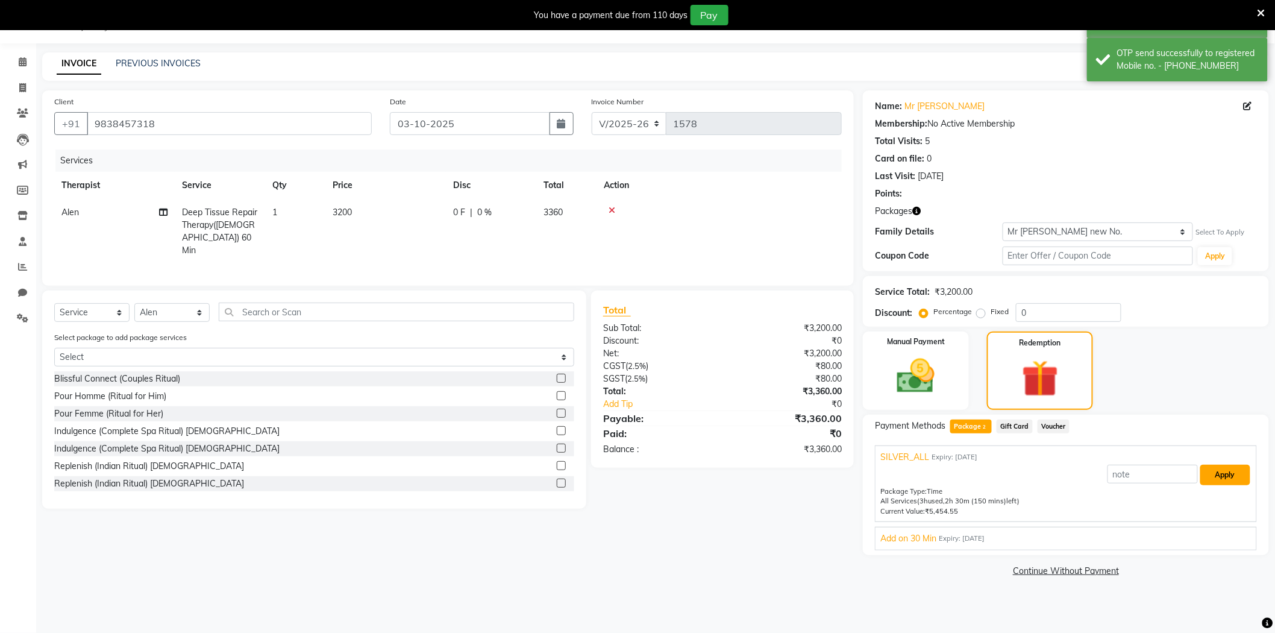
click at [1229, 478] on button "Apply" at bounding box center [1225, 475] width 50 height 20
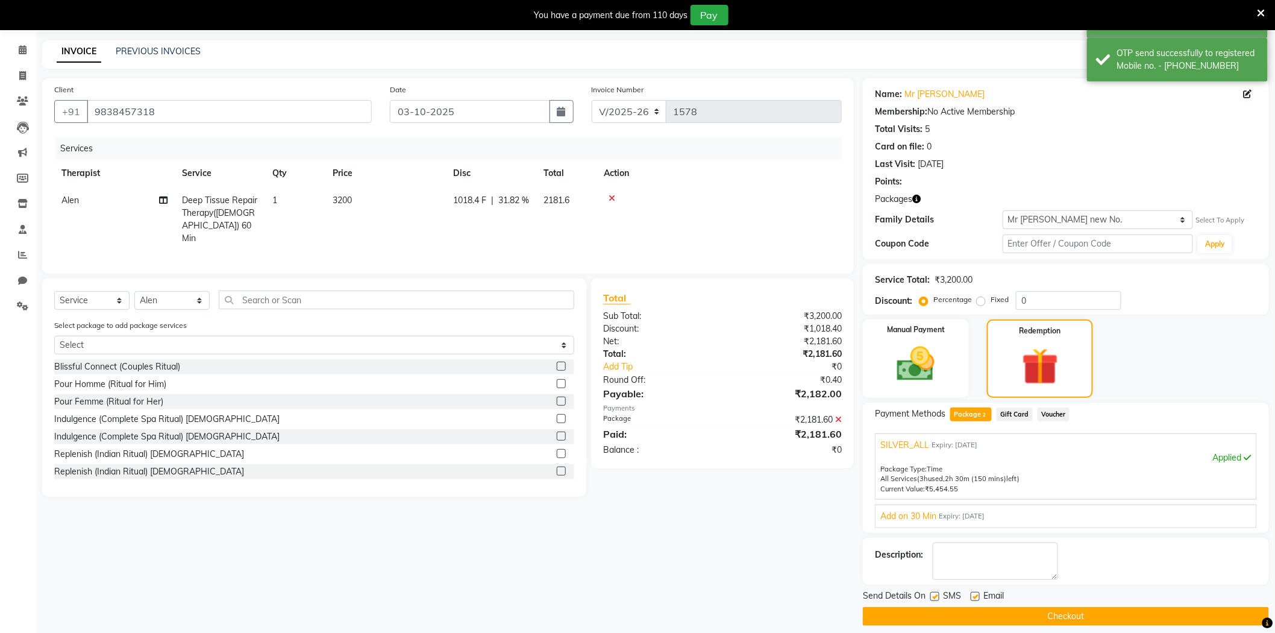
scroll to position [52, 0]
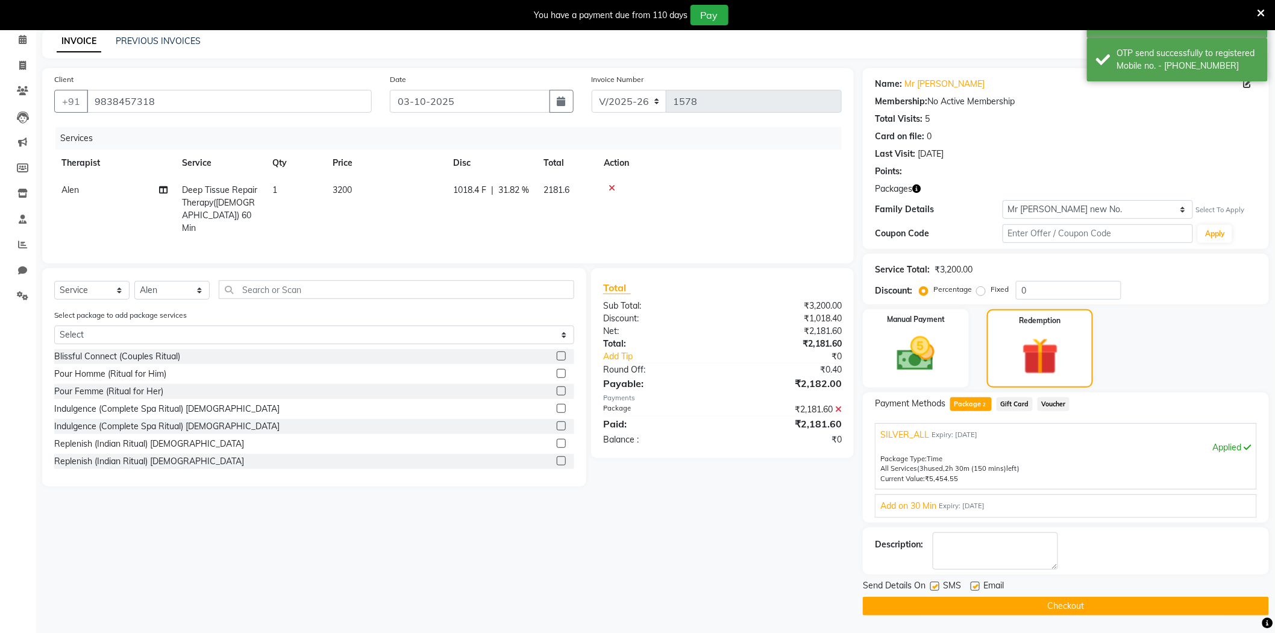
click at [976, 583] on label at bounding box center [975, 585] width 9 height 9
click at [976, 583] on input "checkbox" at bounding box center [975, 587] width 8 height 8
checkbox input "false"
click at [937, 587] on label at bounding box center [934, 585] width 9 height 9
click at [937, 587] on input "checkbox" at bounding box center [934, 587] width 8 height 8
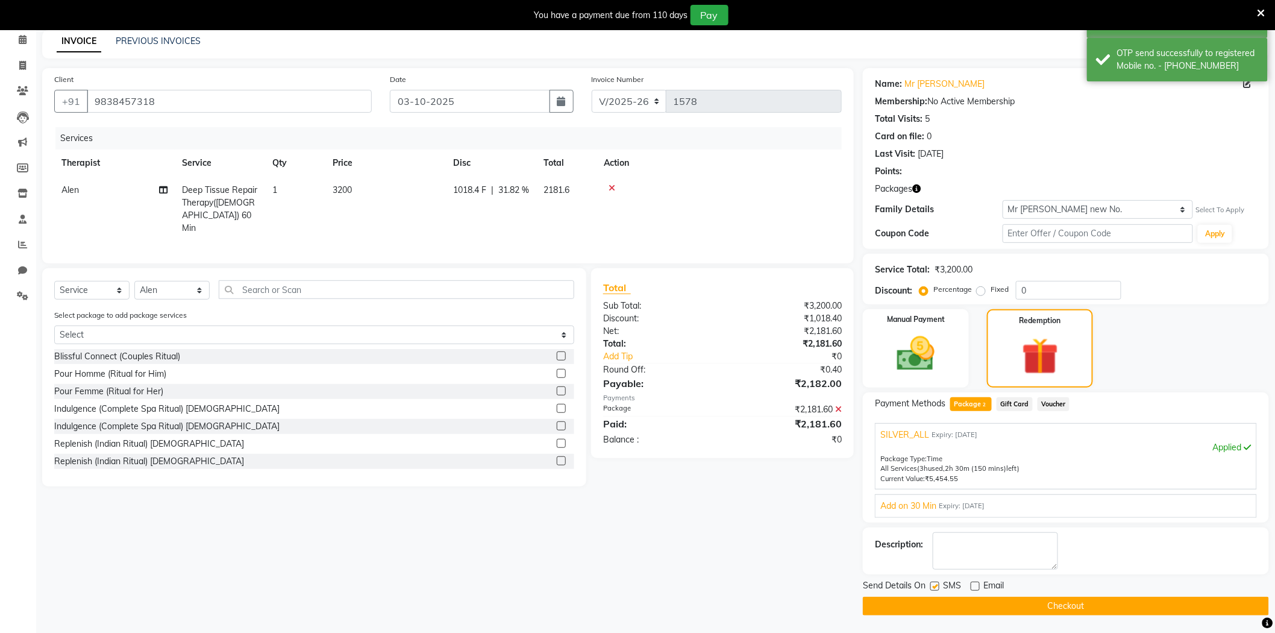
checkbox input "false"
click at [944, 598] on button "Checkout" at bounding box center [1066, 606] width 406 height 19
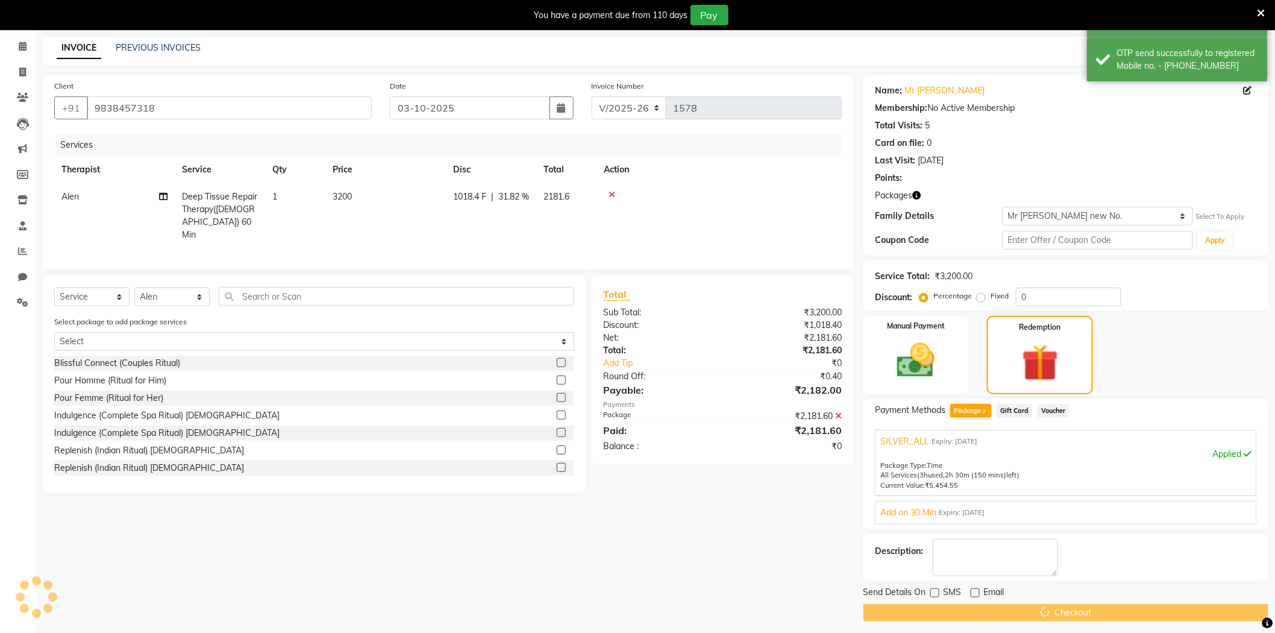
scroll to position [0, 0]
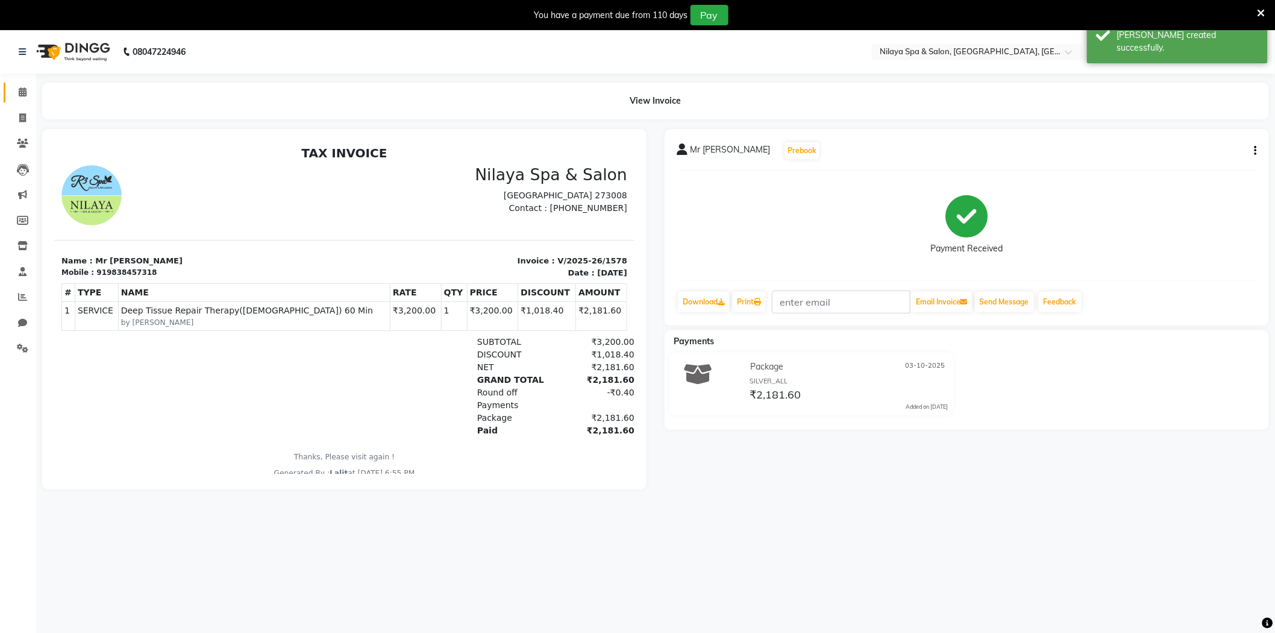
click at [14, 93] on span at bounding box center [22, 93] width 21 height 14
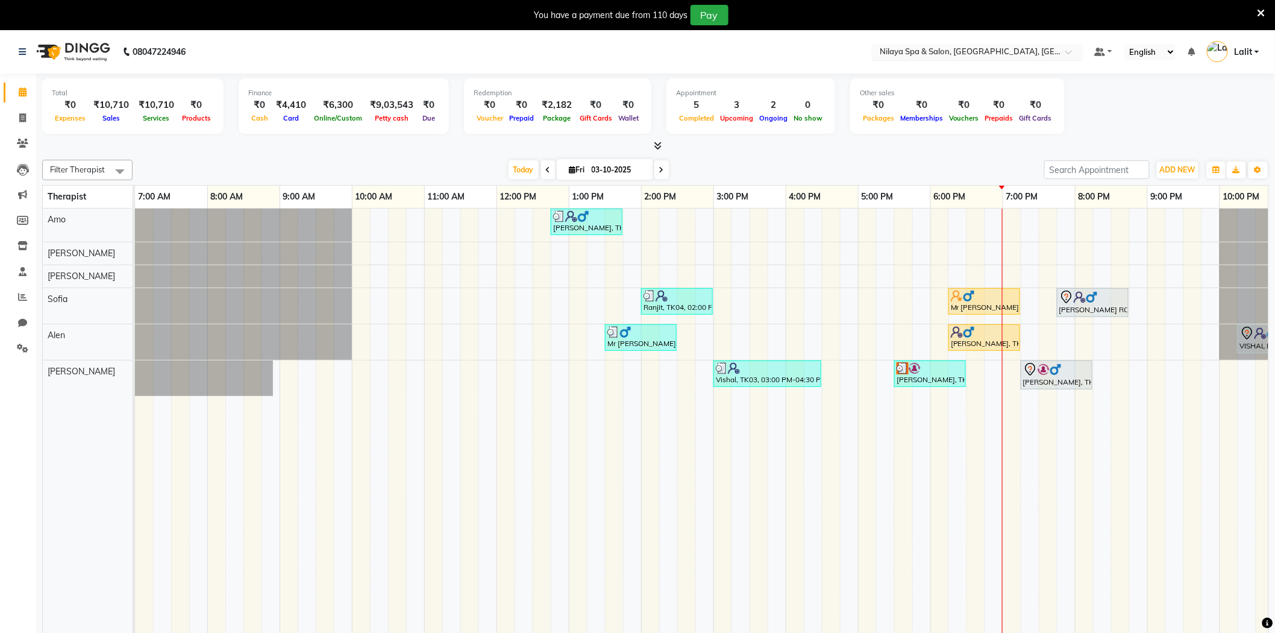
click at [1041, 49] on input "text" at bounding box center [965, 53] width 175 height 12
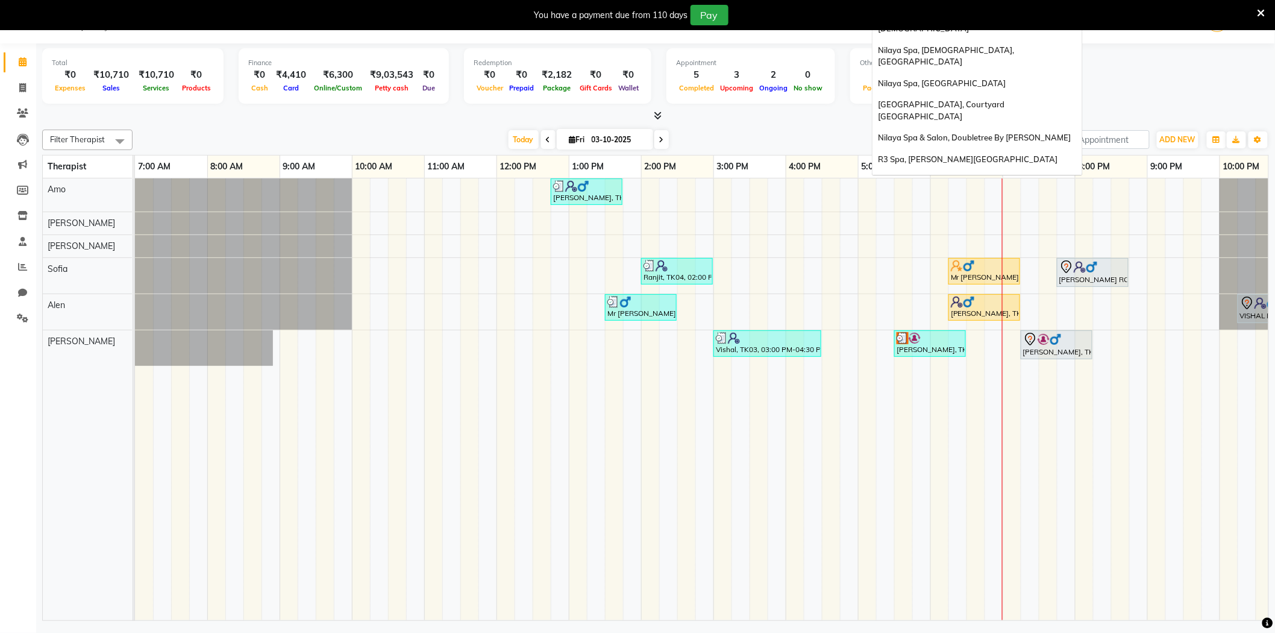
scroll to position [184, 0]
click at [985, 221] on span "R3 Spa, [PERSON_NAME][GEOGRAPHIC_DATA]" at bounding box center [969, 226] width 180 height 10
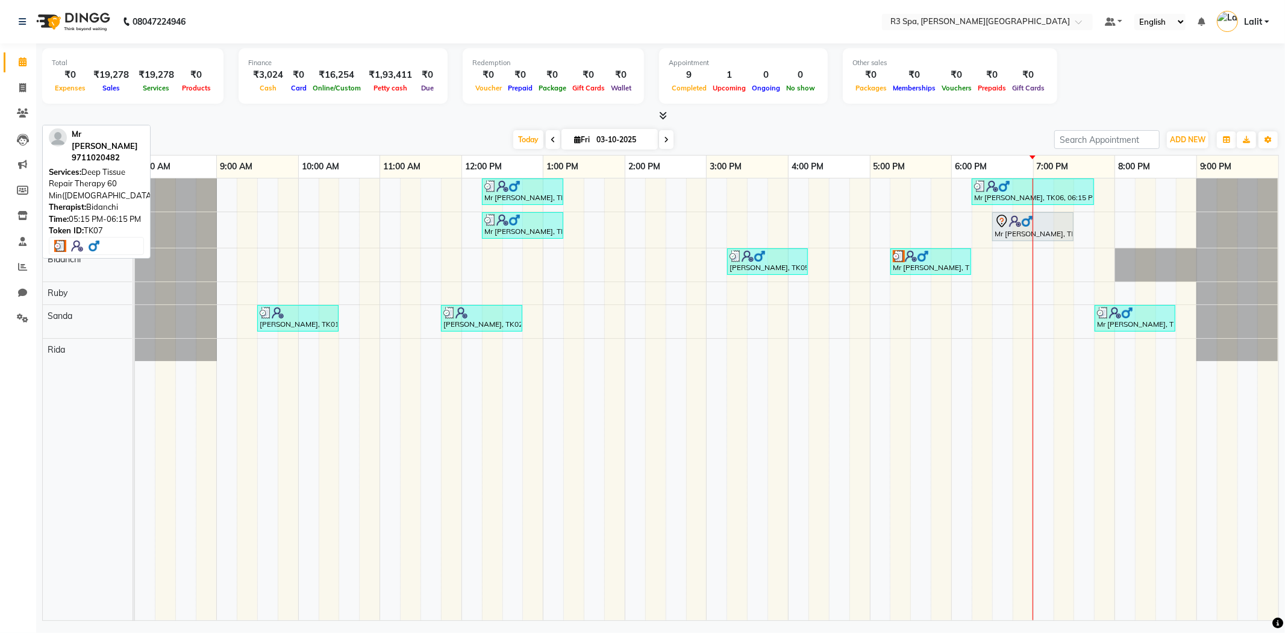
click at [914, 267] on div "Mr [PERSON_NAME], TK07, 05:15 PM-06:15 PM, Deep Tissue Repair Therapy 60 Min([D…" at bounding box center [931, 261] width 78 height 23
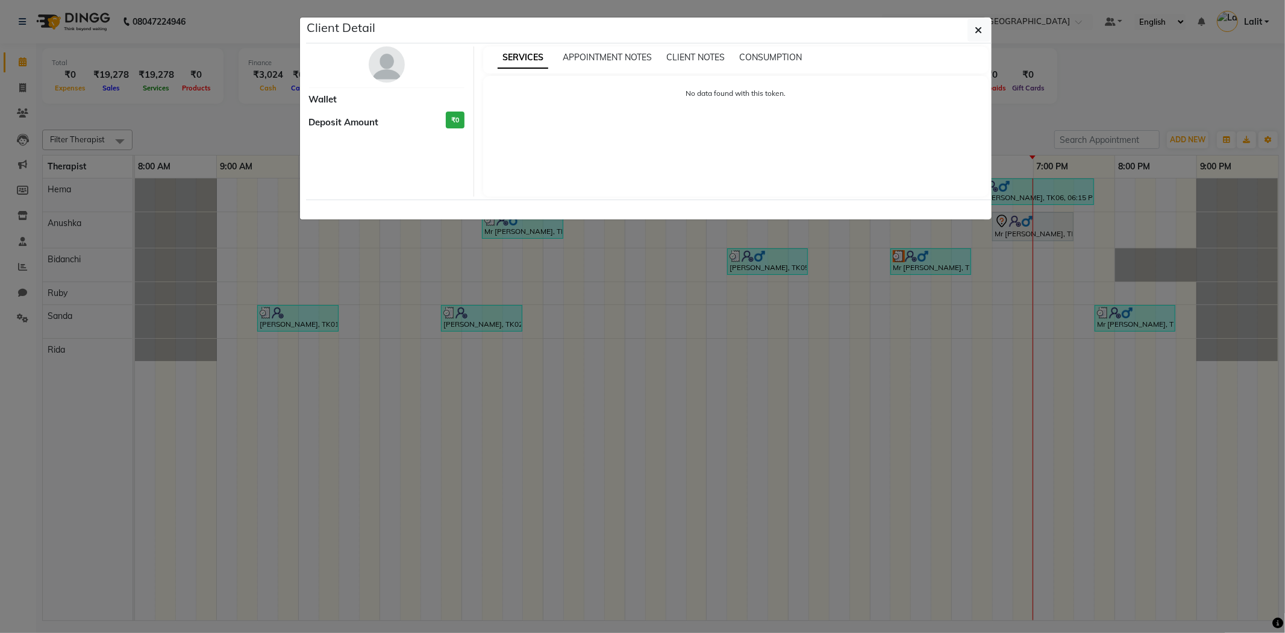
select select "3"
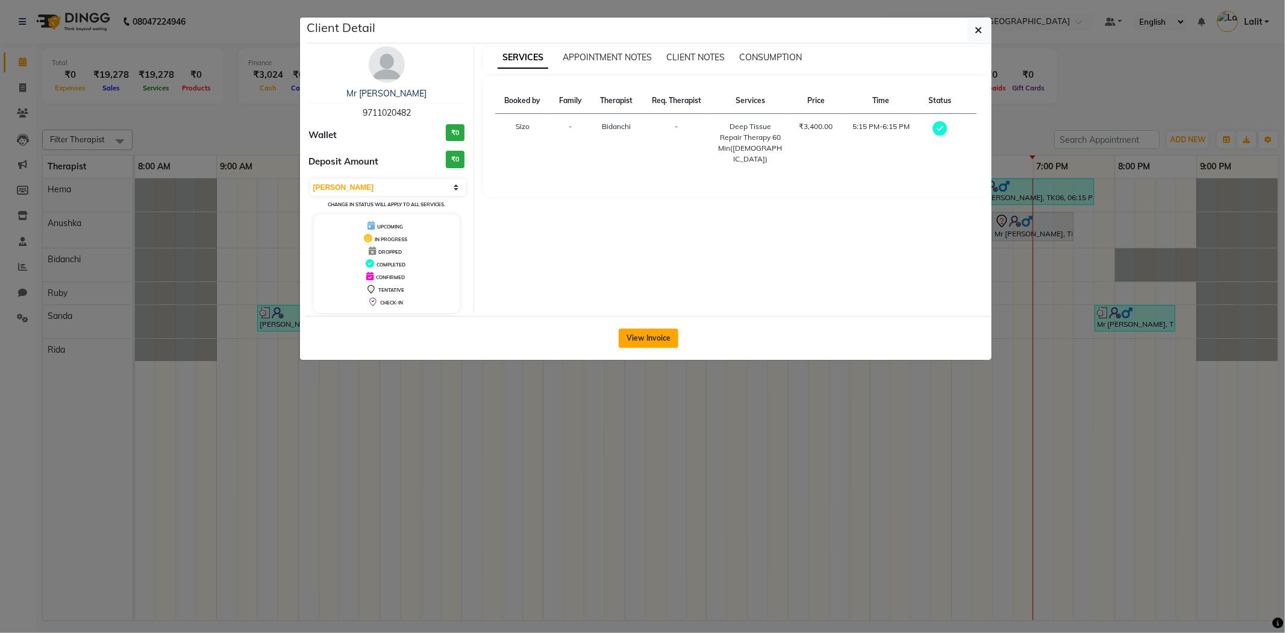
click at [659, 335] on button "View Invoice" at bounding box center [649, 337] width 60 height 19
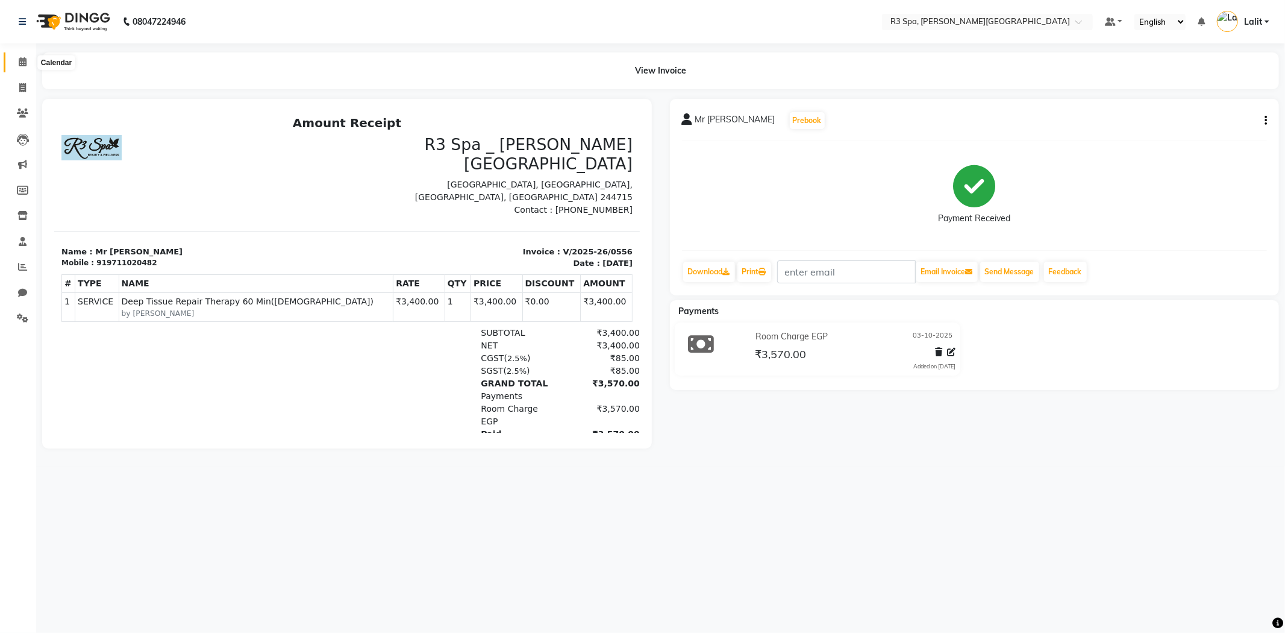
click at [20, 68] on span at bounding box center [22, 62] width 21 height 14
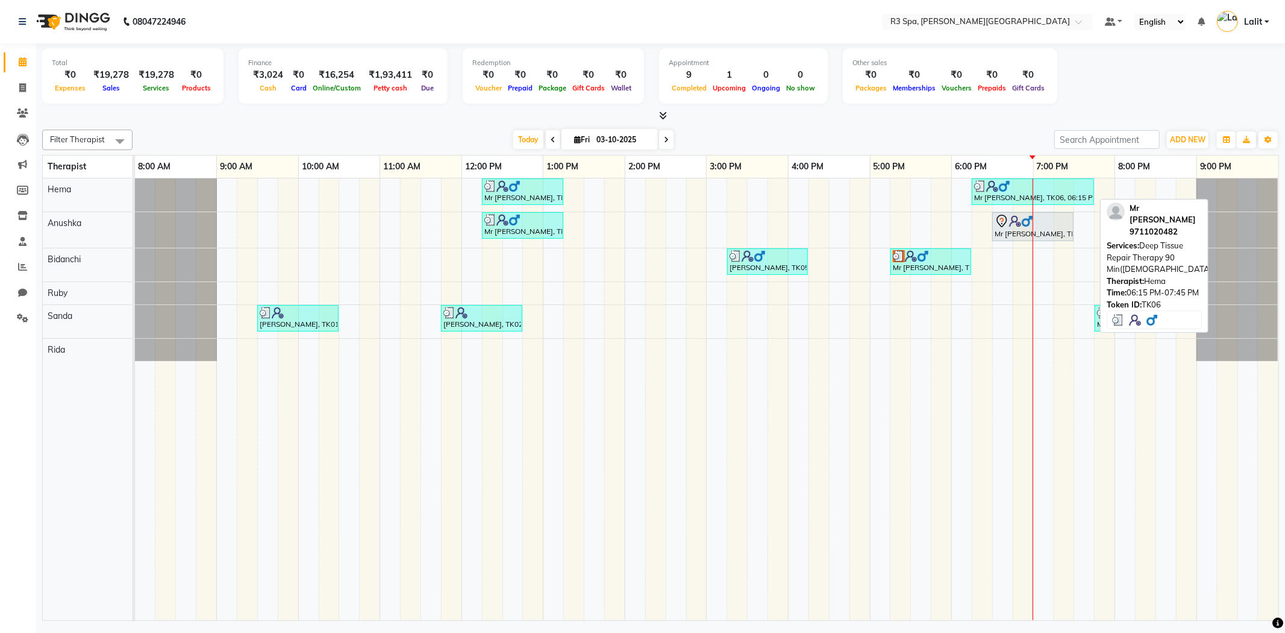
click at [1004, 191] on div "Mr [PERSON_NAME], TK06, 06:15 PM-07:45 PM, Deep Tissue Repair Therapy 90 Min([D…" at bounding box center [1033, 191] width 120 height 23
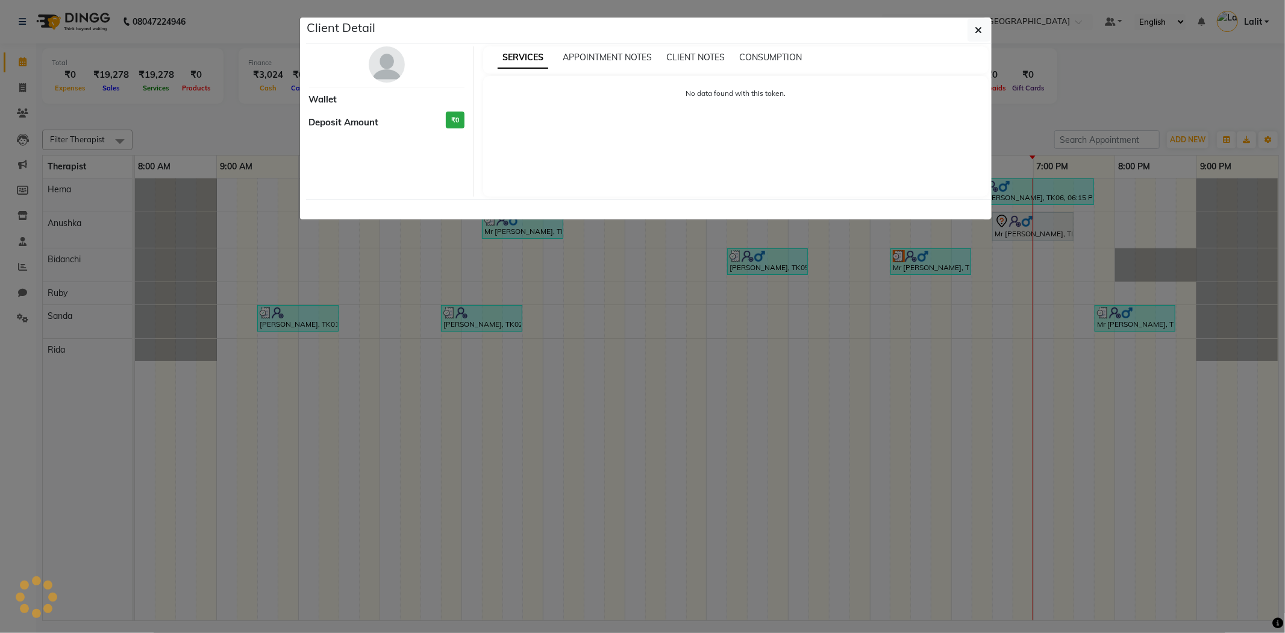
select select "3"
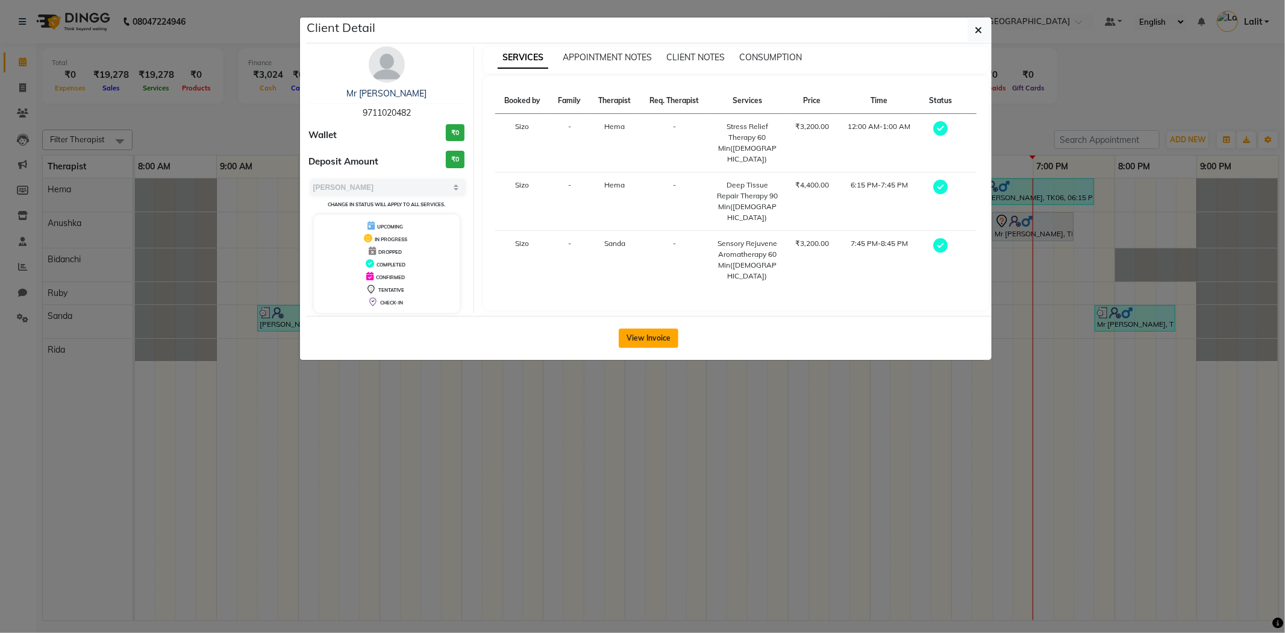
click at [637, 330] on button "View Invoice" at bounding box center [649, 337] width 60 height 19
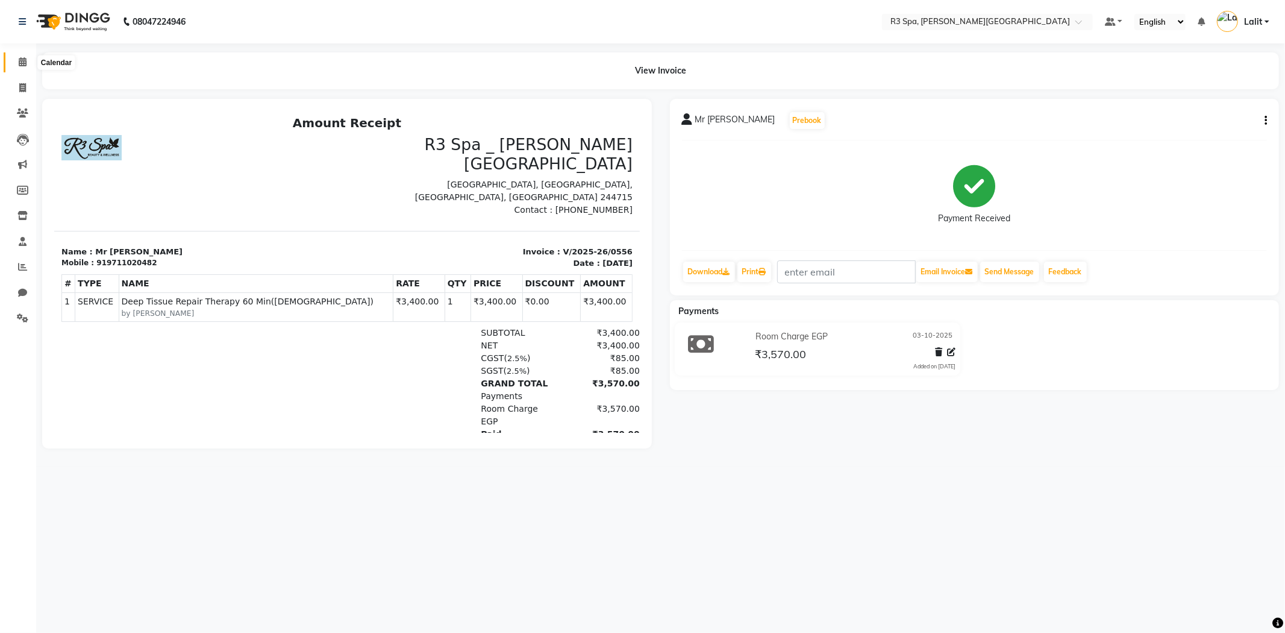
click at [31, 62] on span at bounding box center [22, 62] width 21 height 14
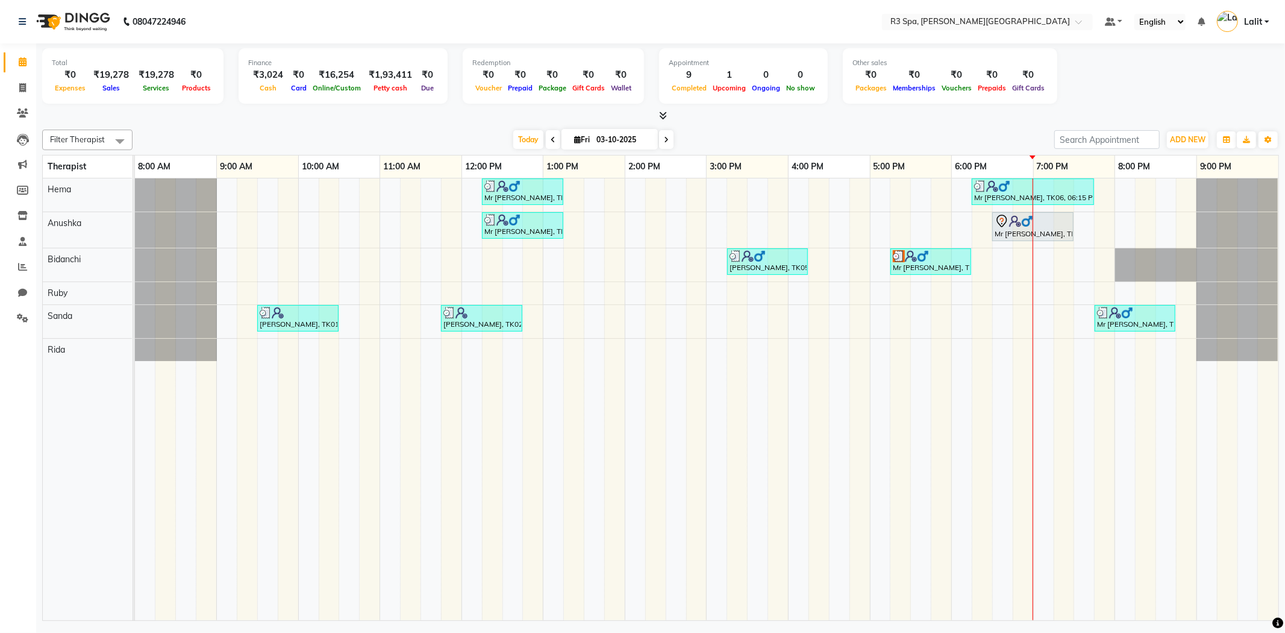
click at [912, 252] on img at bounding box center [911, 256] width 12 height 12
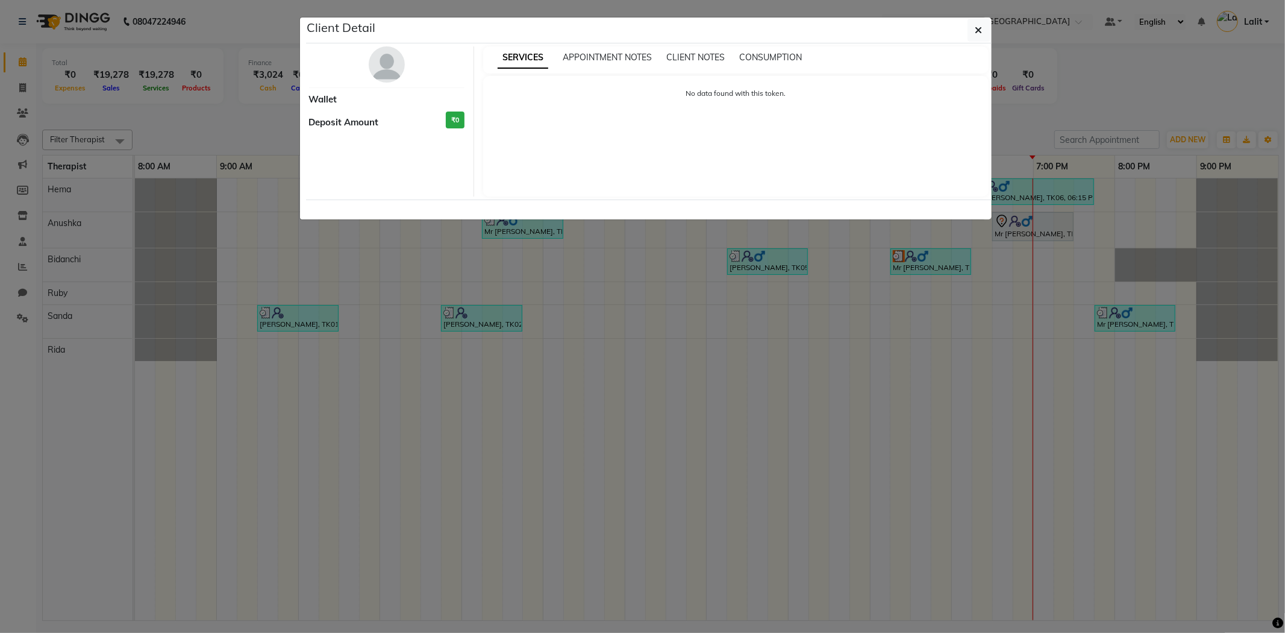
select select "3"
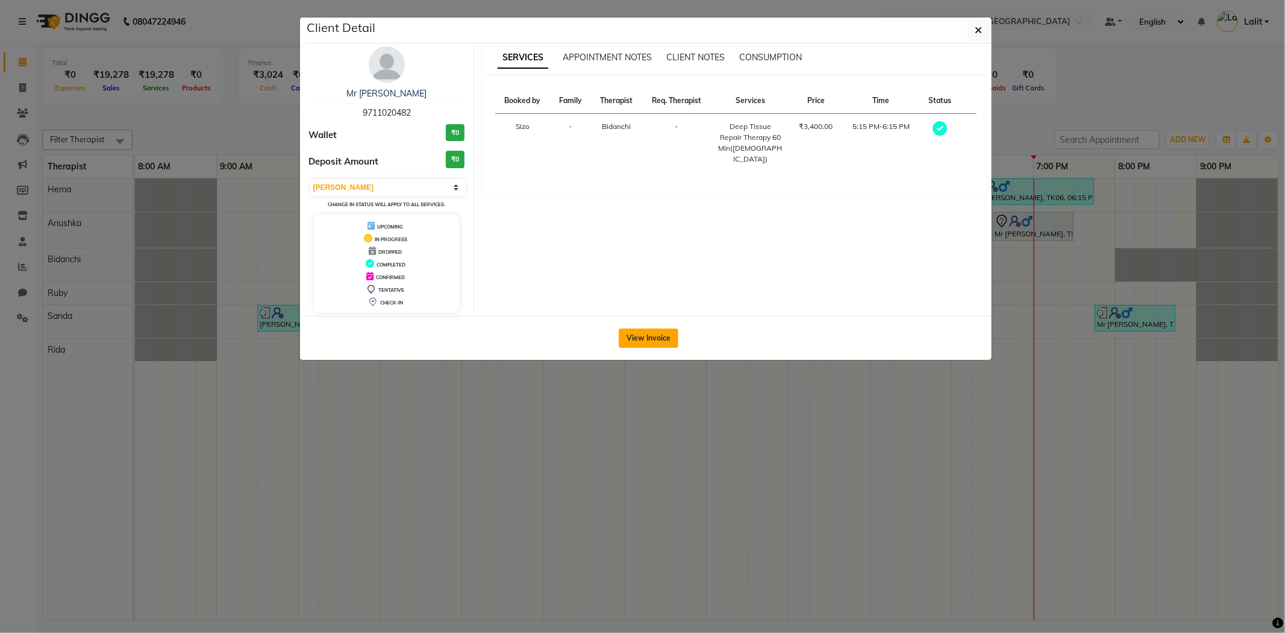
click at [645, 345] on button "View Invoice" at bounding box center [649, 337] width 60 height 19
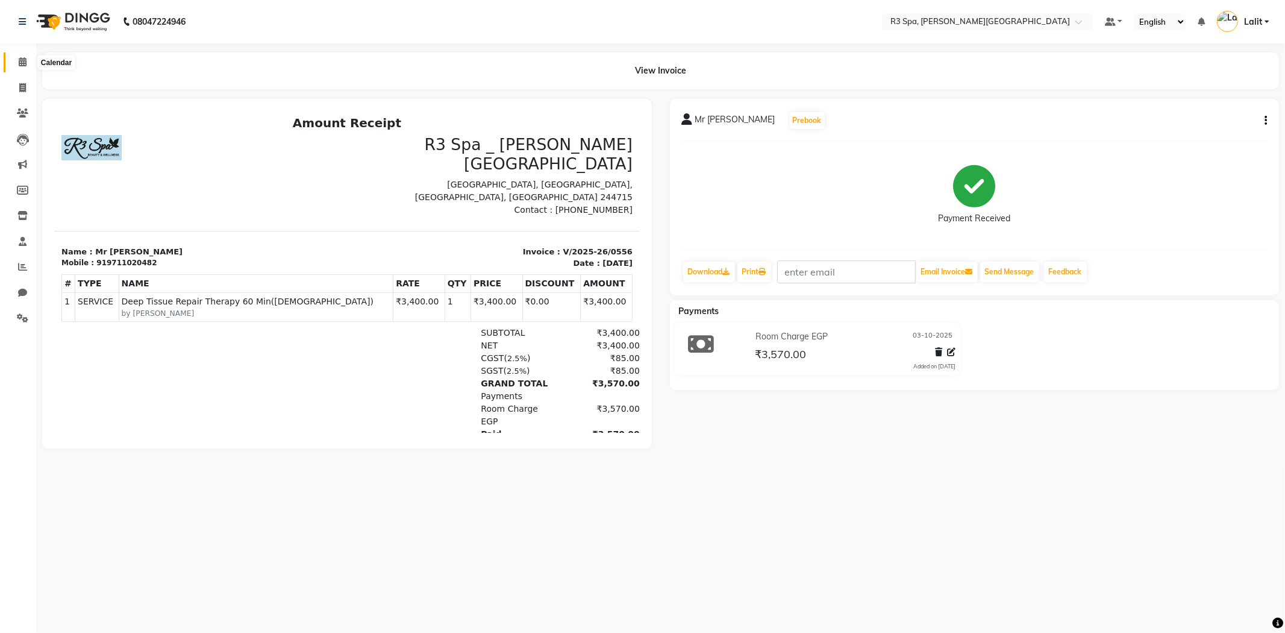
click at [13, 67] on span at bounding box center [22, 62] width 21 height 14
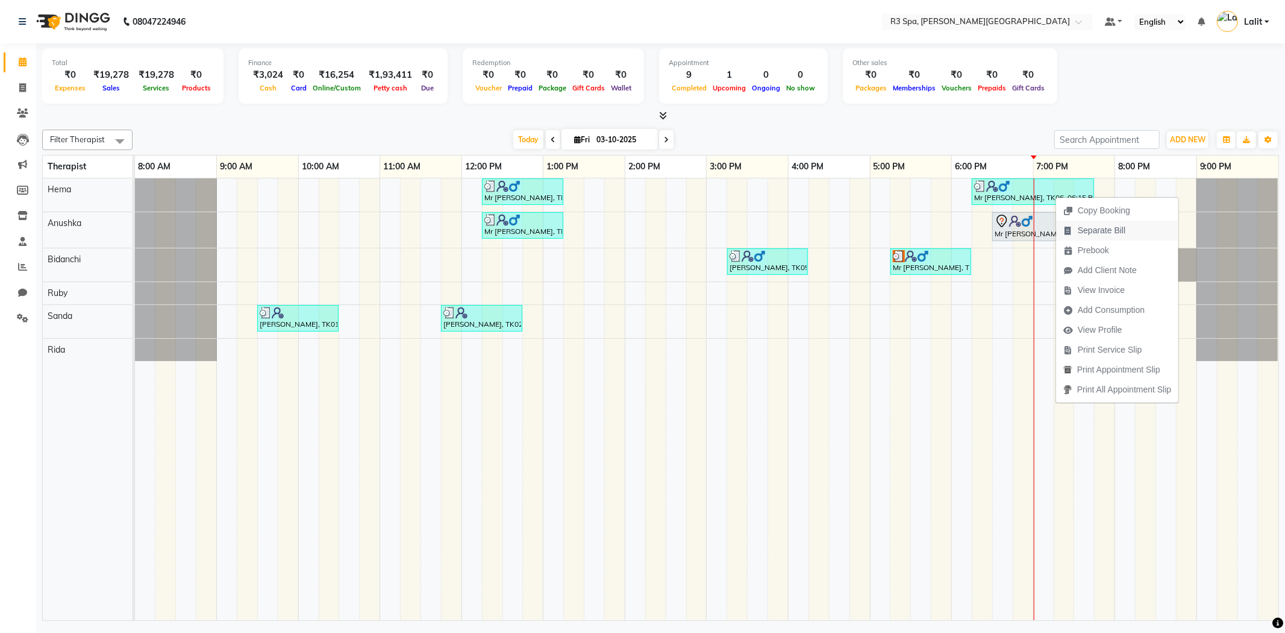
click at [1097, 230] on span "Separate Bill" at bounding box center [1102, 230] width 48 height 13
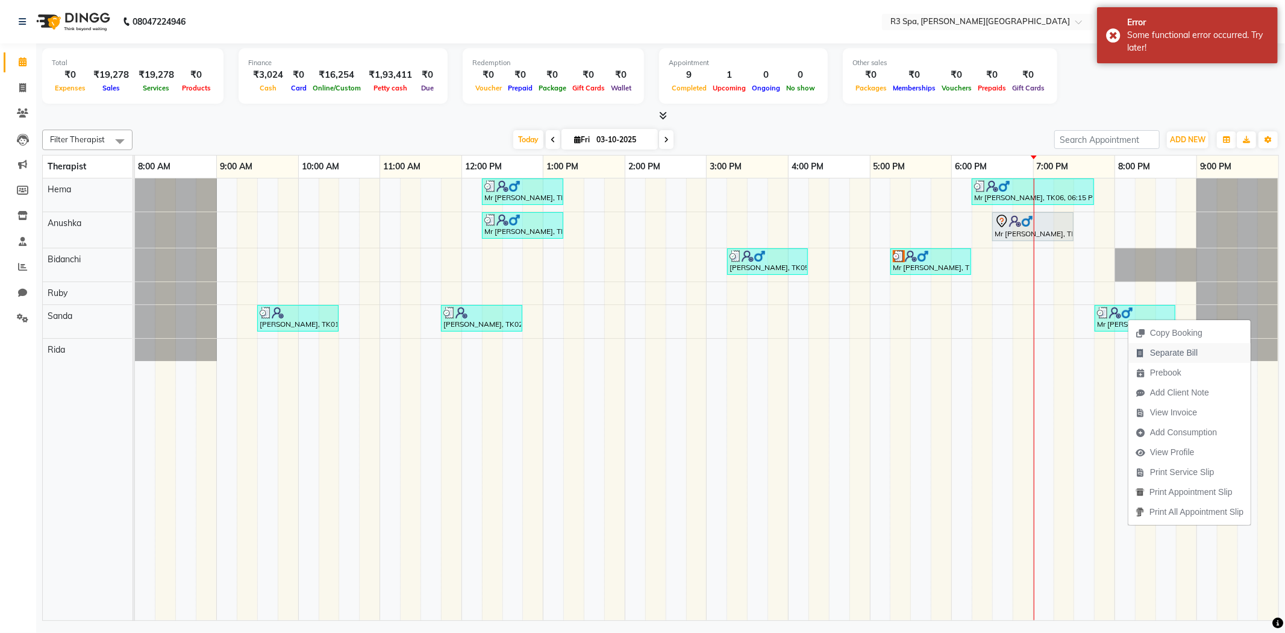
click at [1165, 354] on span "Separate Bill" at bounding box center [1174, 352] width 48 height 13
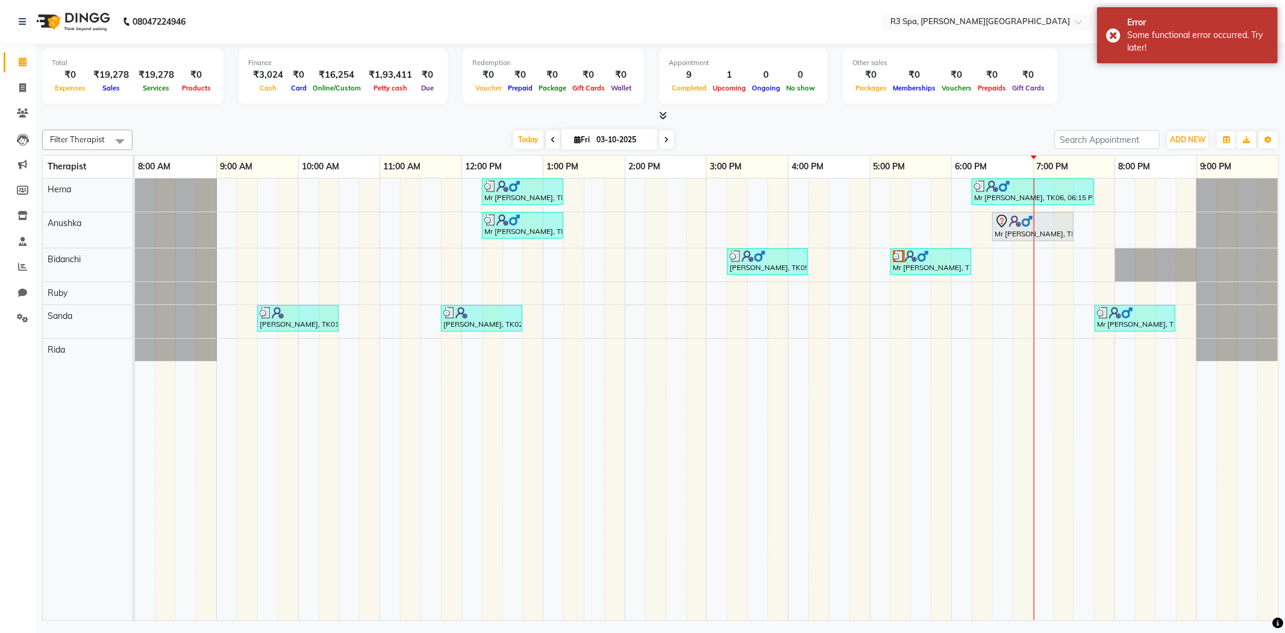
click at [973, 139] on div "[DATE] [DATE]" at bounding box center [594, 140] width 910 height 18
click at [510, 130] on div "Filter Therapist Select All Anushka Bidanchi Hema Rida [PERSON_NAME] [DATE] [DA…" at bounding box center [660, 140] width 1237 height 20
click at [522, 142] on span "Today" at bounding box center [528, 139] width 30 height 19
click at [793, 133] on div "[DATE] [DATE]" at bounding box center [594, 140] width 910 height 18
drag, startPoint x: 1050, startPoint y: 142, endPoint x: 1064, endPoint y: 141, distance: 14.5
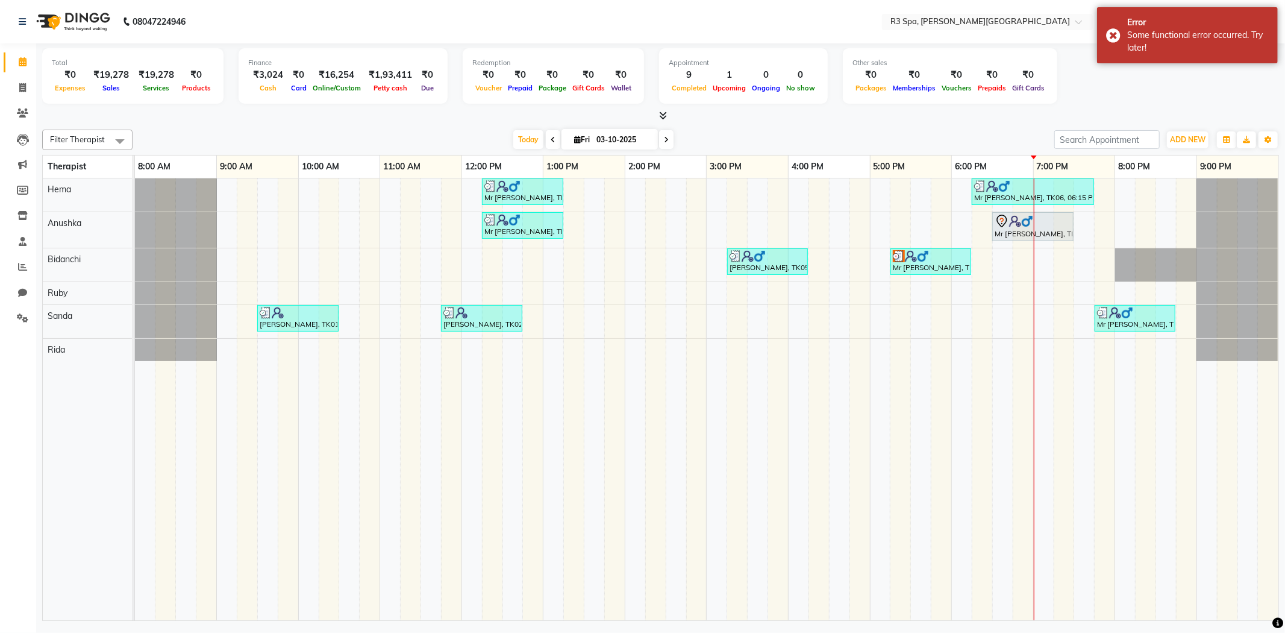
click at [1064, 141] on div "Filter Therapist Select All Anushka Bidanchi Hema Rida [PERSON_NAME] [DATE] [DA…" at bounding box center [660, 140] width 1237 height 20
click at [1027, 141] on div "[DATE] [DATE]" at bounding box center [594, 140] width 910 height 18
click at [719, 142] on div "[DATE] [DATE]" at bounding box center [594, 140] width 910 height 18
click at [529, 159] on div "12:00 PM" at bounding box center [502, 166] width 81 height 22
click at [528, 146] on span "Today" at bounding box center [528, 139] width 30 height 19
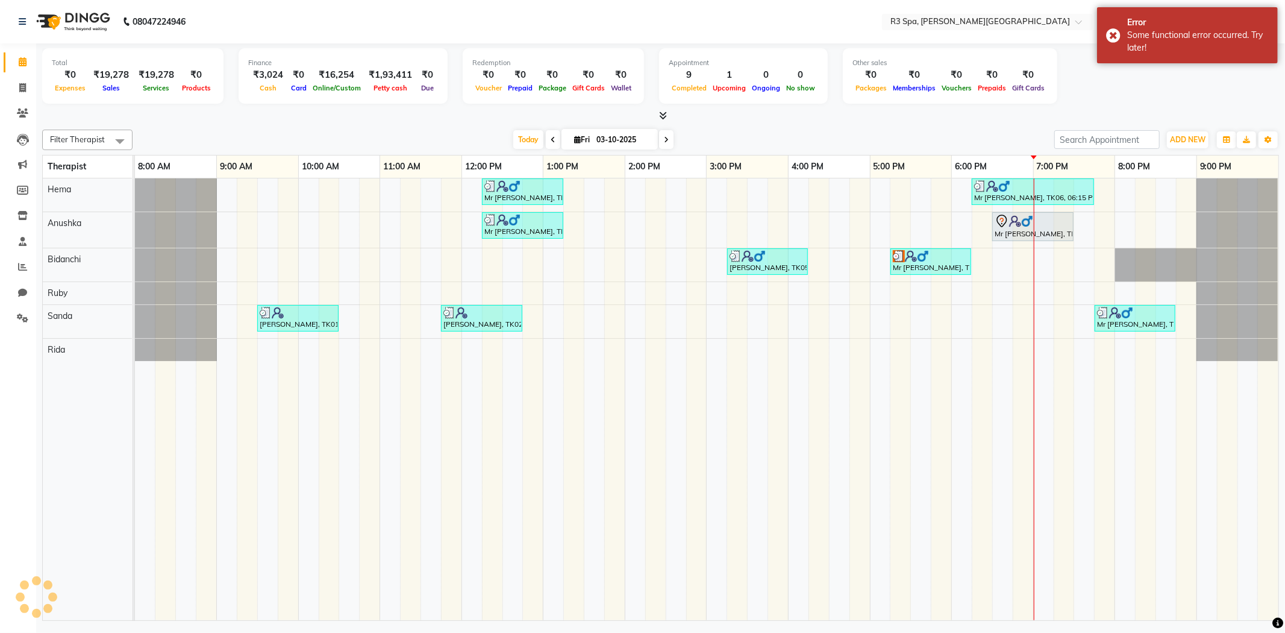
click at [443, 142] on div "[DATE] [DATE]" at bounding box center [594, 140] width 910 height 18
click at [390, 145] on div "[DATE] [DATE]" at bounding box center [594, 140] width 910 height 18
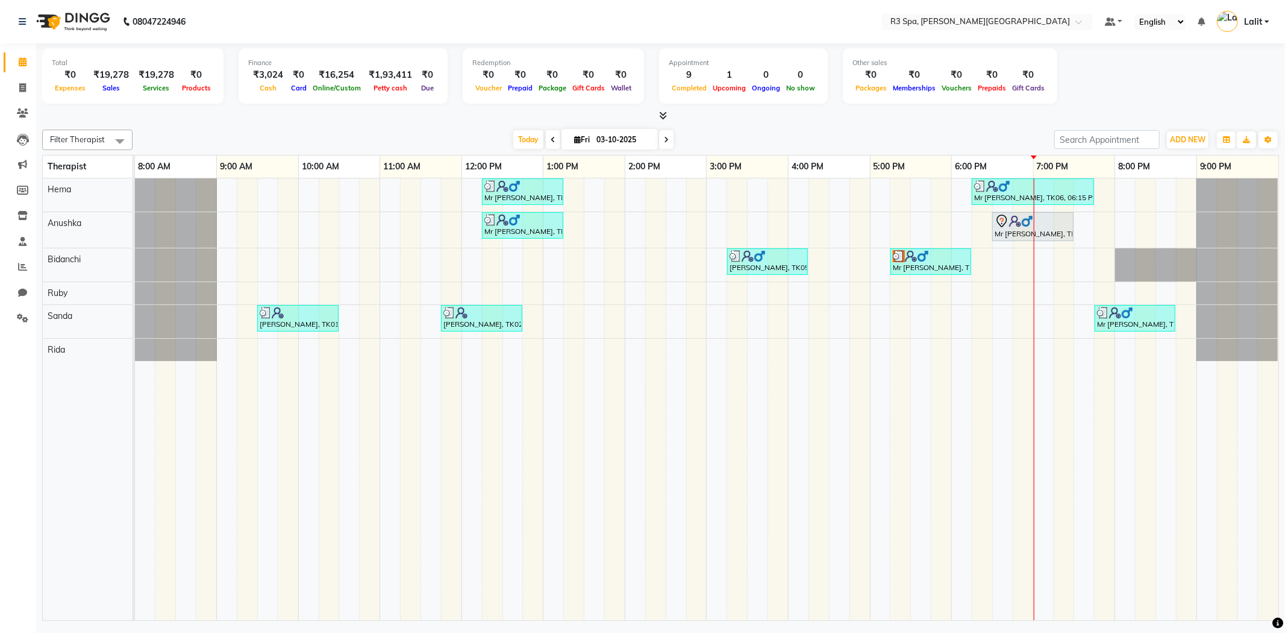
click at [266, 107] on div "Total ₹0 Expenses ₹19,278 Sales ₹19,278 Services ₹0 Products Finance ₹3,024 Cas…" at bounding box center [660, 82] width 1237 height 79
drag, startPoint x: 371, startPoint y: 113, endPoint x: 484, endPoint y: 123, distance: 113.7
click at [377, 115] on div at bounding box center [660, 116] width 1237 height 13
drag, startPoint x: 484, startPoint y: 123, endPoint x: 503, endPoint y: 130, distance: 19.8
click at [484, 124] on div "Total ₹0 Expenses ₹19,278 Sales ₹19,278 Services ₹0 Products Finance ₹3,024 Cas…" at bounding box center [660, 333] width 1249 height 580
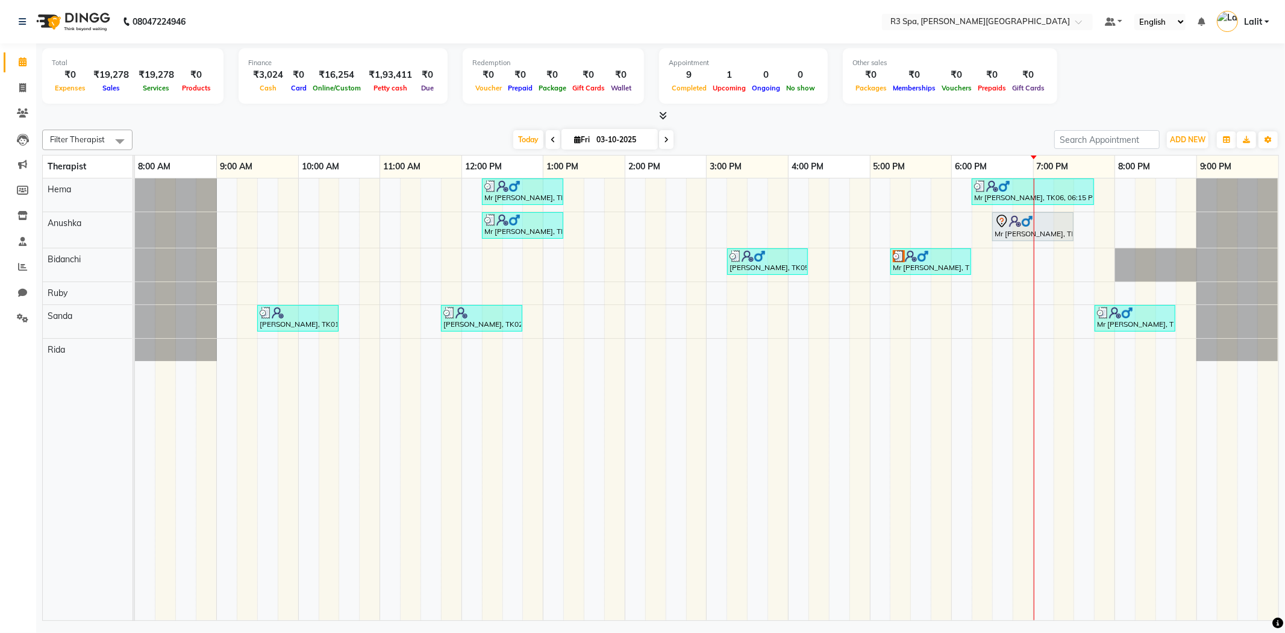
click at [512, 131] on div "[DATE] [DATE]" at bounding box center [593, 140] width 163 height 18
click at [516, 131] on span "Today" at bounding box center [528, 139] width 30 height 19
click at [519, 133] on span "Today" at bounding box center [528, 139] width 30 height 19
click at [486, 136] on div "[DATE] [DATE]" at bounding box center [594, 140] width 910 height 18
click at [504, 140] on div "[DATE] [DATE]" at bounding box center [594, 140] width 910 height 18
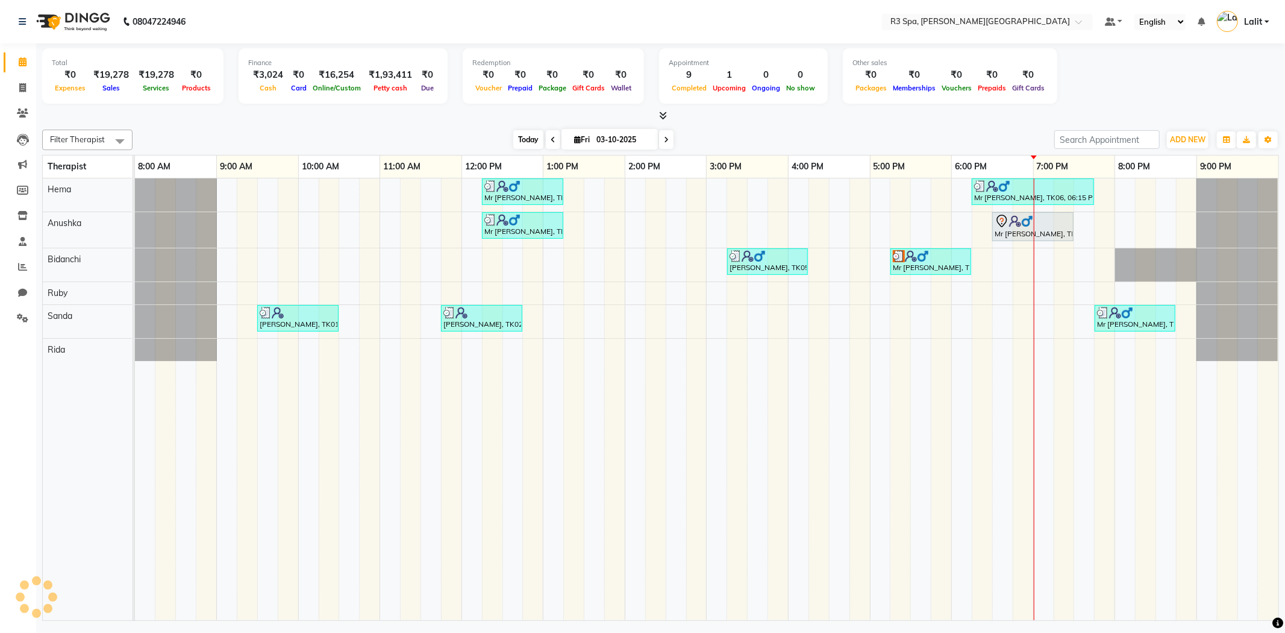
click at [516, 137] on span "Today" at bounding box center [528, 139] width 30 height 19
click at [466, 136] on div "[DATE] [DATE]" at bounding box center [594, 140] width 910 height 18
